Goal: Information Seeking & Learning: Check status

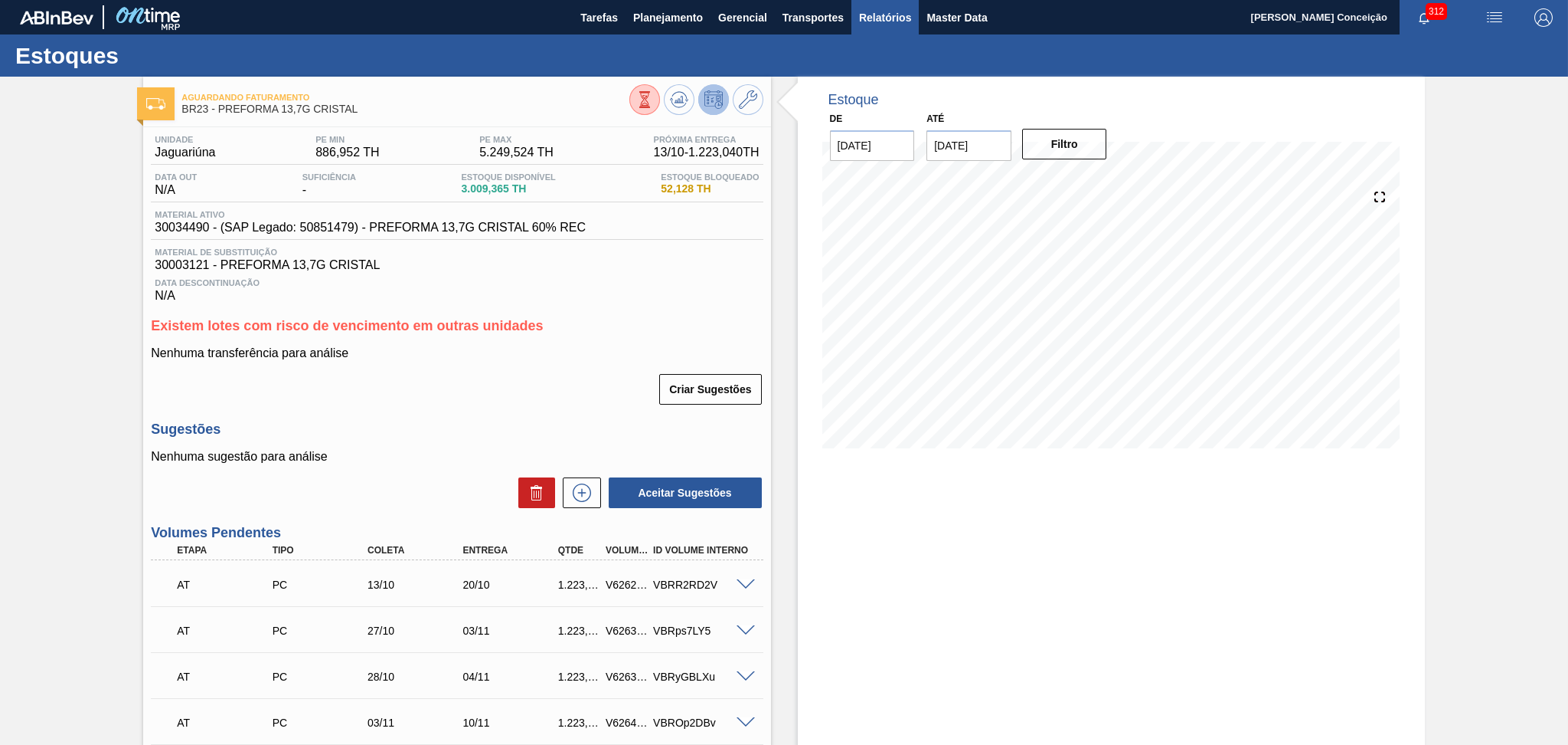
click at [885, 26] on span "Relatórios" at bounding box center [885, 18] width 52 height 19
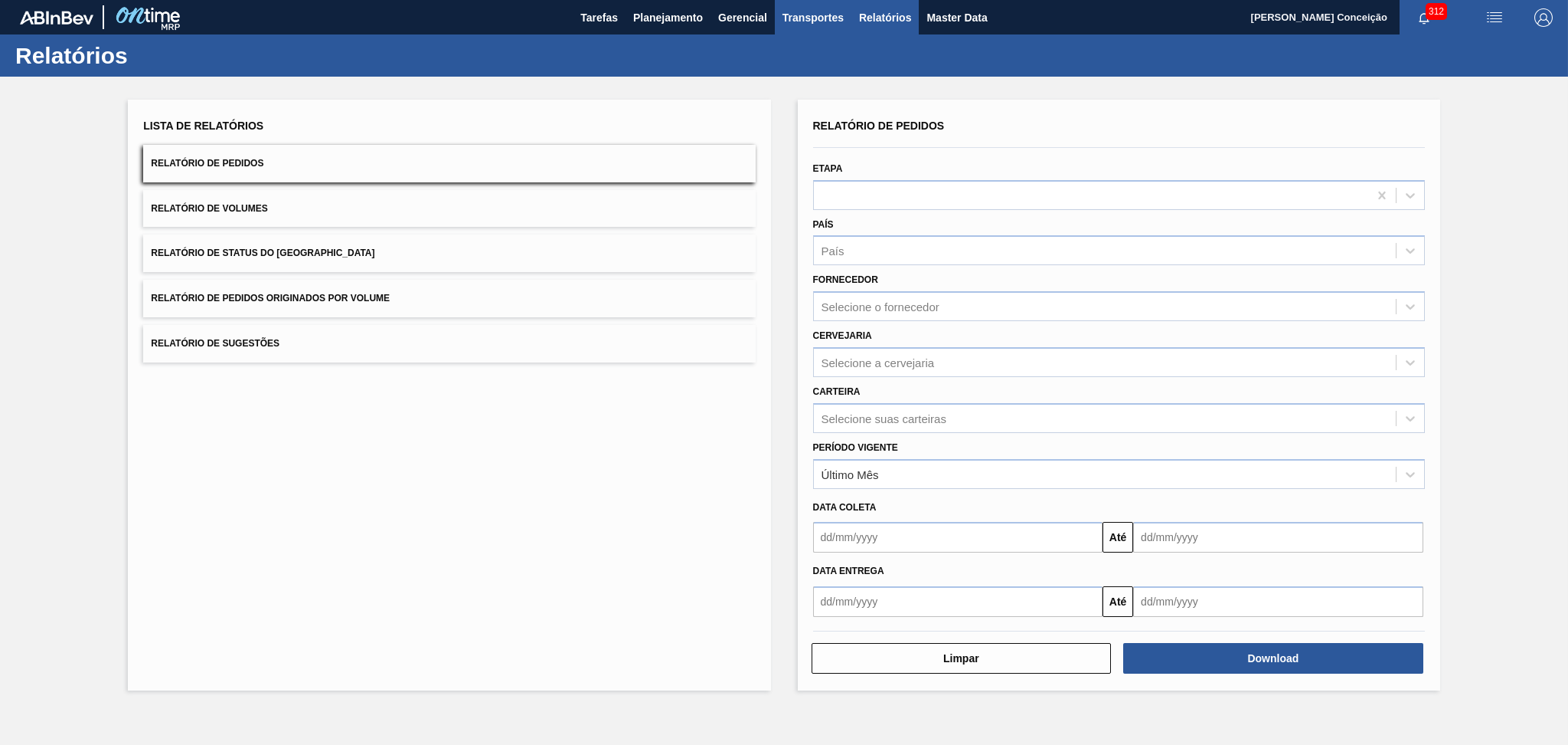
click at [786, 15] on span "Transportes" at bounding box center [813, 18] width 61 height 19
click at [725, 15] on div at bounding box center [784, 372] width 1568 height 745
click at [641, 22] on span "Planejamento" at bounding box center [667, 18] width 70 height 19
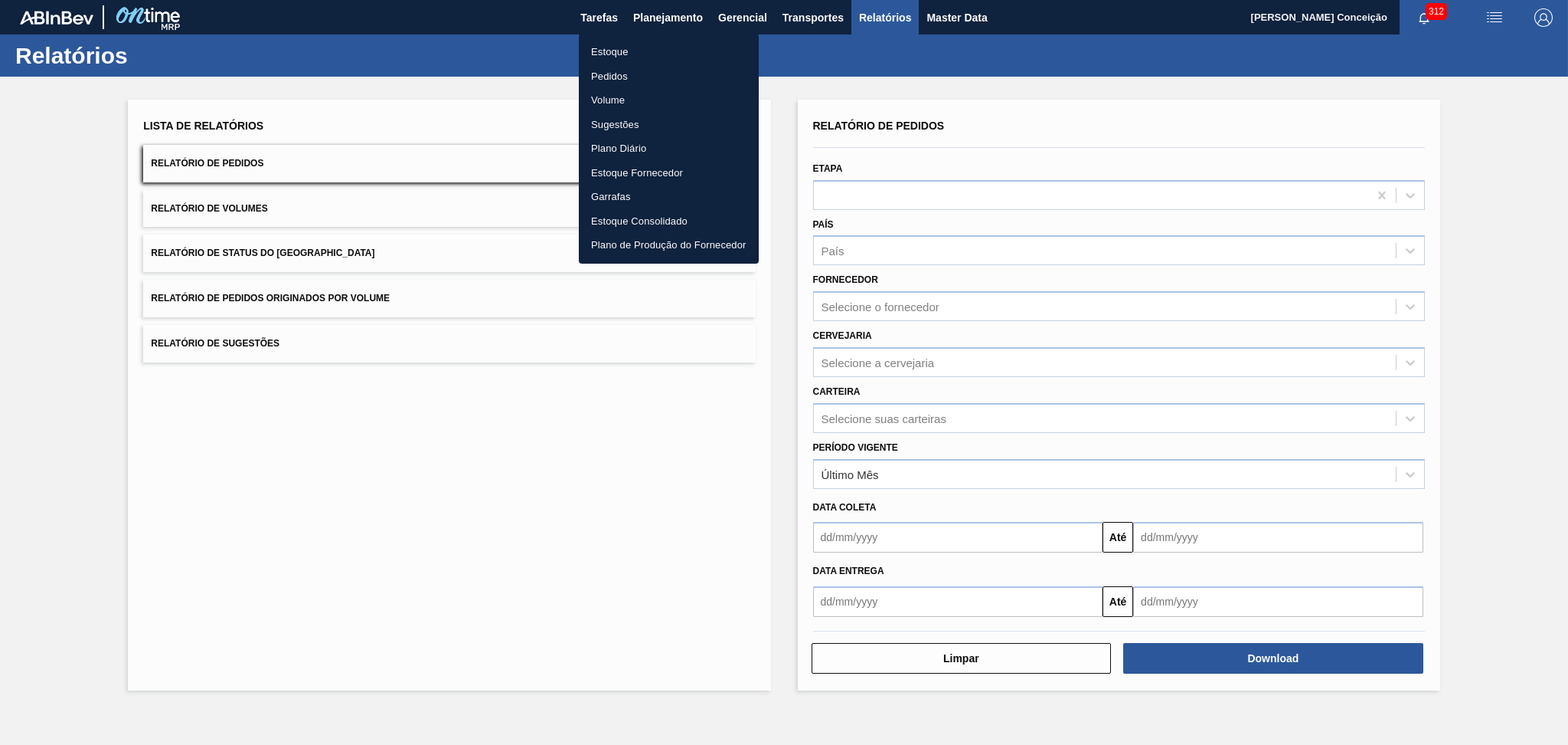
click at [597, 73] on li "Pedidos" at bounding box center [668, 76] width 180 height 25
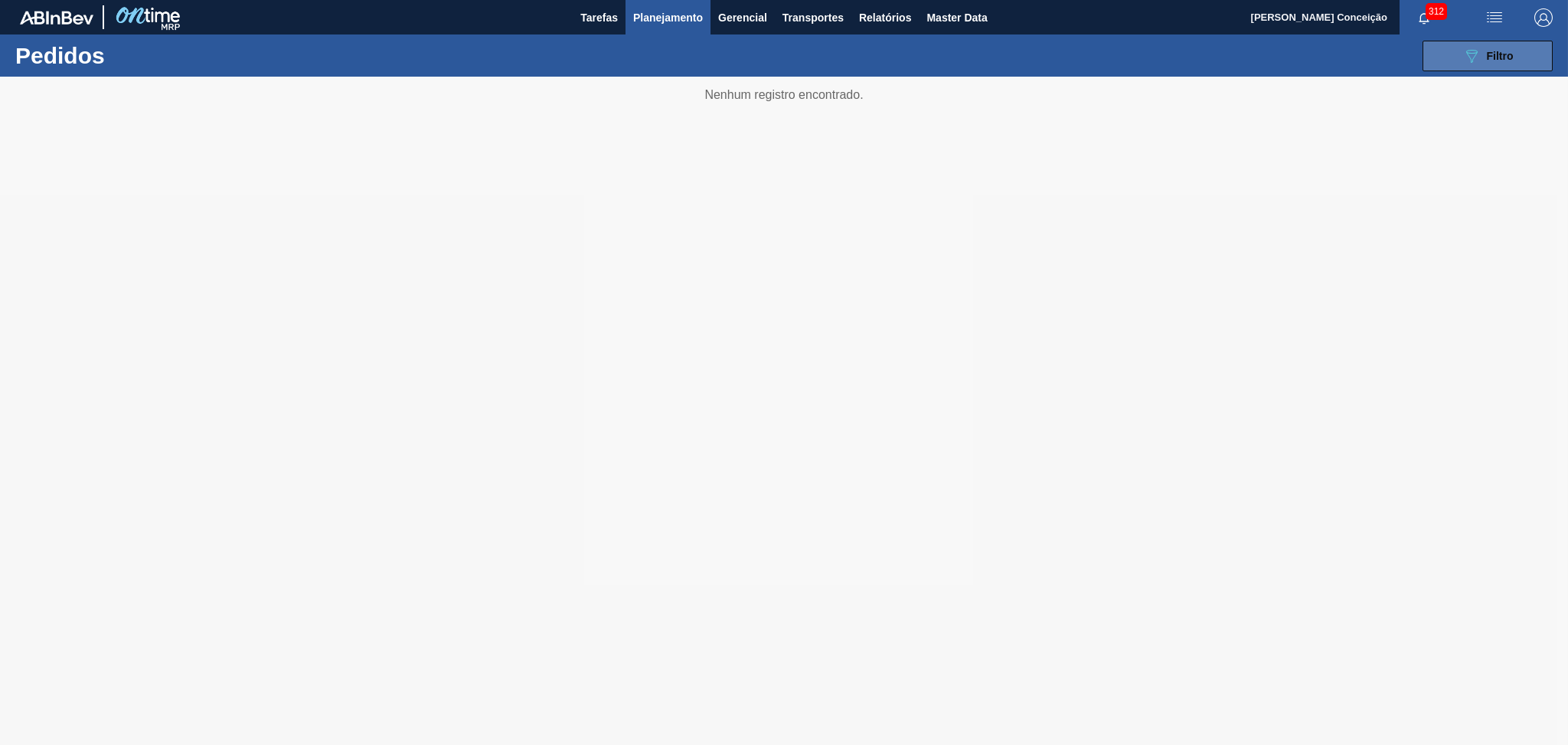
click at [1068, 61] on div "089F7B8B-B2A5-4AFE-B5C0-19BA573D28AC Filtro" at bounding box center [1488, 55] width 51 height 19
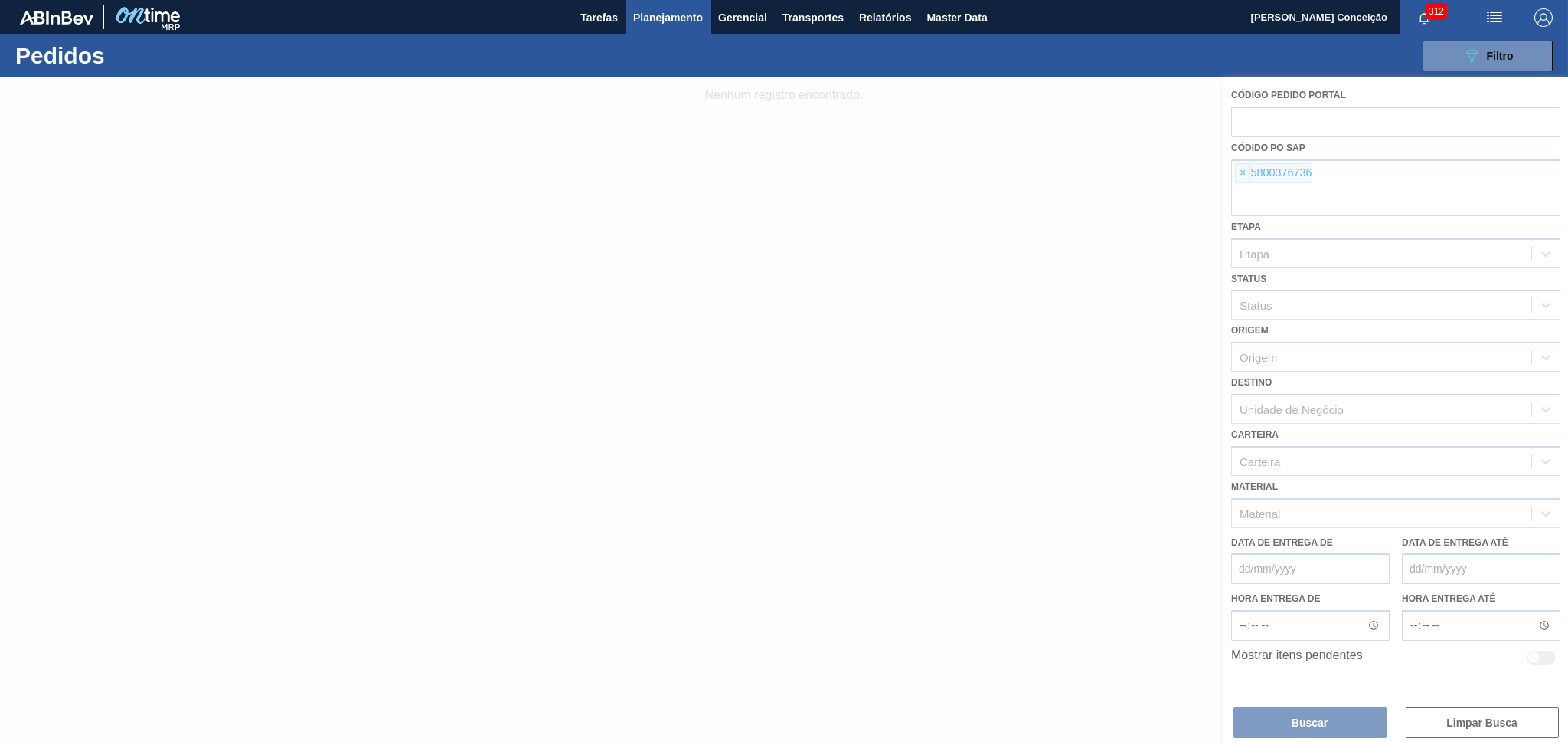
click at [1068, 178] on div at bounding box center [784, 411] width 1568 height 668
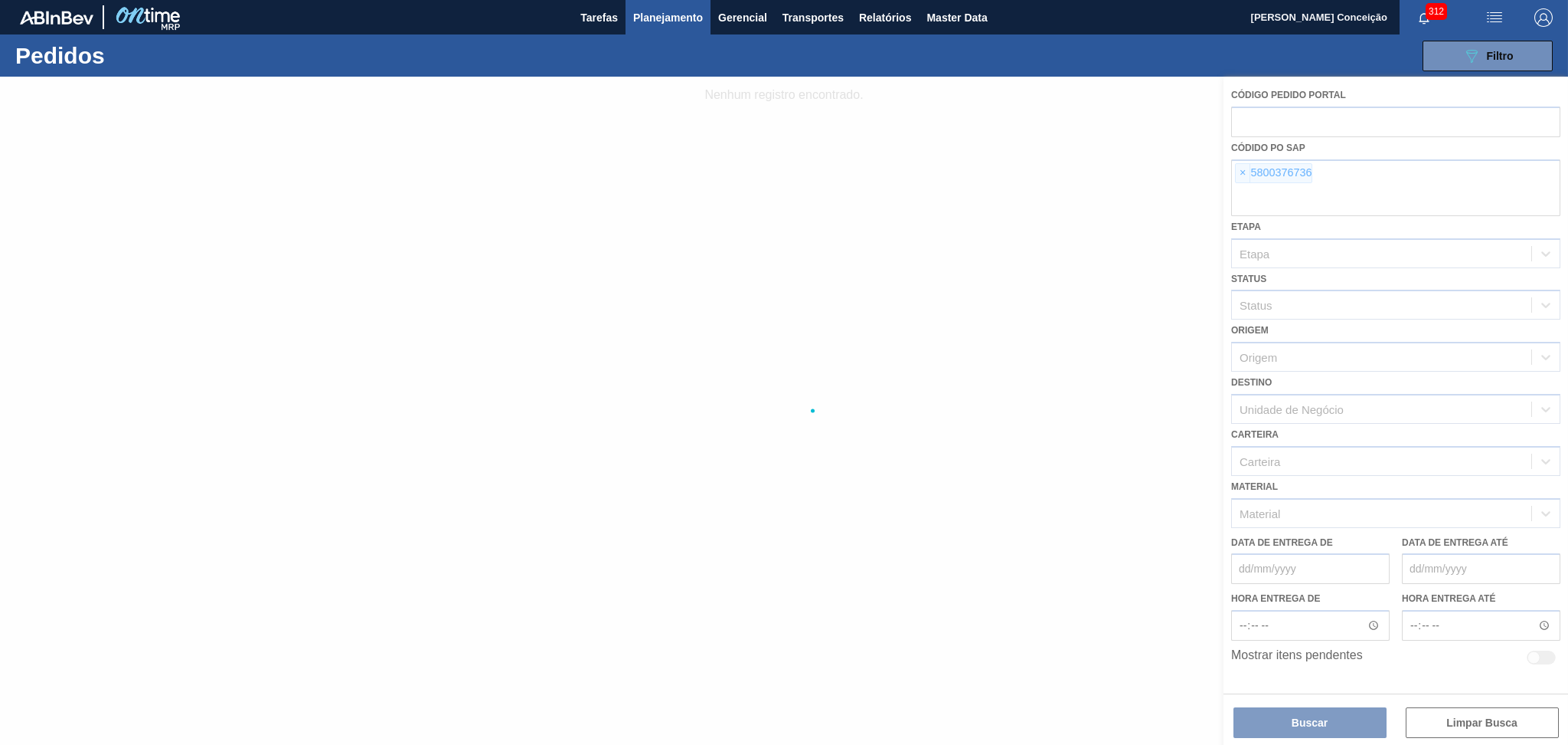
click at [1068, 178] on div at bounding box center [784, 411] width 1568 height 668
click at [1068, 175] on div at bounding box center [784, 411] width 1568 height 668
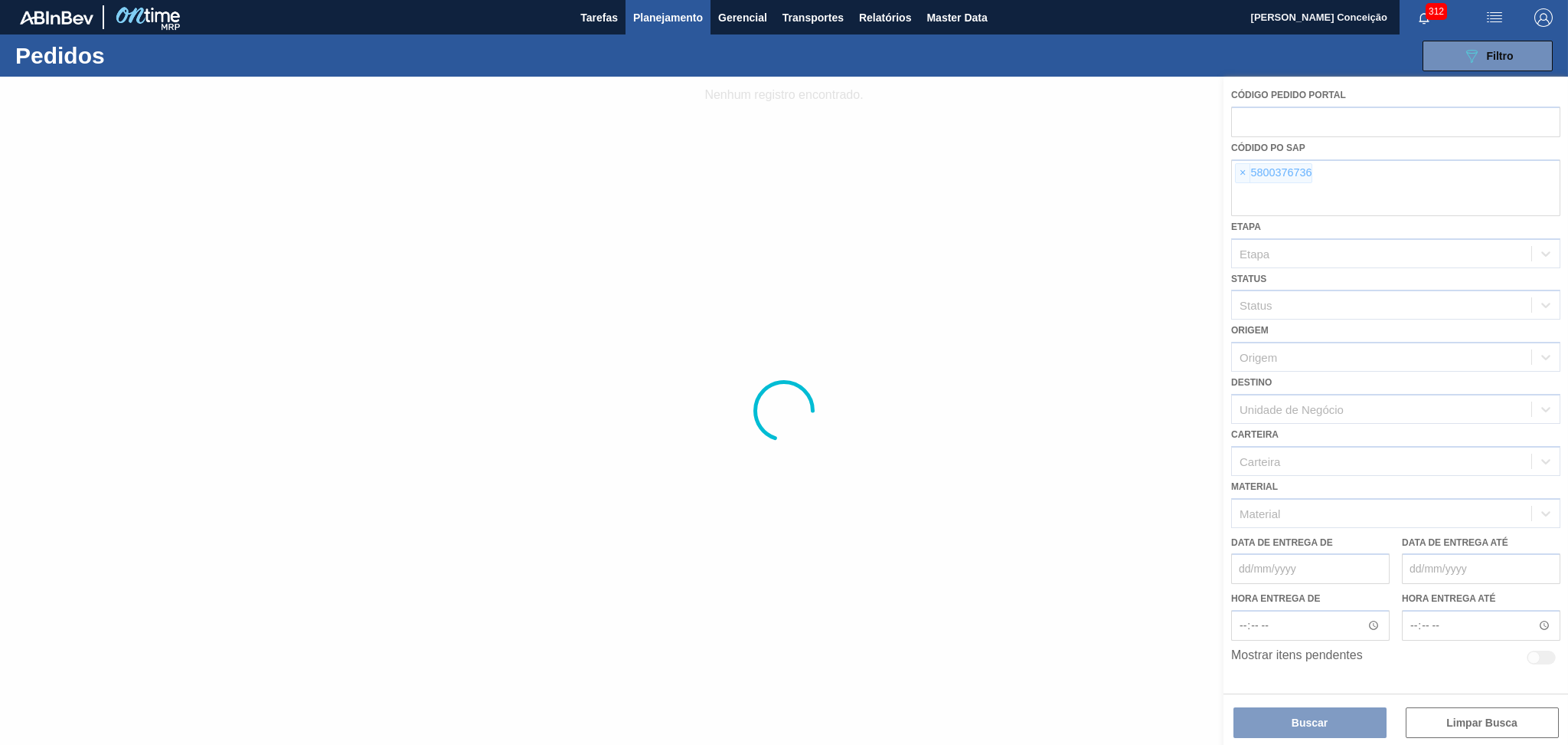
click at [1068, 175] on div at bounding box center [784, 411] width 1568 height 668
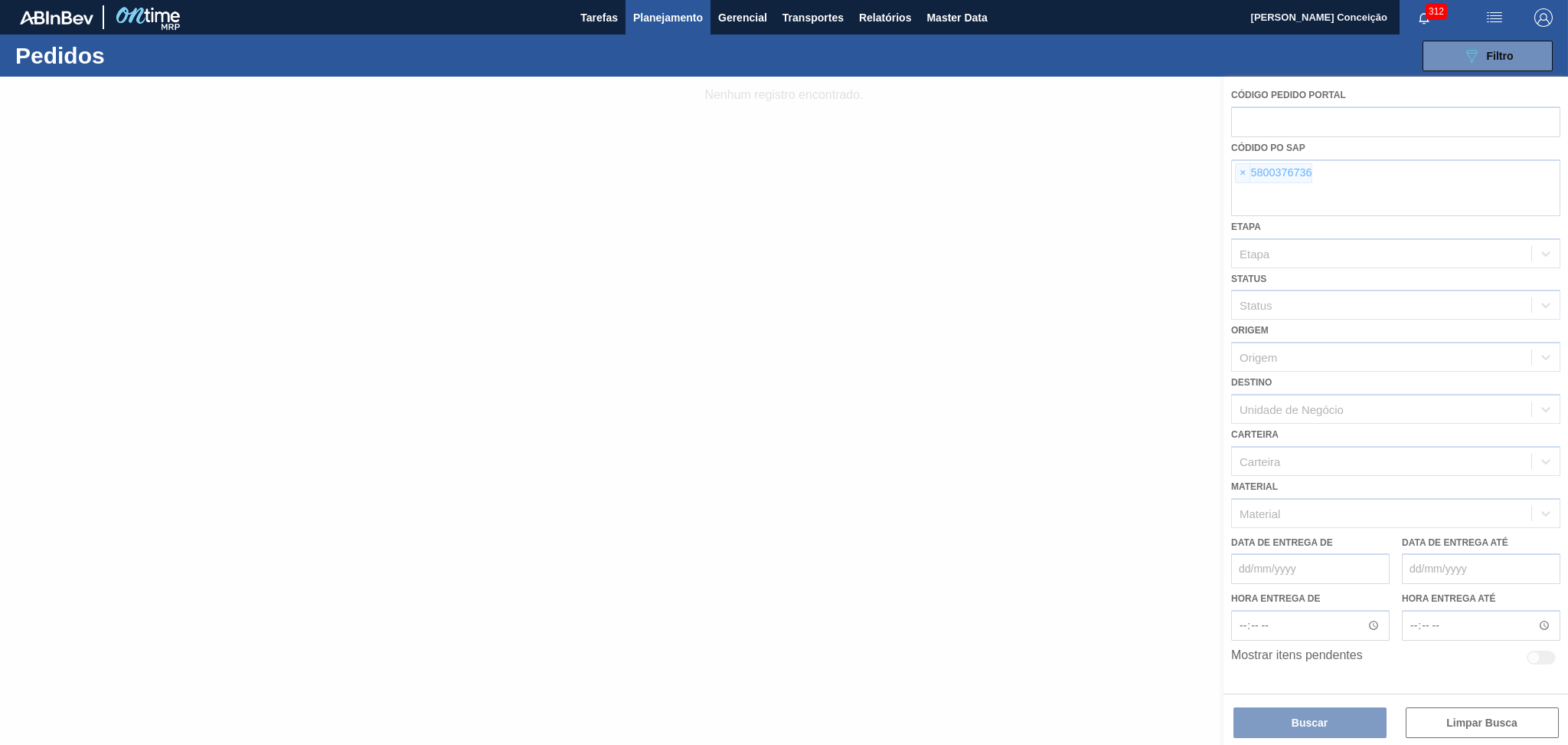
click at [1068, 175] on div at bounding box center [784, 411] width 1568 height 668
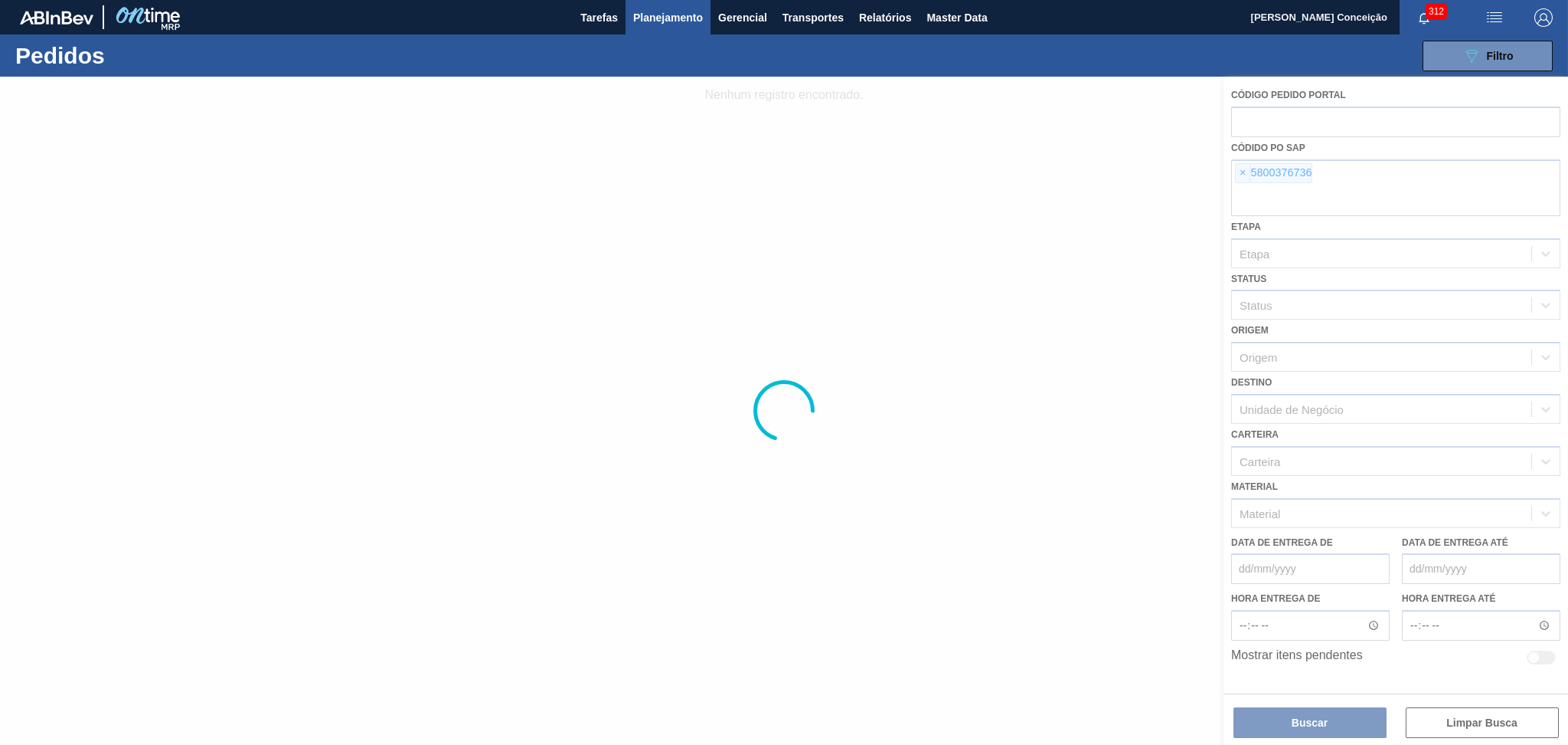
click at [1068, 175] on div at bounding box center [784, 411] width 1568 height 668
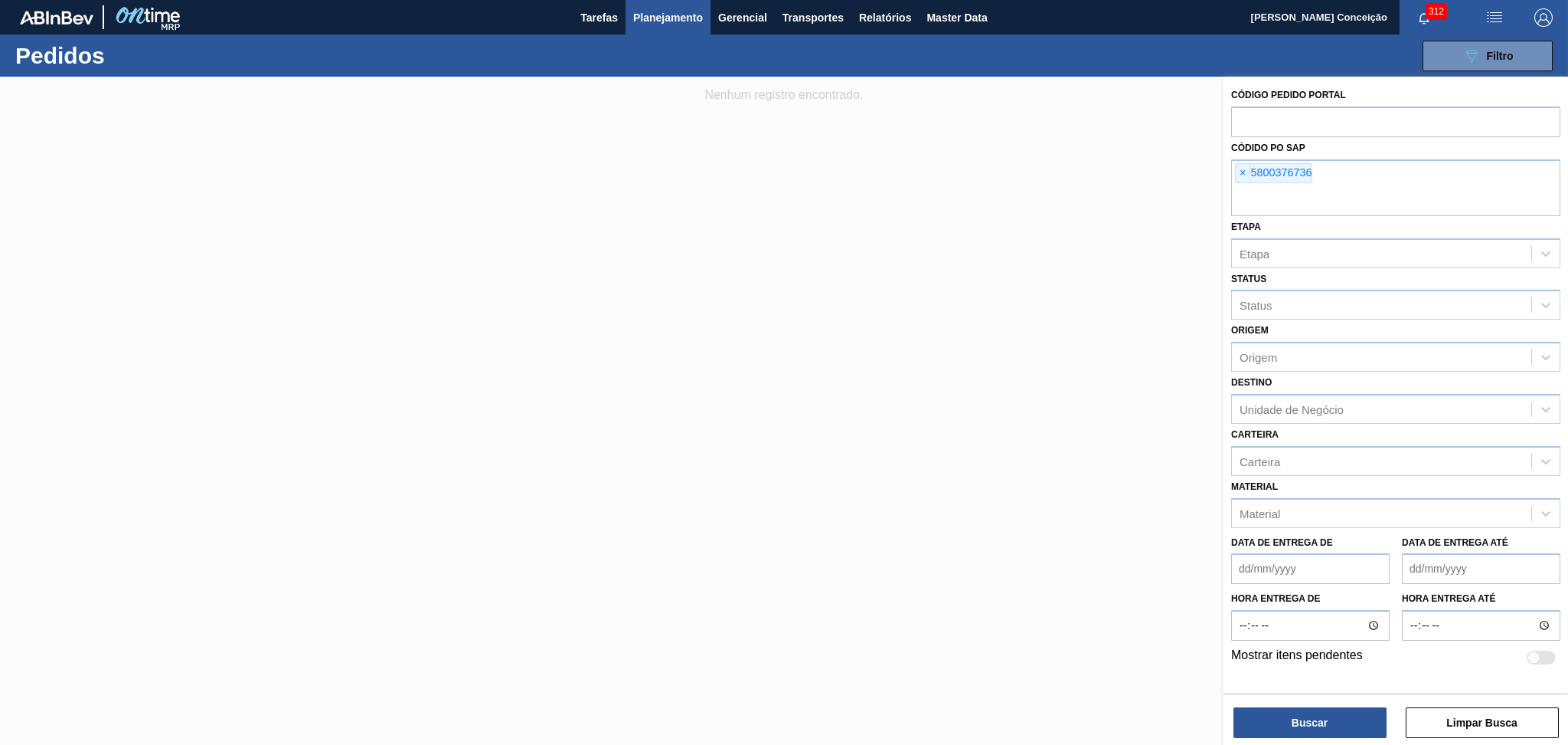
click at [910, 426] on div at bounding box center [784, 450] width 1568 height 745
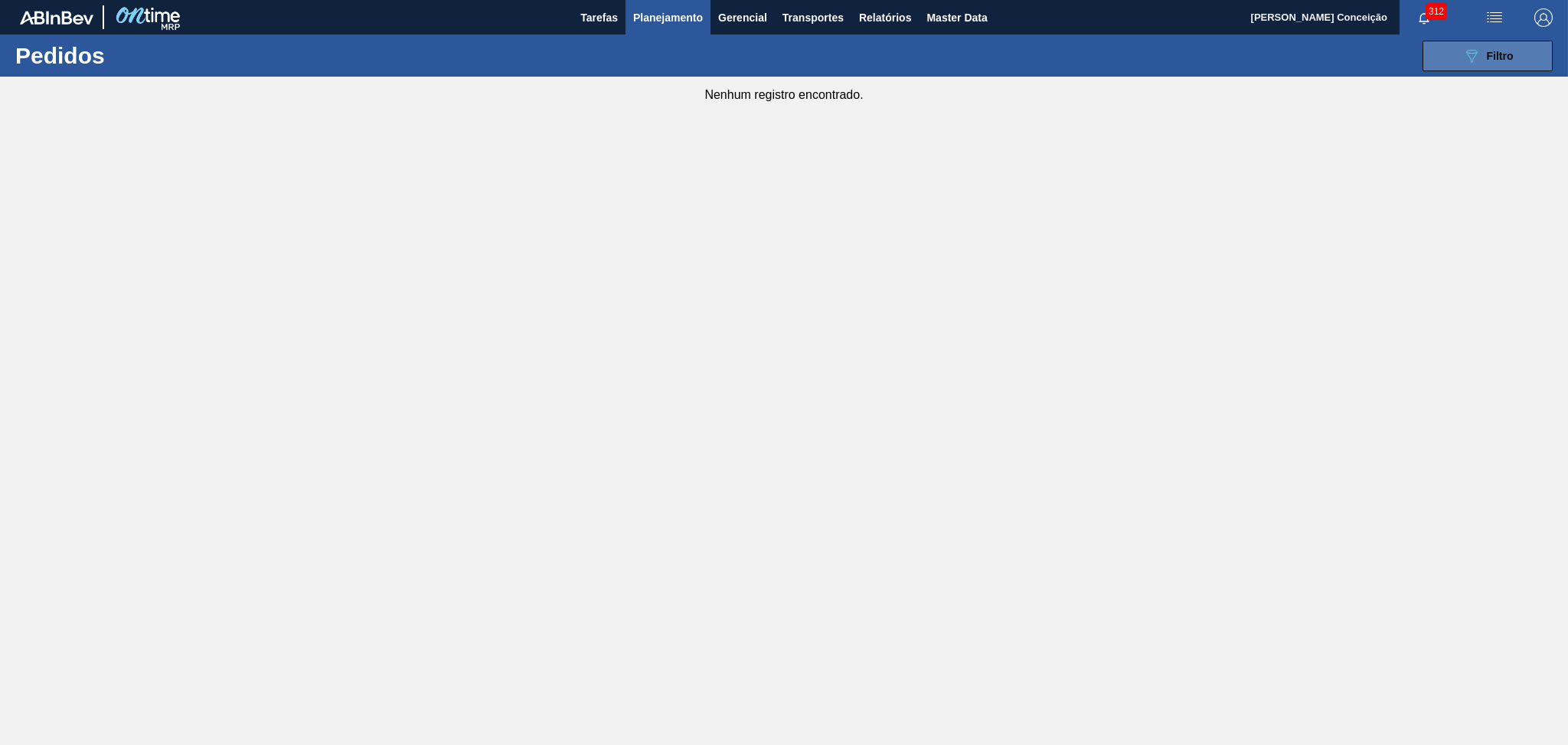
click at [1068, 49] on button "089F7B8B-B2A5-4AFE-B5C0-19BA573D28AC Filtro" at bounding box center [1488, 55] width 130 height 31
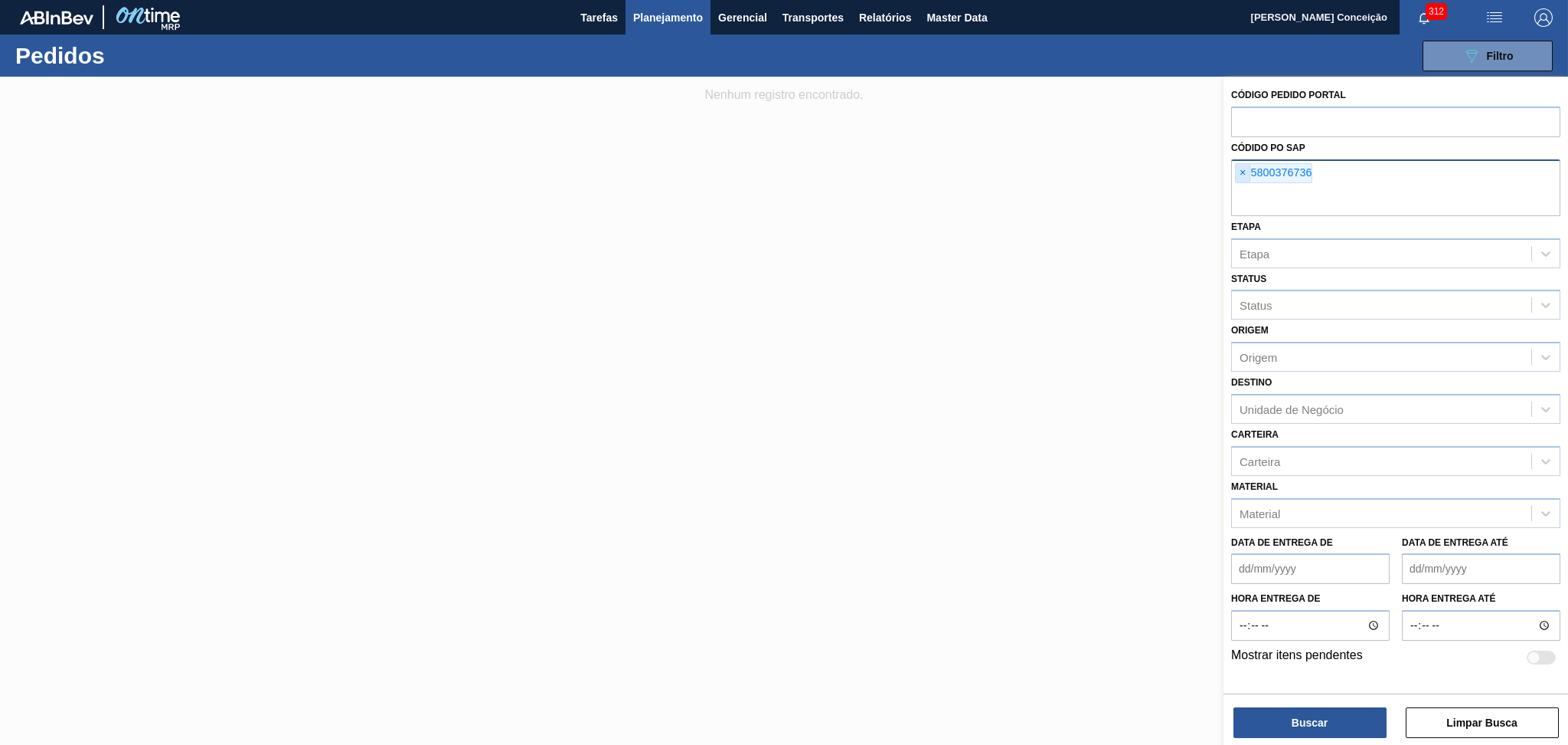
click at [1068, 176] on span "×" at bounding box center [1242, 173] width 15 height 19
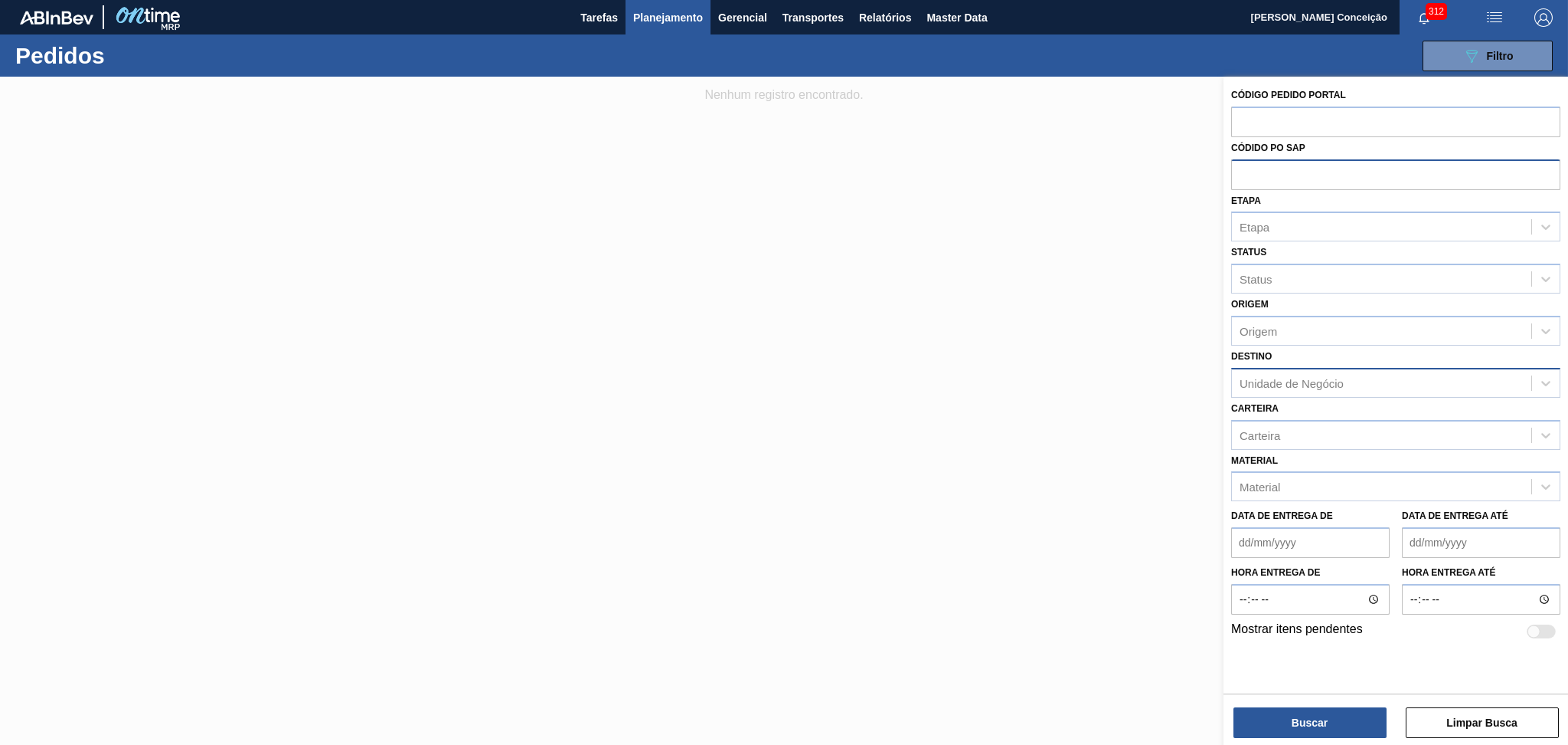
click at [1068, 380] on div "Unidade de Negócio" at bounding box center [1291, 382] width 104 height 13
type input "br19"
click at [1068, 328] on div "Origem" at bounding box center [1258, 330] width 38 height 13
click at [1068, 274] on div "Status" at bounding box center [1255, 279] width 33 height 13
click at [1068, 233] on div "Etapa" at bounding box center [1381, 227] width 299 height 22
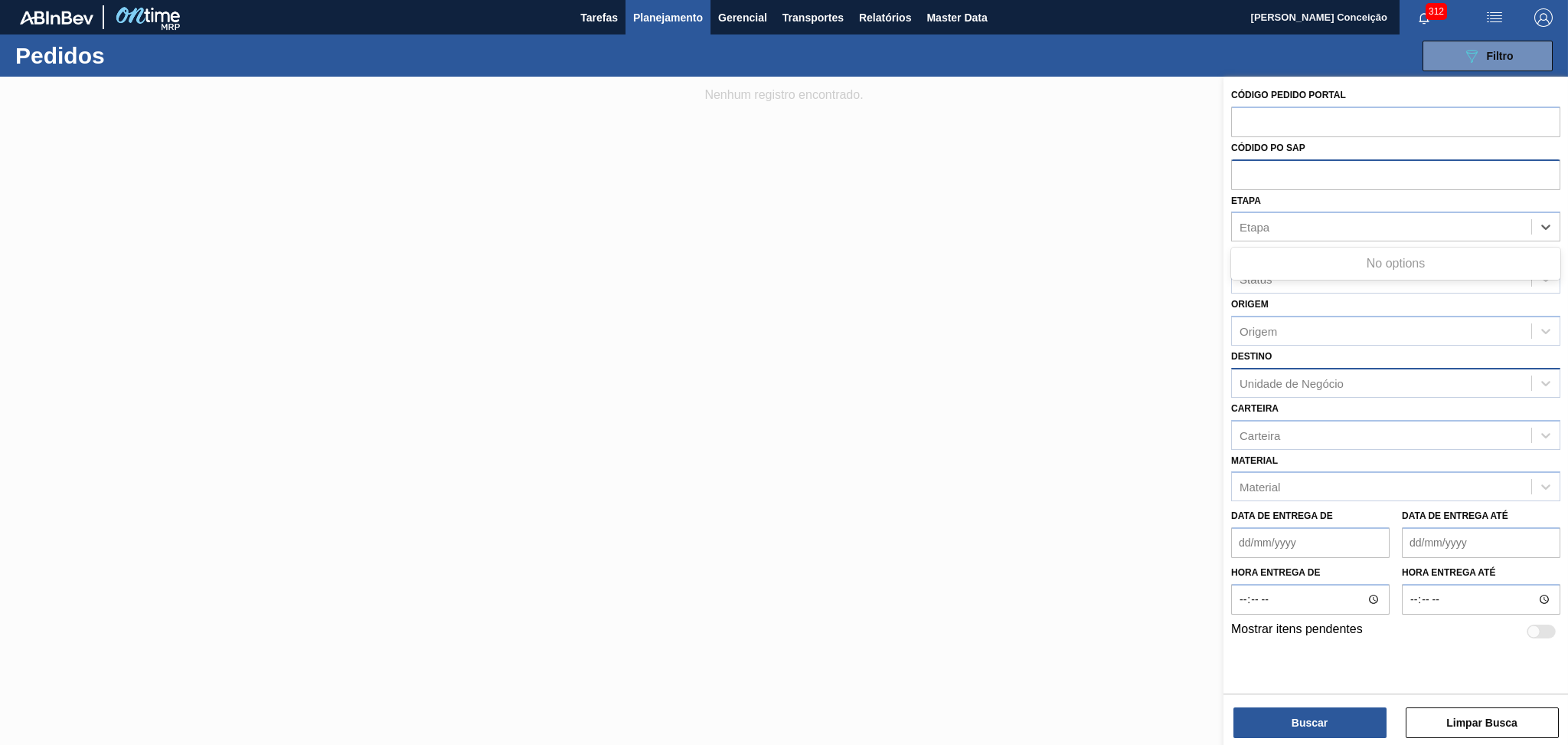
click at [822, 261] on div at bounding box center [784, 450] width 1568 height 745
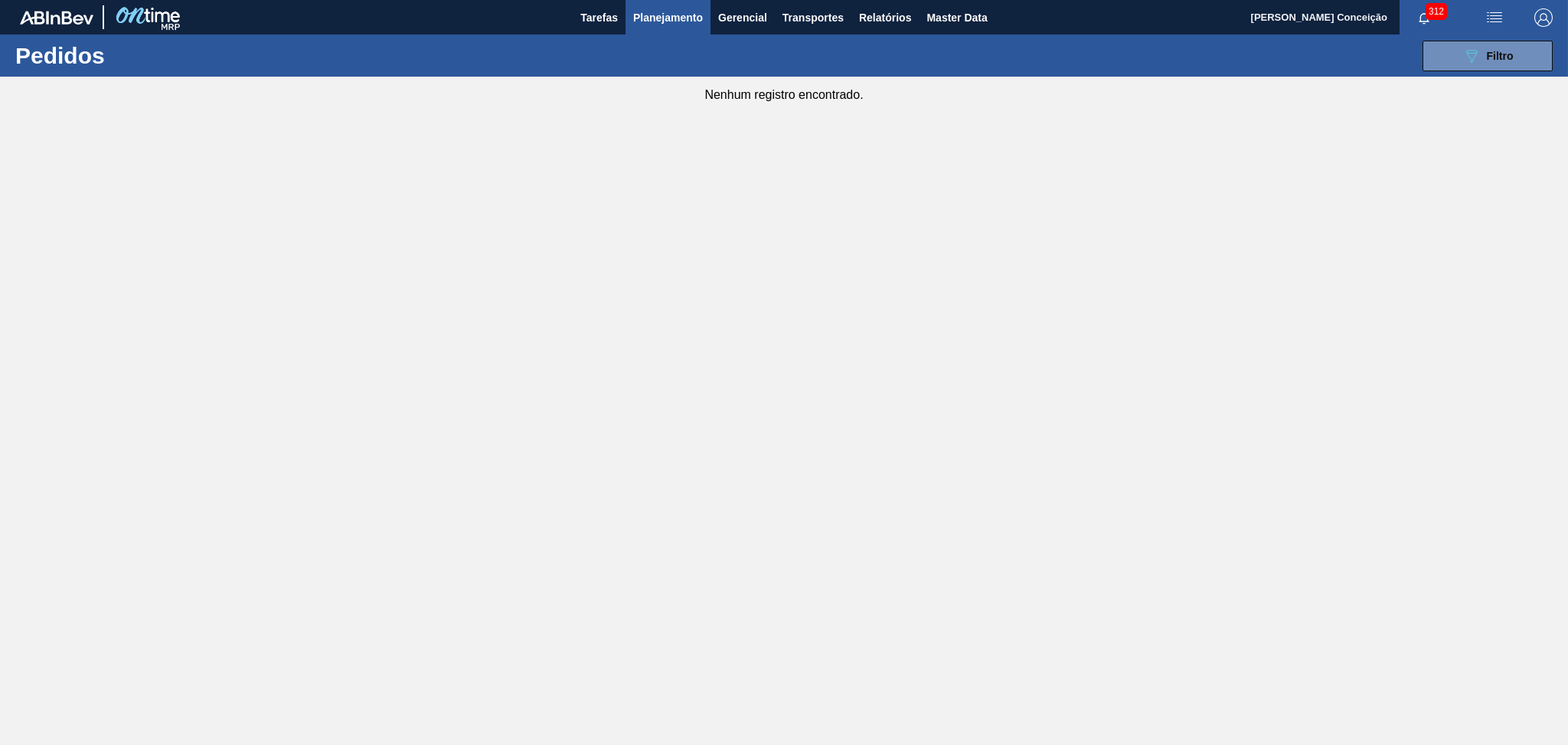
click at [666, 19] on span "Planejamento" at bounding box center [667, 18] width 70 height 19
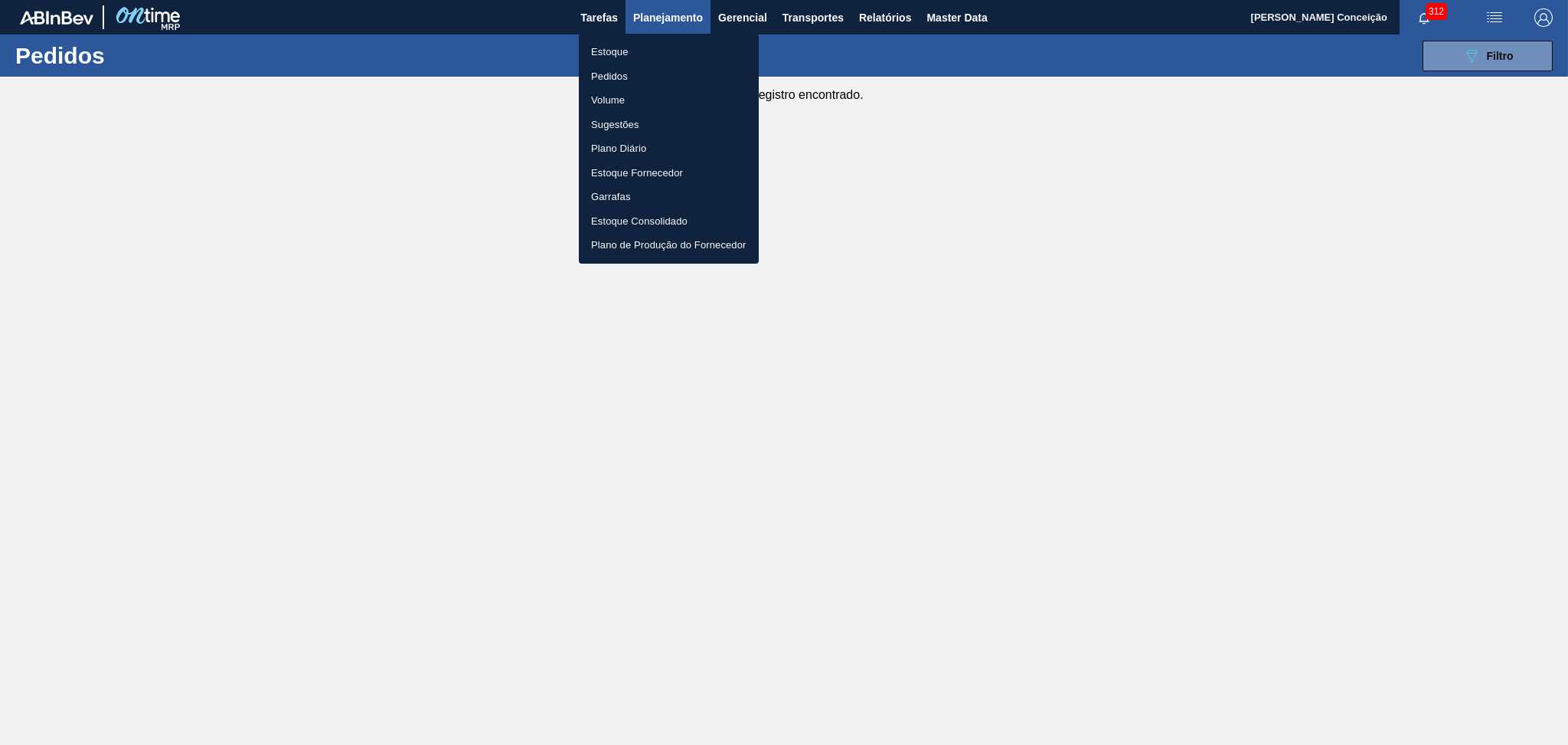
click at [625, 49] on li "Estoque" at bounding box center [668, 51] width 180 height 25
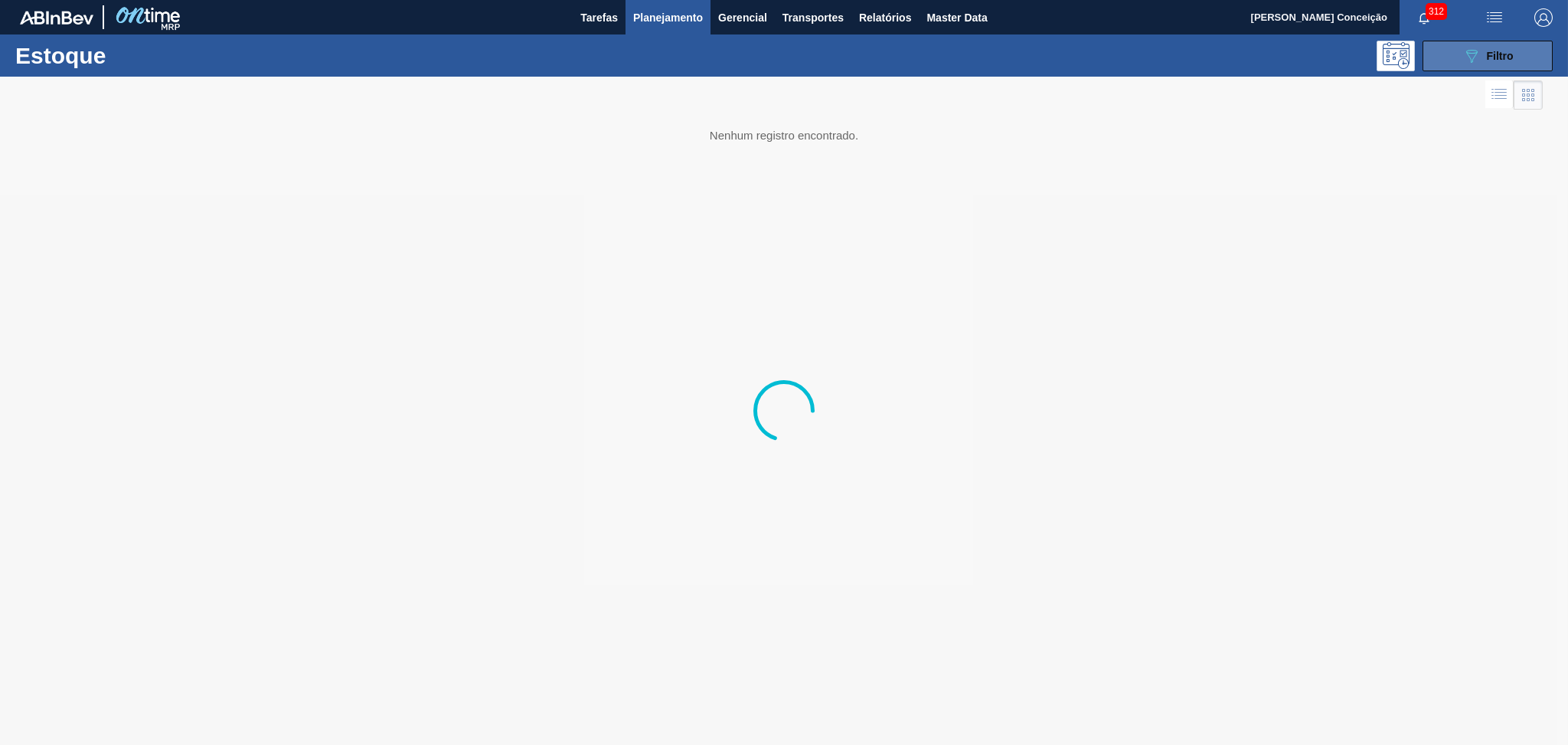
click at [1068, 54] on button "089F7B8B-B2A5-4AFE-B5C0-19BA573D28AC Filtro" at bounding box center [1488, 55] width 130 height 31
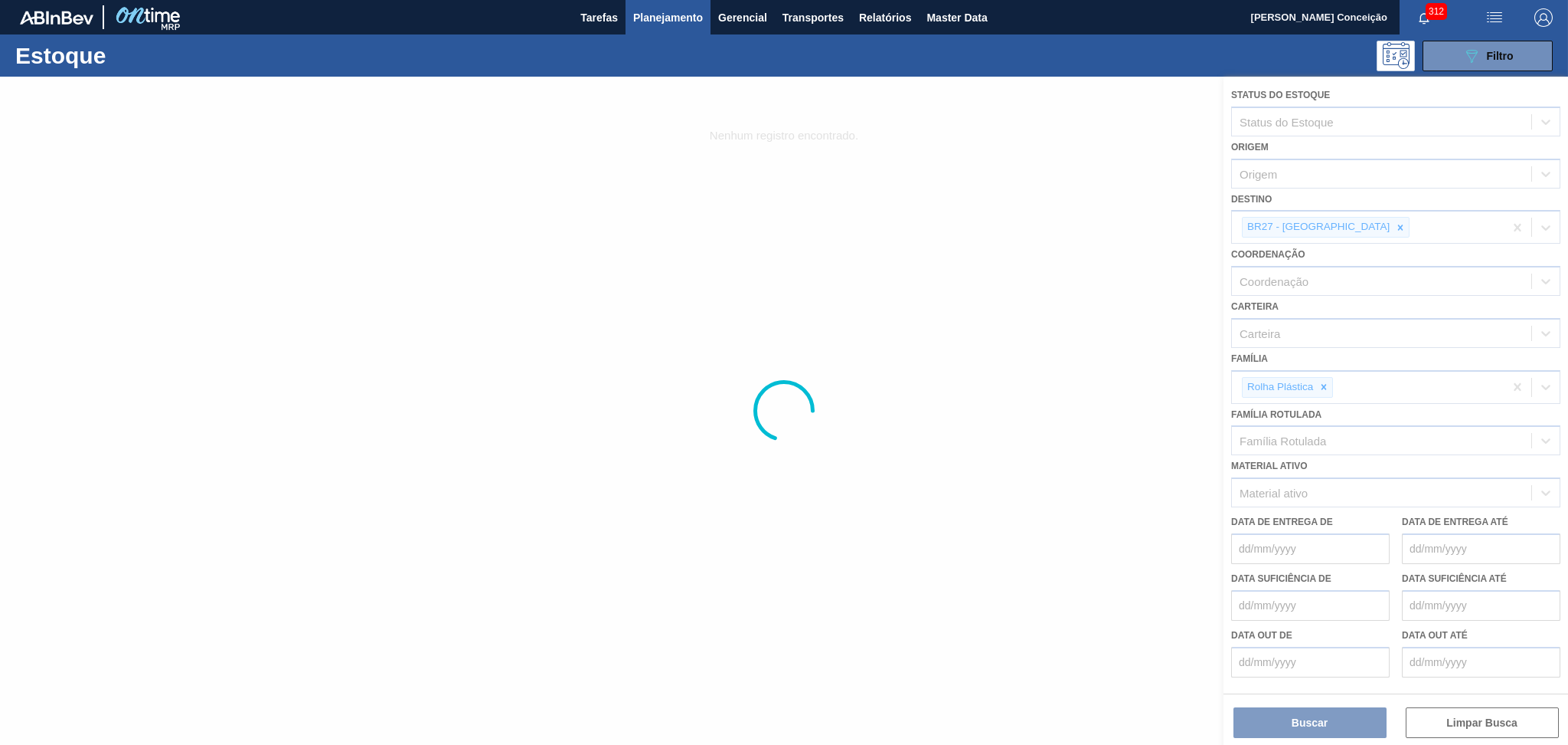
click at [1068, 225] on div at bounding box center [784, 411] width 1568 height 668
click at [1068, 173] on div at bounding box center [784, 411] width 1568 height 668
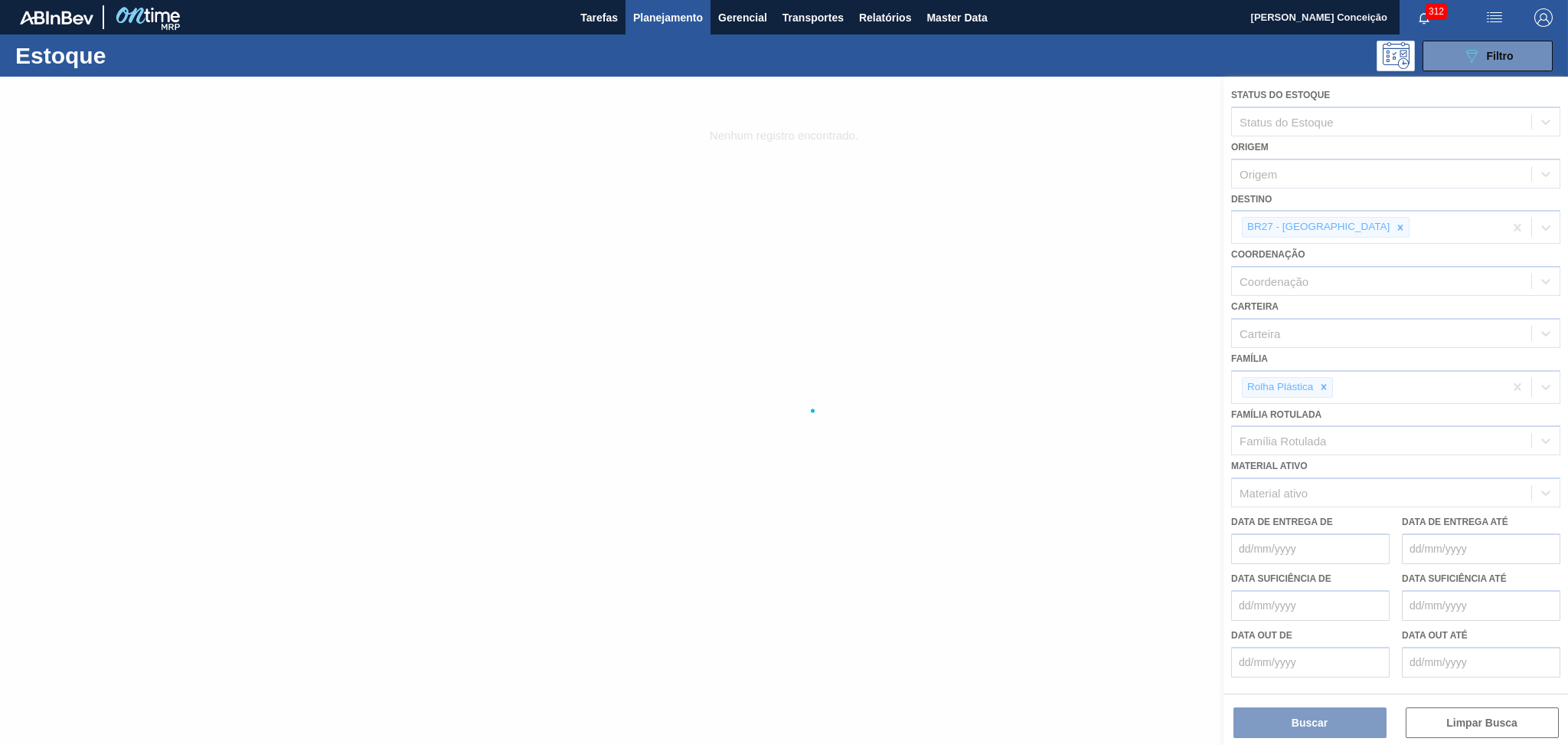
click at [1068, 228] on div at bounding box center [784, 411] width 1568 height 668
click at [1068, 227] on div at bounding box center [784, 411] width 1568 height 668
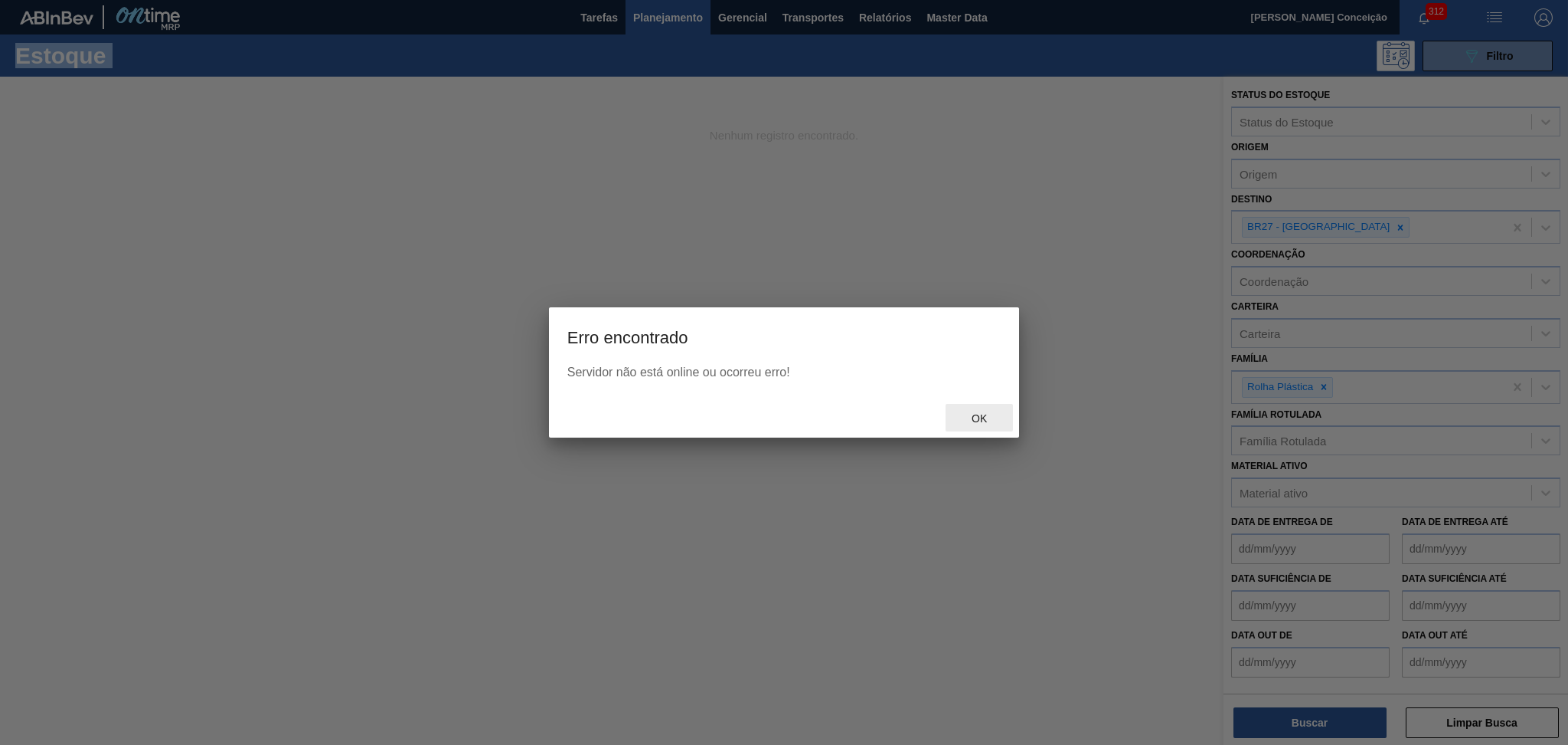
click at [975, 428] on div "Ok" at bounding box center [980, 418] width 67 height 29
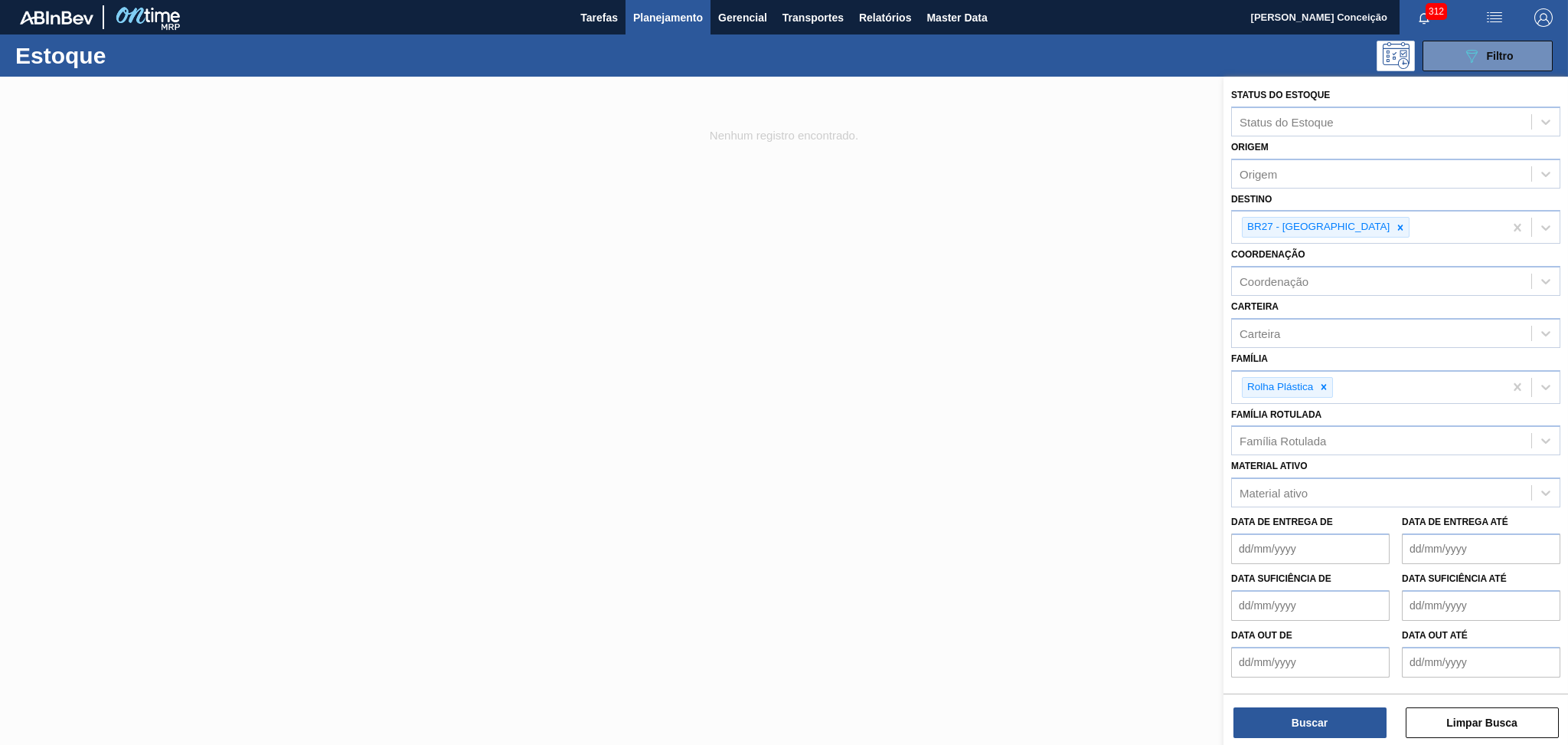
click at [1068, 0] on body "Tarefas Planejamento Gerencial Transportes Relatórios Master Data Aline Apareci…" at bounding box center [784, 0] width 1568 height 0
click at [1068, 224] on icon at bounding box center [1400, 227] width 11 height 11
type input "br19"
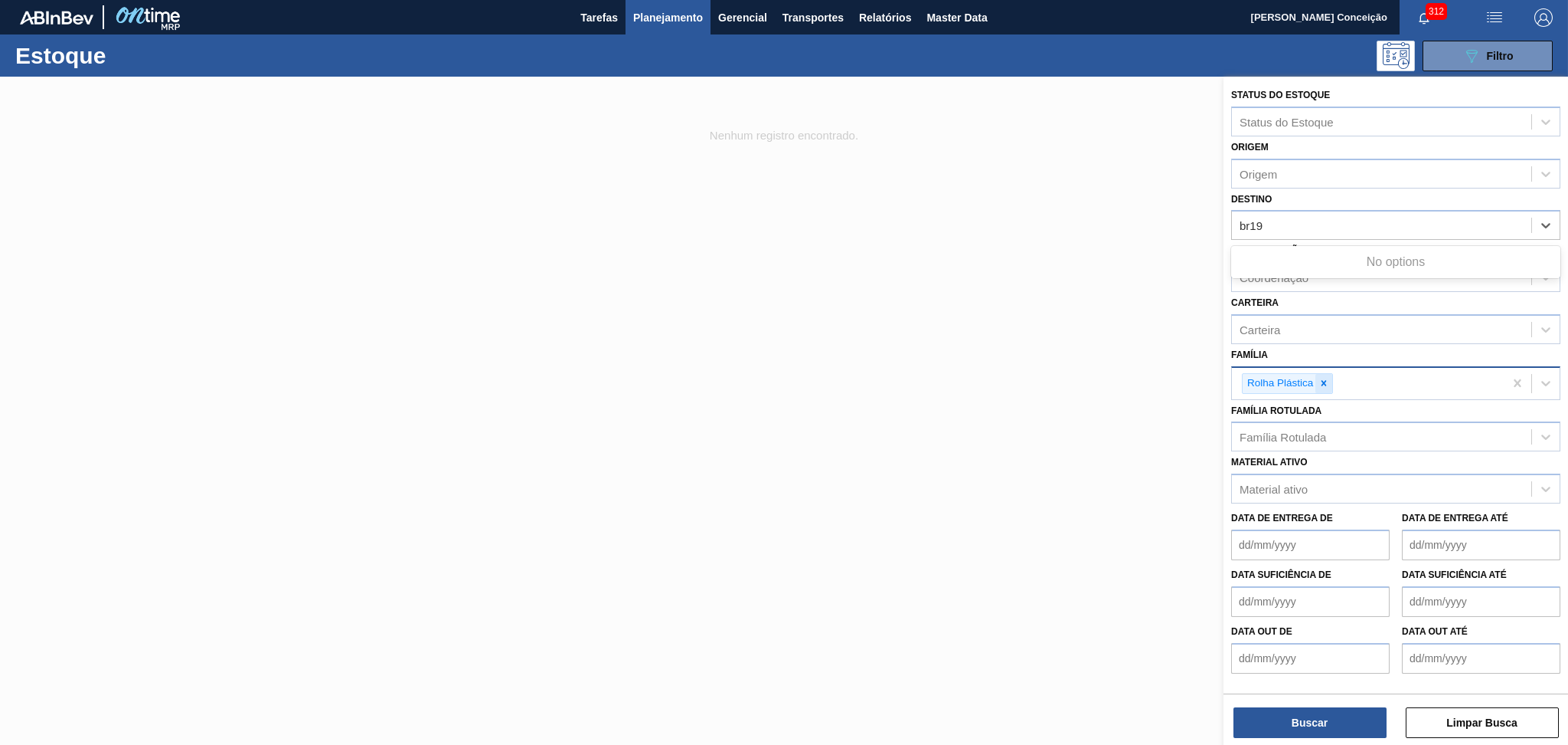
click at [1068, 387] on div at bounding box center [1323, 382] width 17 height 19
click at [1068, 414] on div at bounding box center [784, 450] width 1568 height 745
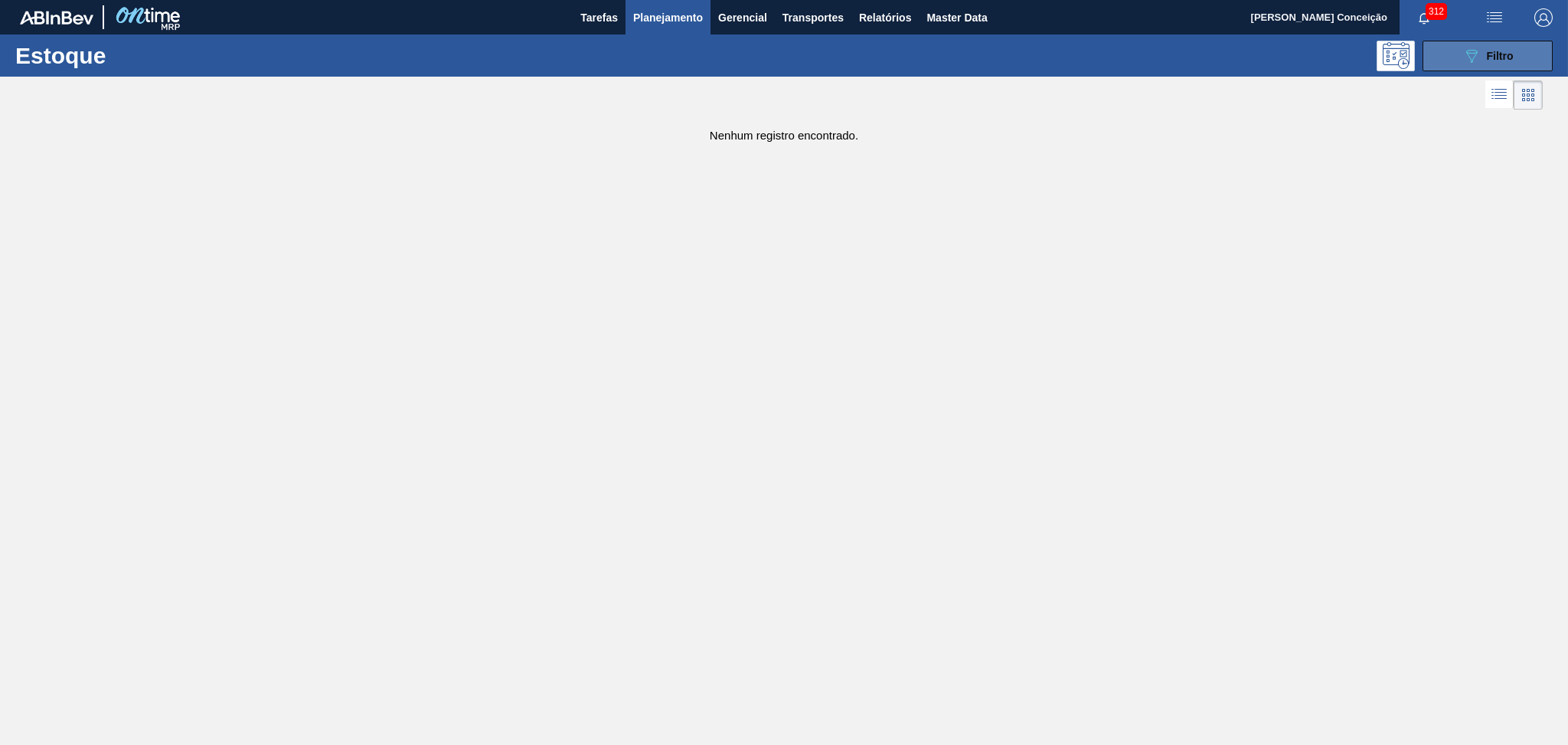
click at [1068, 62] on button "089F7B8B-B2A5-4AFE-B5C0-19BA573D28AC Filtro" at bounding box center [1488, 55] width 130 height 31
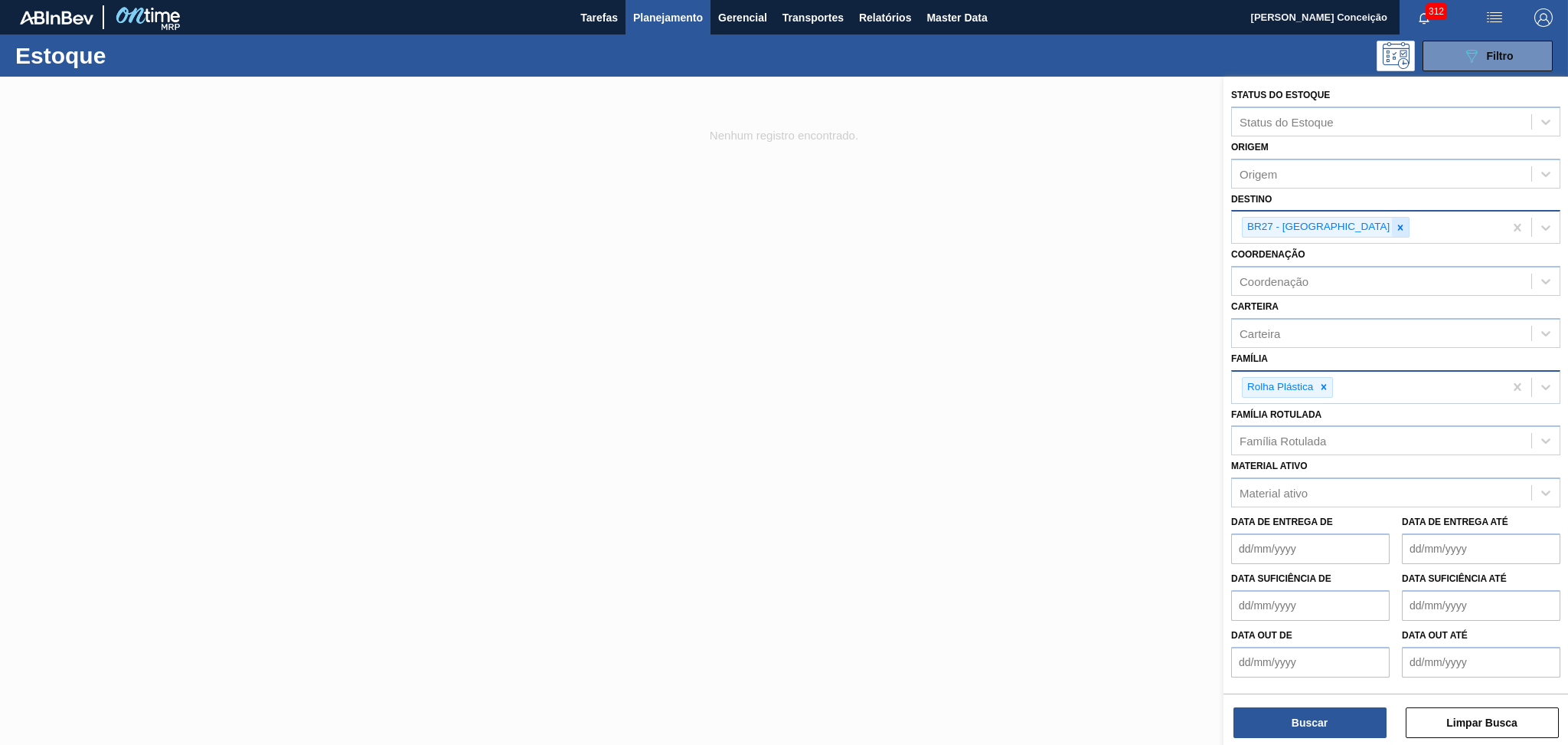
click at [1068, 225] on icon at bounding box center [1400, 227] width 11 height 11
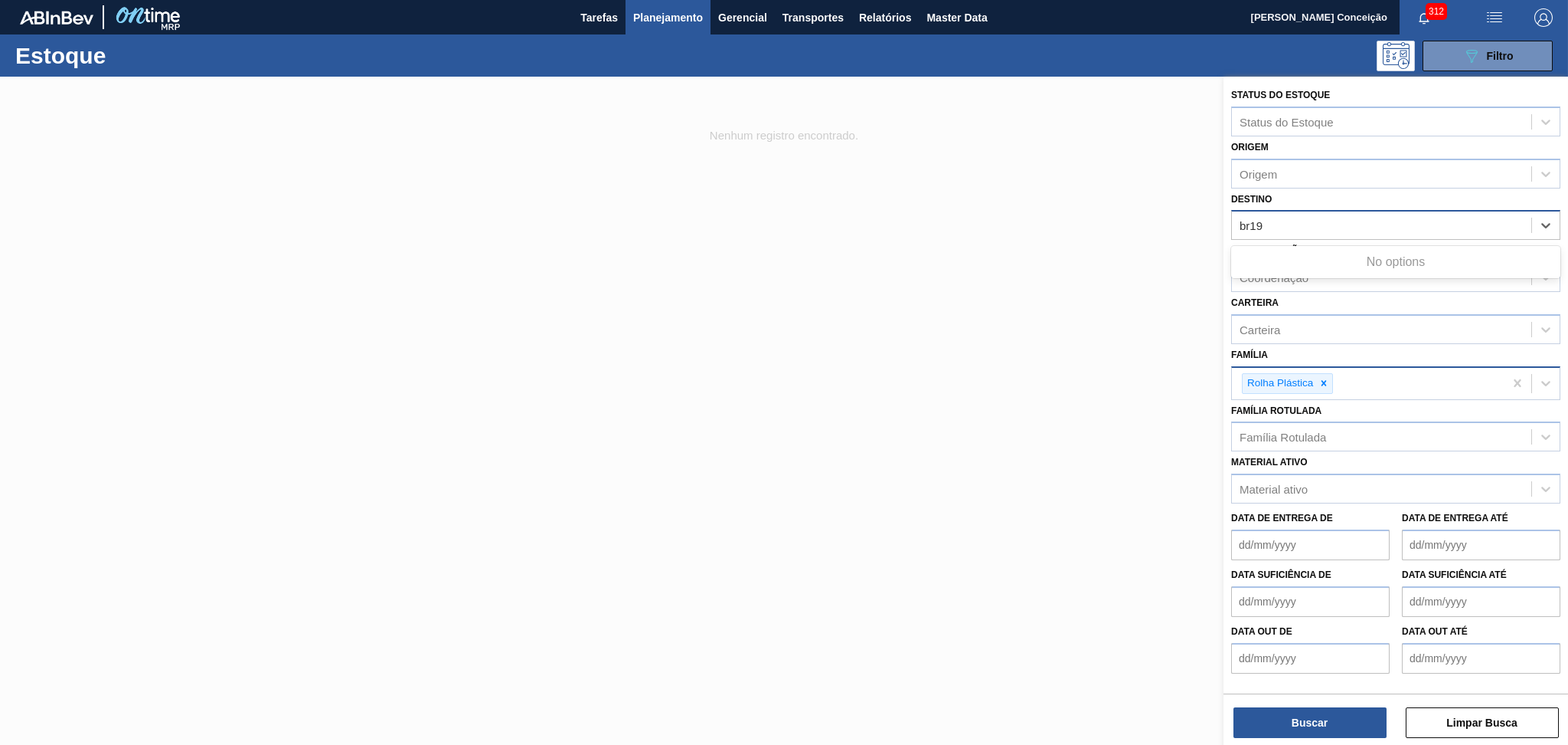
type input "br19"
click at [1068, 240] on div "Coordenação Coordenação" at bounding box center [1395, 266] width 329 height 52
click at [1068, 217] on div "Destino" at bounding box center [1381, 225] width 299 height 22
click at [1068, 220] on div "Destino" at bounding box center [1259, 225] width 39 height 13
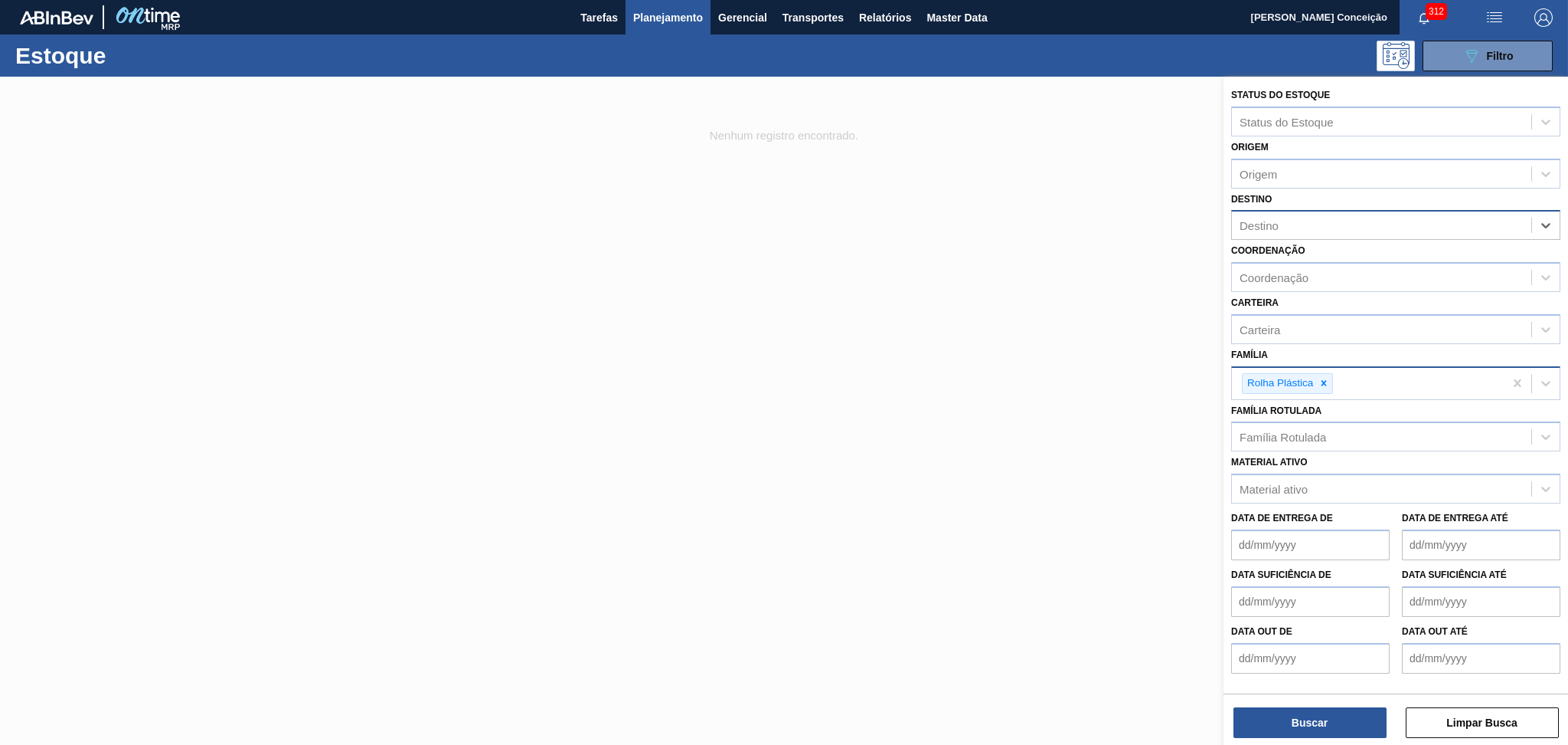
click at [1068, 219] on div "Destino" at bounding box center [1381, 225] width 299 height 22
click at [897, 383] on div at bounding box center [784, 450] width 1568 height 745
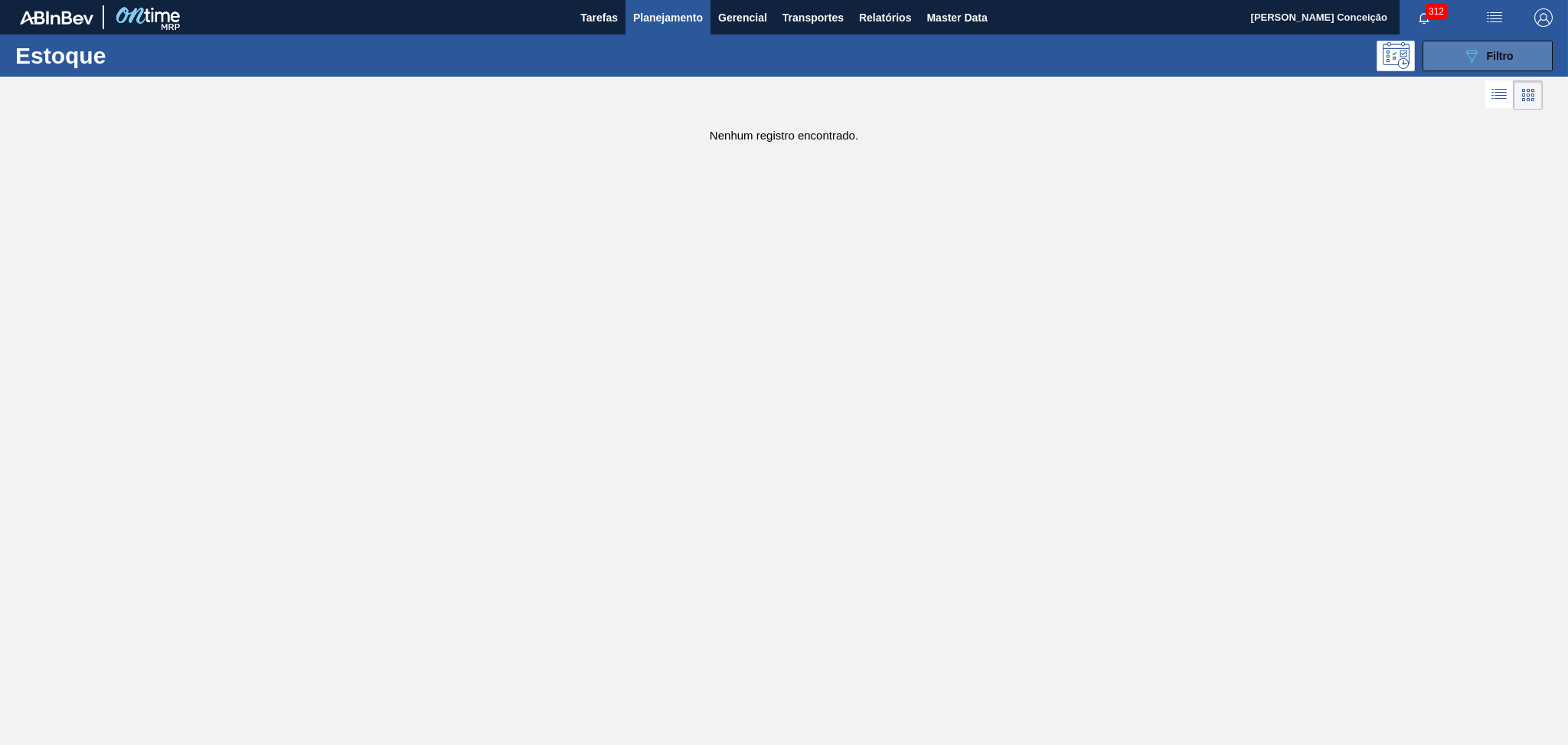
click at [1068, 43] on button "089F7B8B-B2A5-4AFE-B5C0-19BA573D28AC Filtro" at bounding box center [1488, 55] width 130 height 31
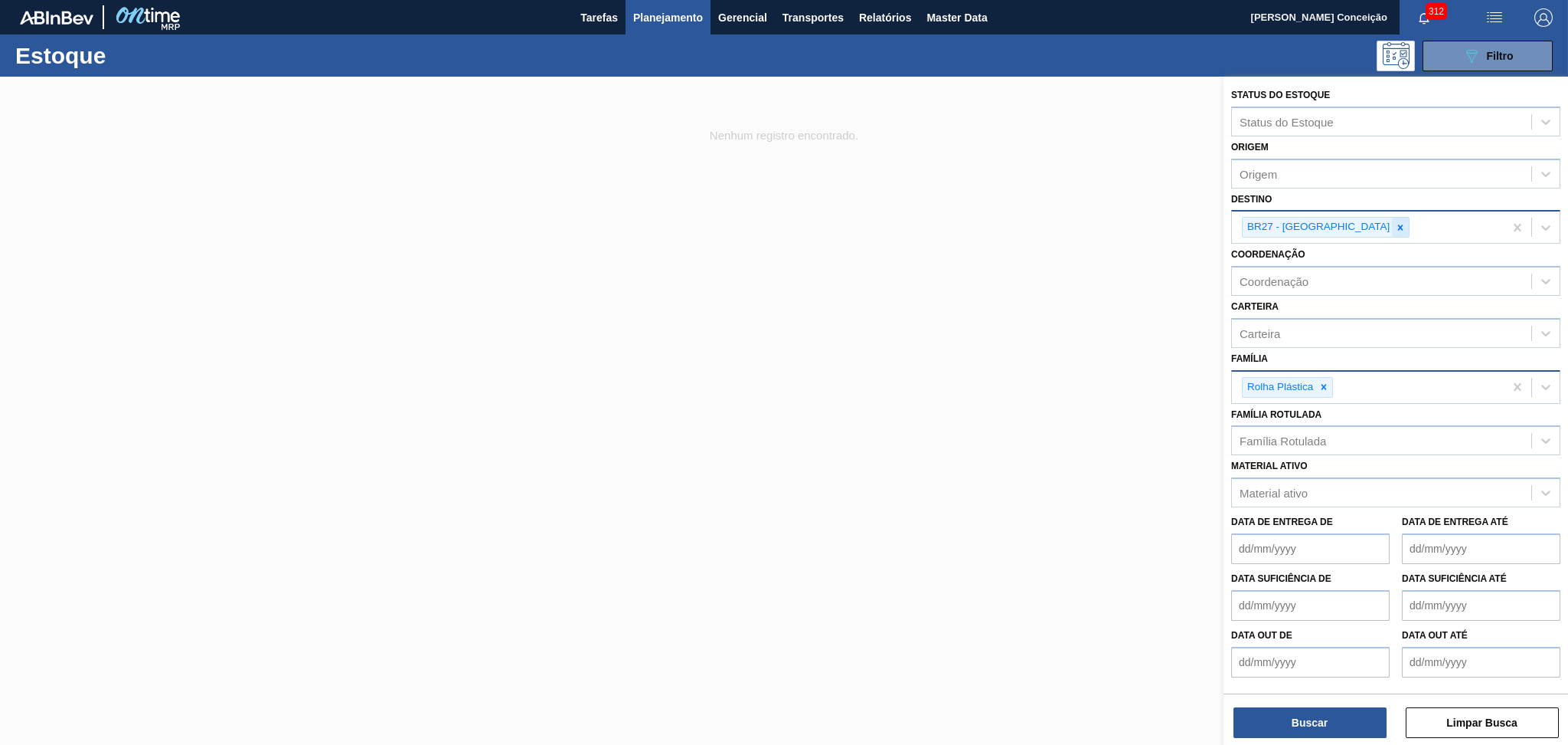
click at [1068, 227] on div at bounding box center [1400, 226] width 17 height 19
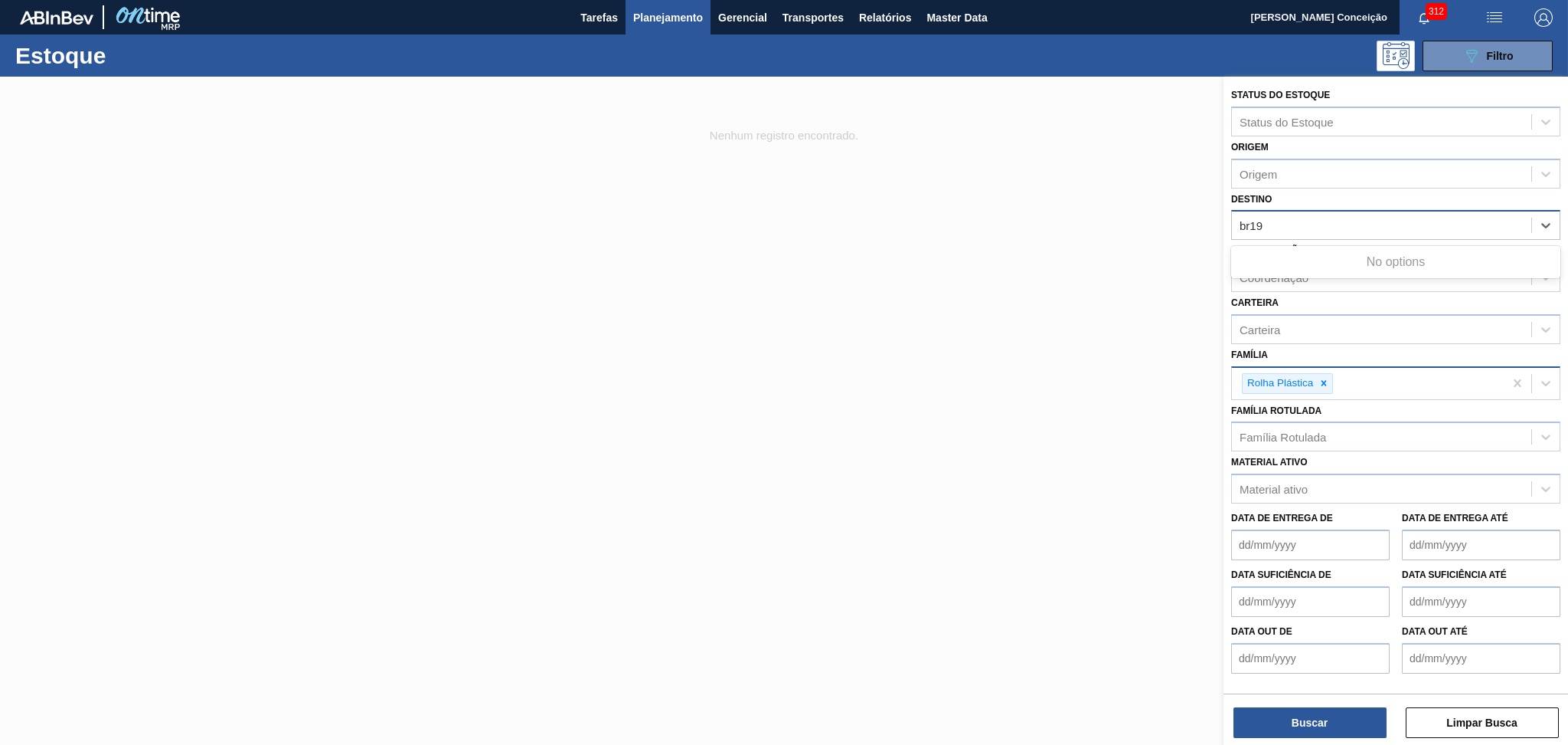
click at [1068, 254] on div "No options" at bounding box center [1395, 262] width 329 height 26
type input "br19"
click at [1068, 215] on div "br19" at bounding box center [1381, 225] width 299 height 22
click at [1014, 218] on div at bounding box center [784, 450] width 1568 height 745
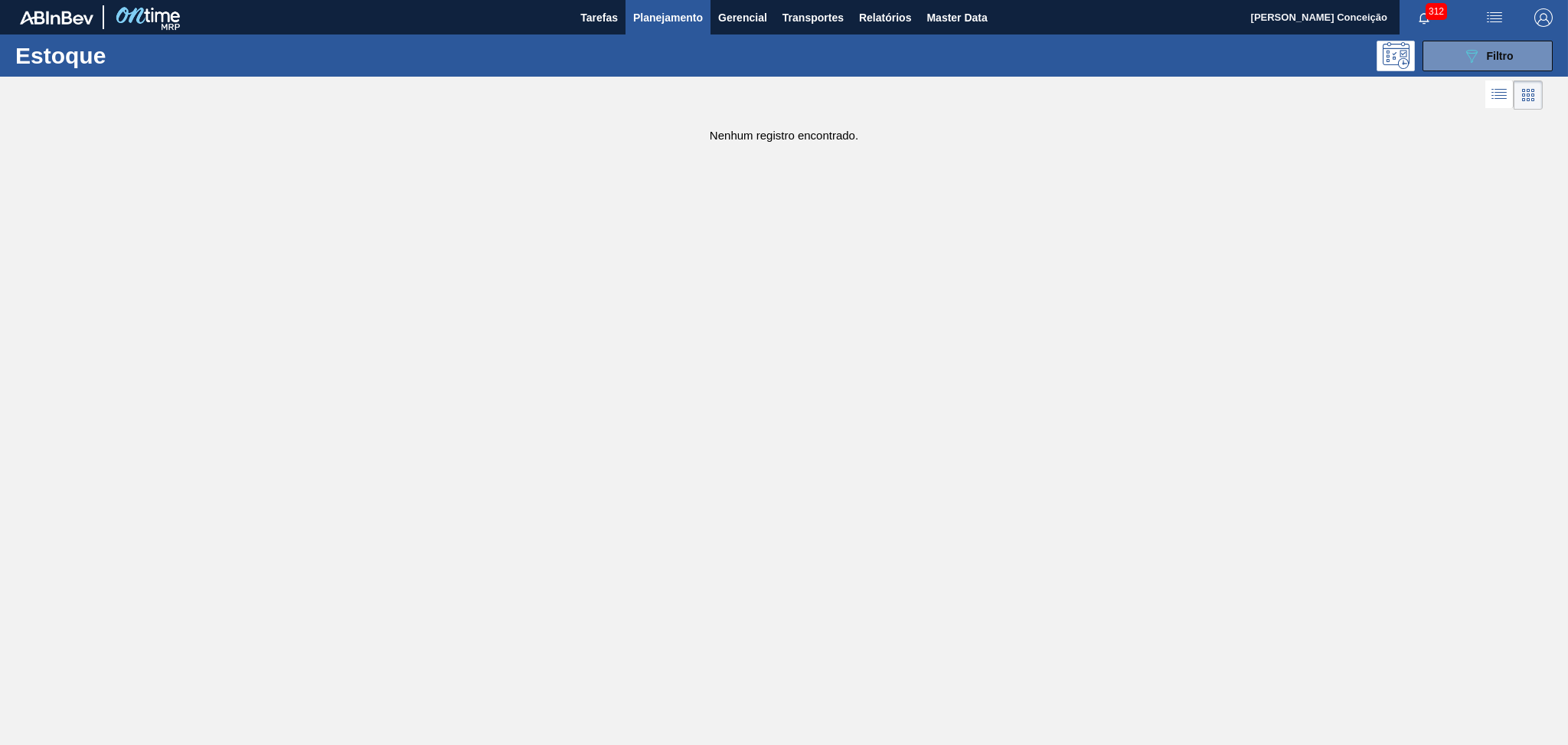
click at [1068, 507] on main "Tarefas Planejamento Gerencial Transportes Relatórios Master Data Aline Apareci…" at bounding box center [784, 372] width 1568 height 745
click at [1068, 56] on span "Filtro" at bounding box center [1500, 55] width 27 height 12
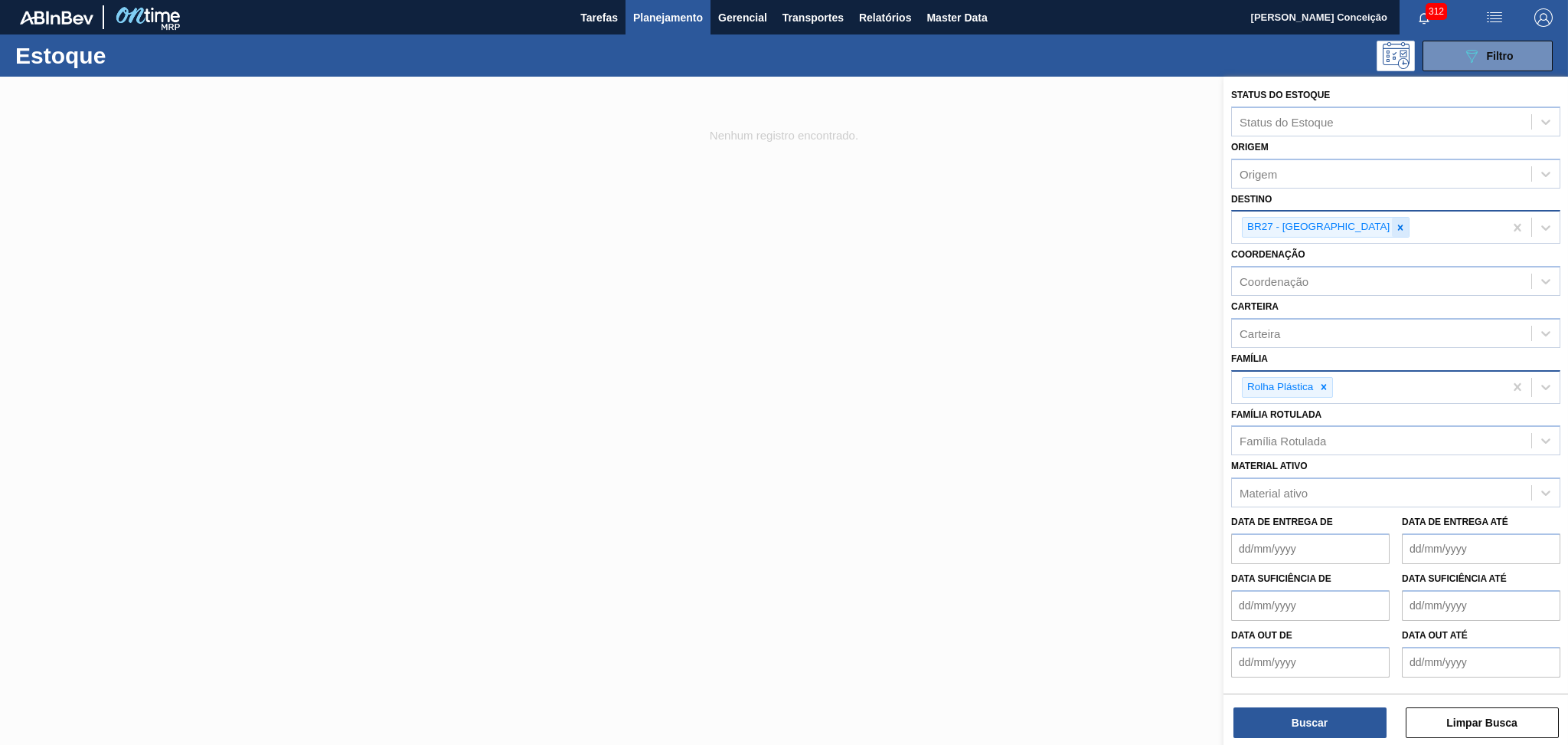
click at [1068, 232] on div at bounding box center [1400, 226] width 17 height 19
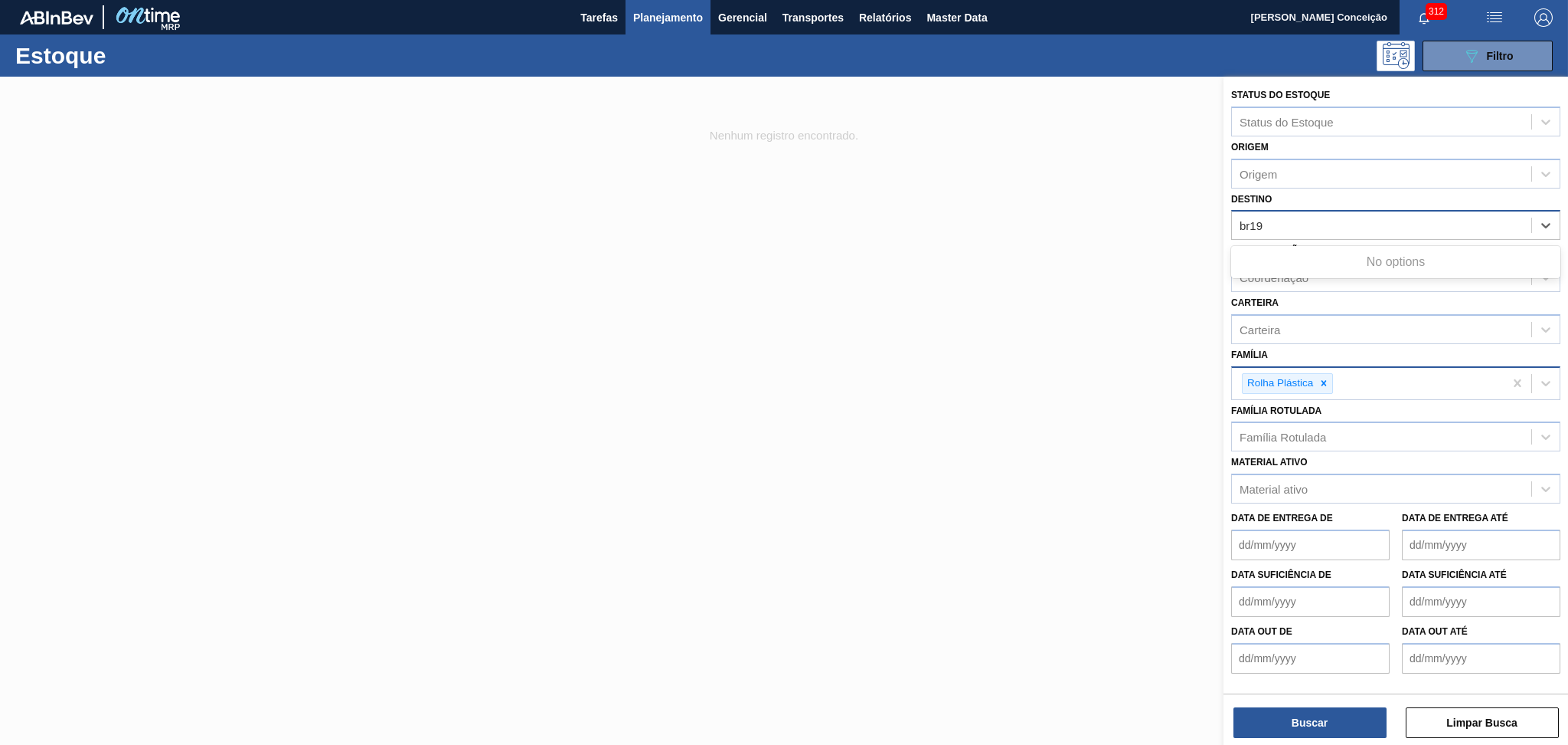
type input "br19"
click at [1068, 232] on div "br19 br19" at bounding box center [1381, 225] width 299 height 22
type input "br19"
click at [1068, 222] on icon at bounding box center [1546, 225] width 16 height 16
click at [612, 350] on div at bounding box center [784, 450] width 1568 height 745
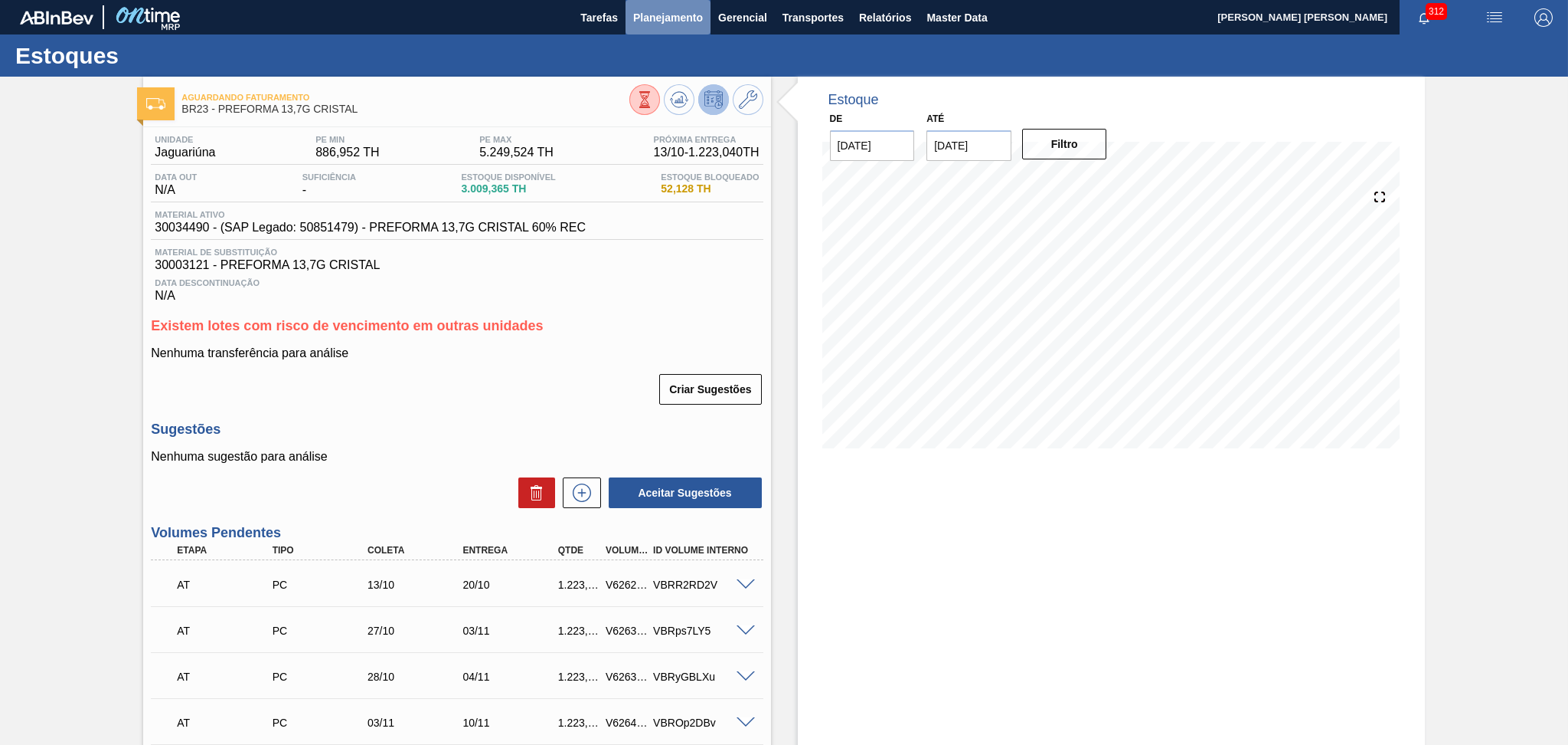
click at [668, 10] on span "Planejamento" at bounding box center [667, 18] width 70 height 19
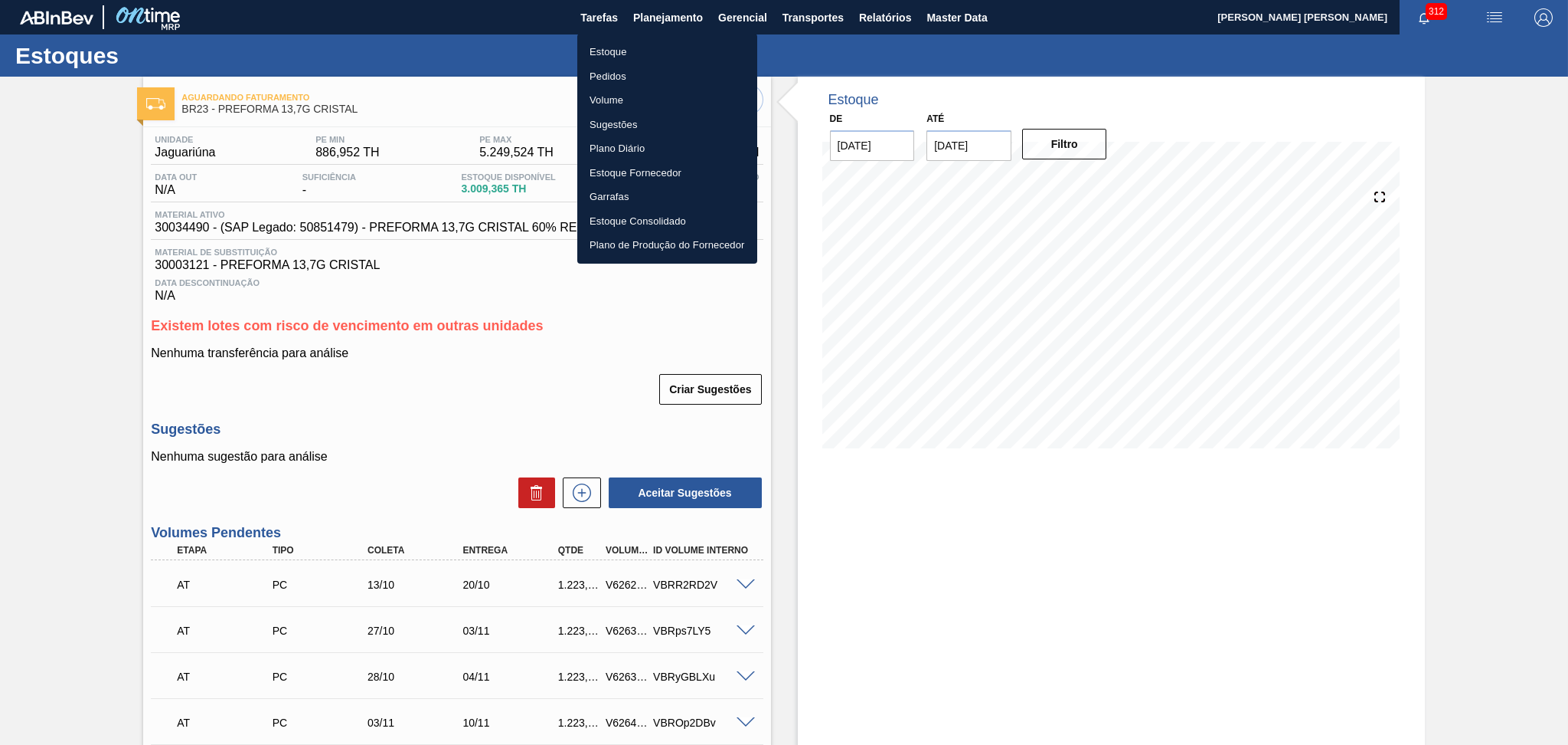
click at [647, 46] on li "Estoque" at bounding box center [667, 51] width 180 height 25
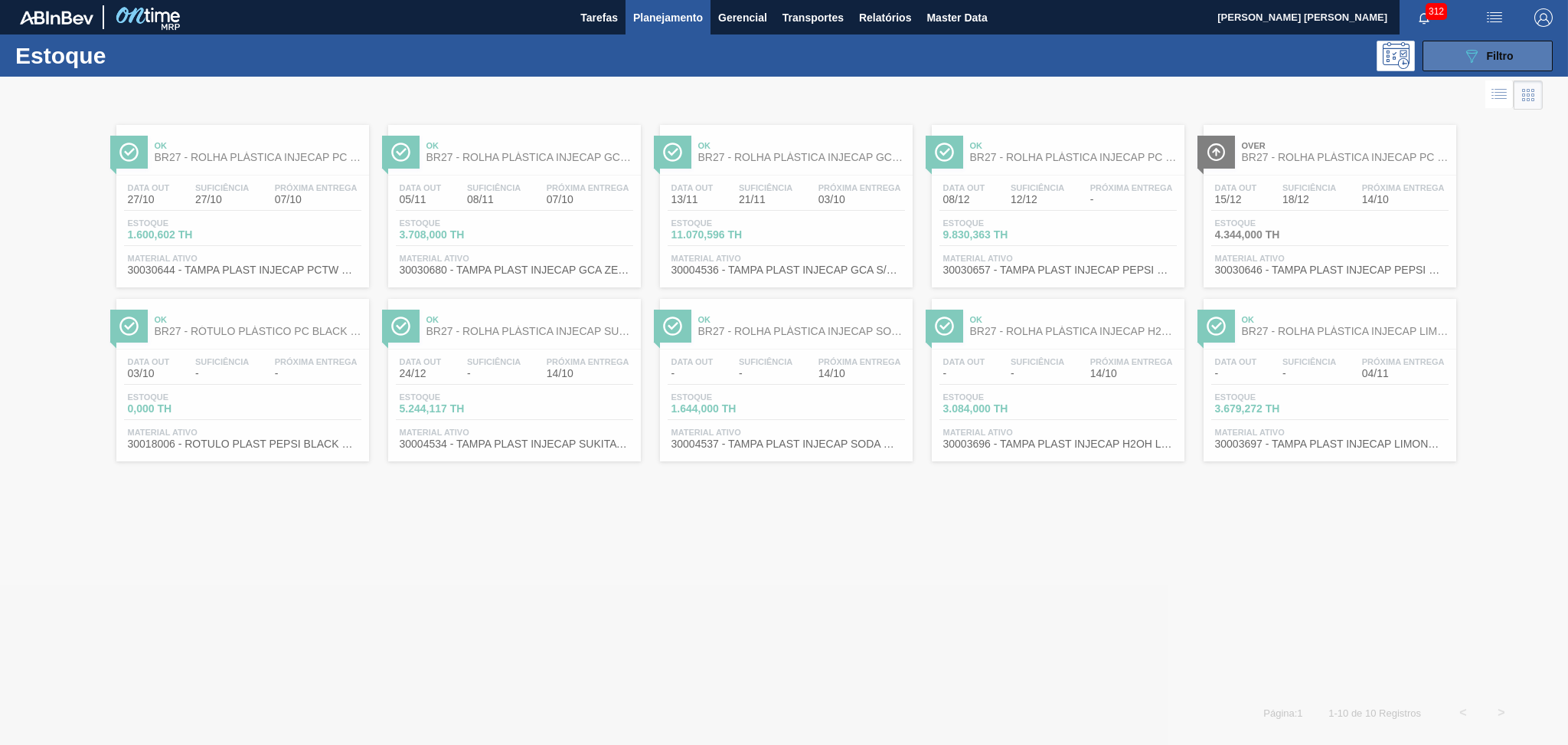
click at [1482, 62] on div "089F7B8B-B2A5-4AFE-B5C0-19BA573D28AC Filtro" at bounding box center [1488, 55] width 51 height 19
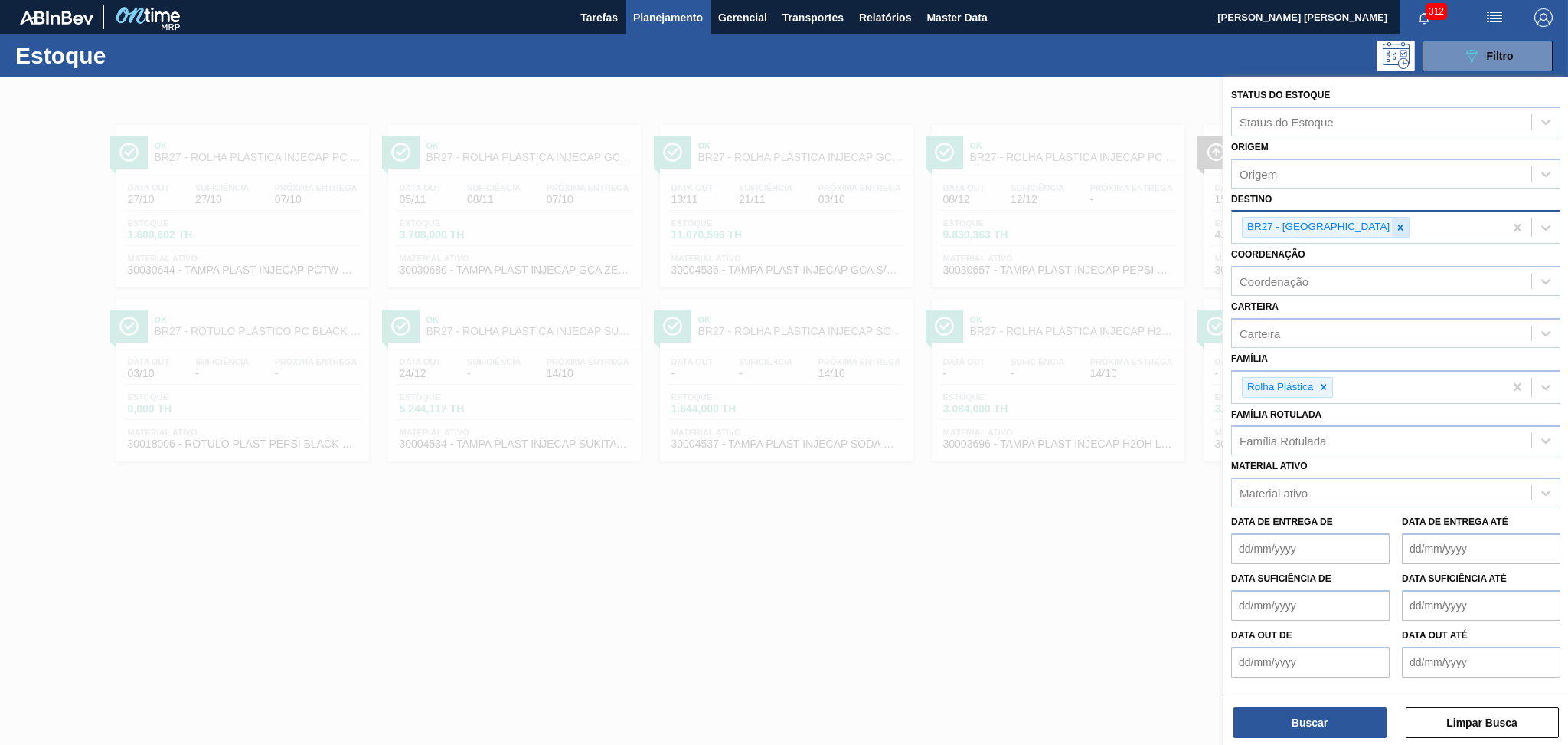
click at [1392, 230] on div at bounding box center [1400, 226] width 17 height 19
type input "v"
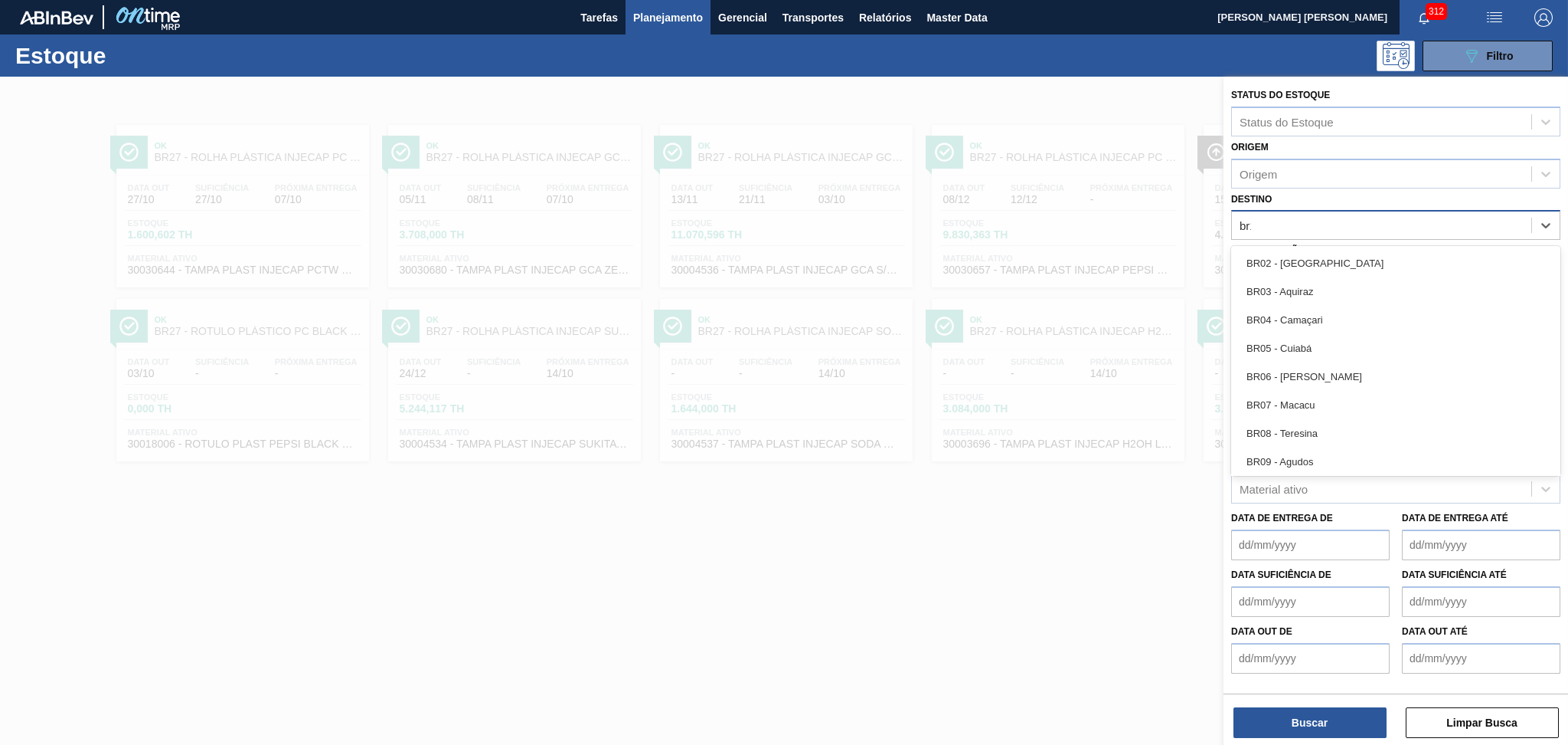
type input "br19"
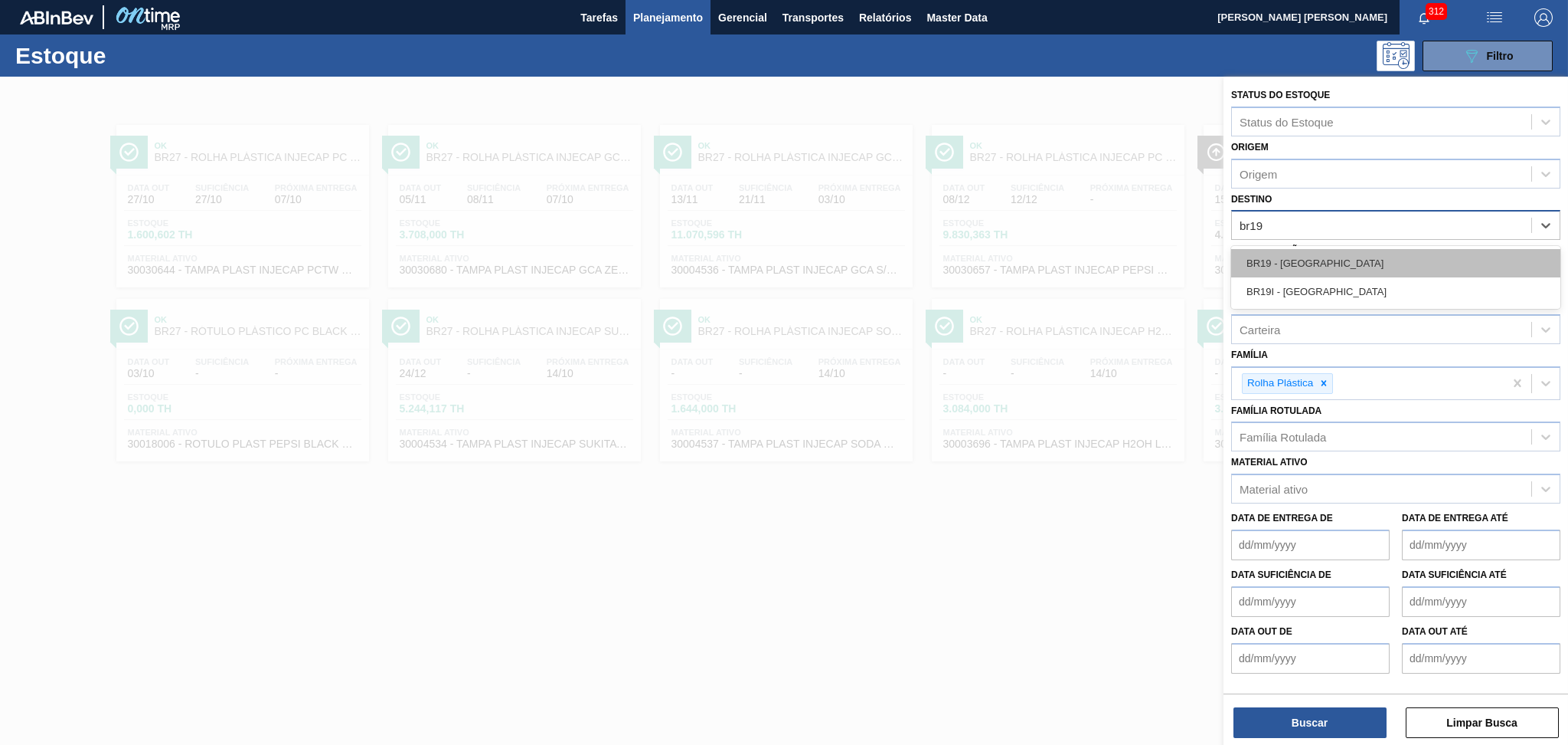
click at [1271, 274] on div "BR19 - [GEOGRAPHIC_DATA]" at bounding box center [1395, 263] width 329 height 29
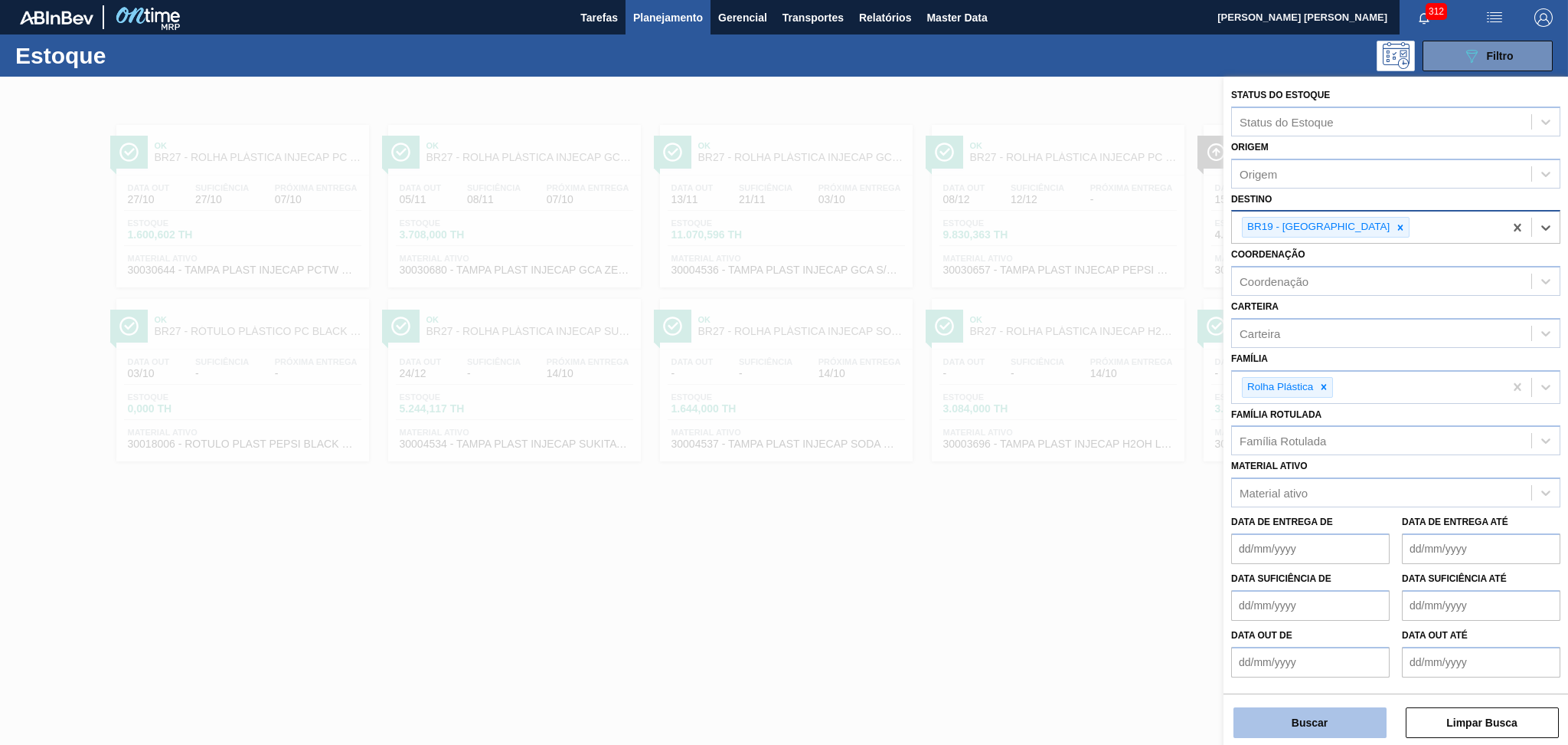
click at [1262, 714] on button "Buscar" at bounding box center [1309, 722] width 153 height 31
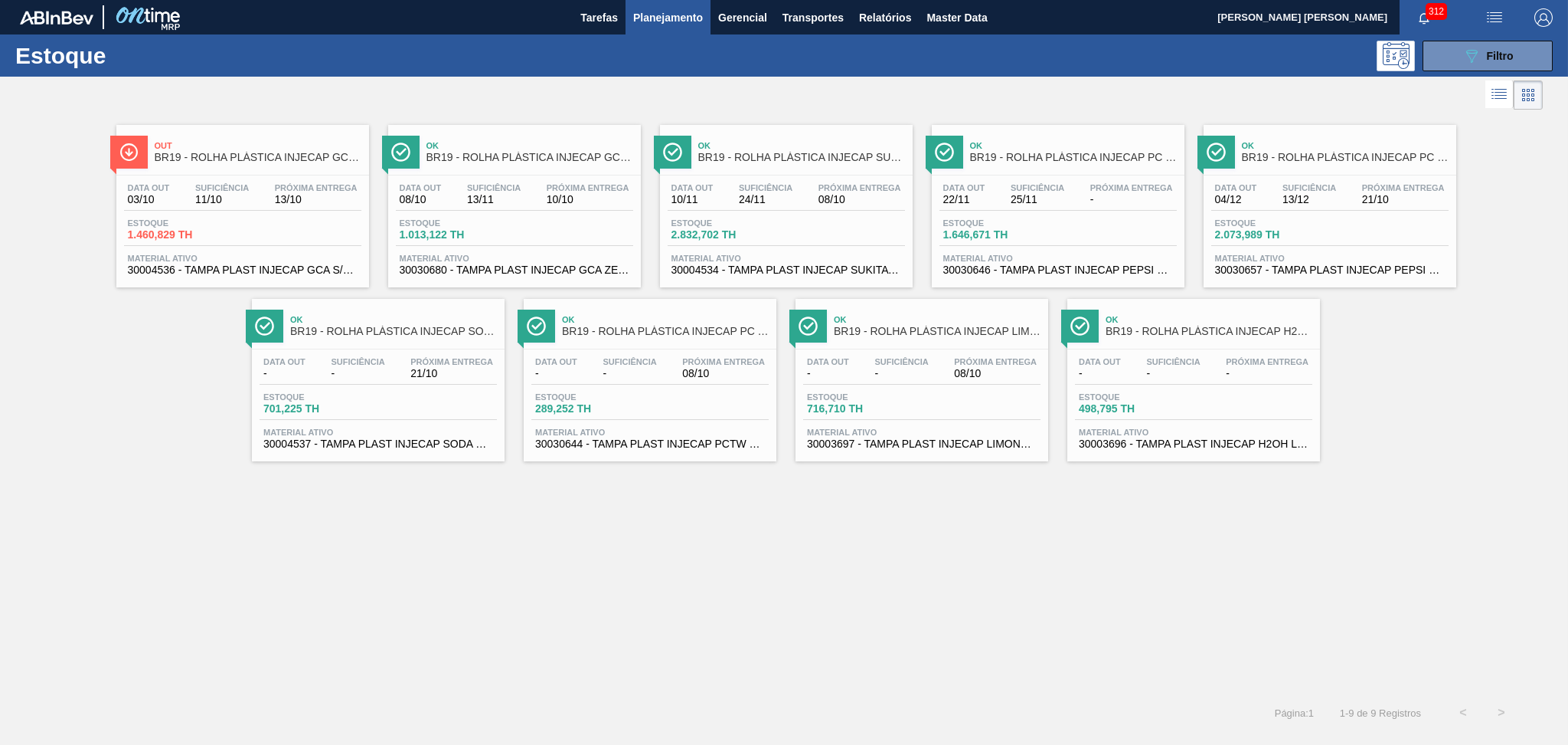
click at [861, 259] on span "Material ativo" at bounding box center [786, 258] width 230 height 9
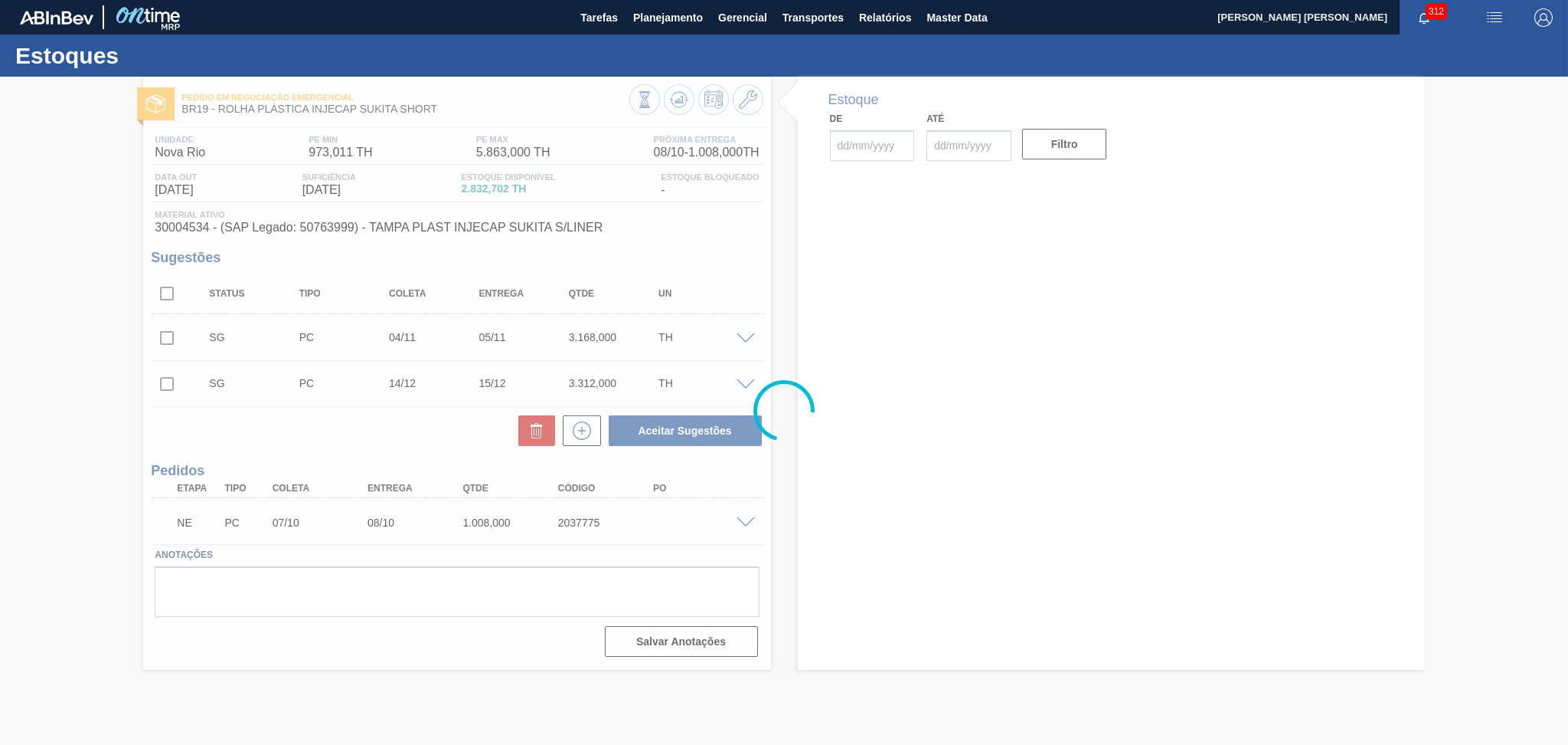
type input "[DATE]"
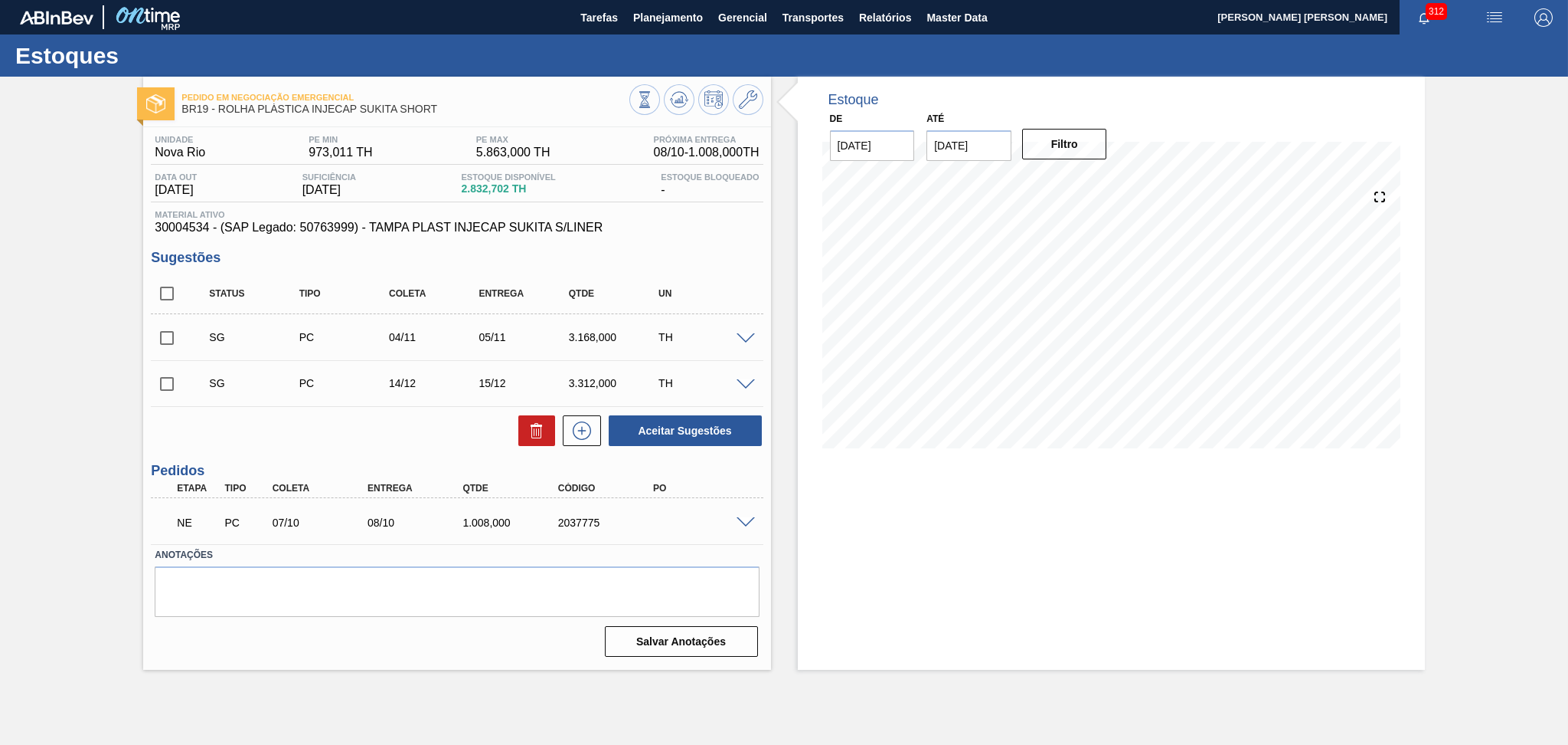
click at [742, 520] on span at bounding box center [745, 523] width 19 height 12
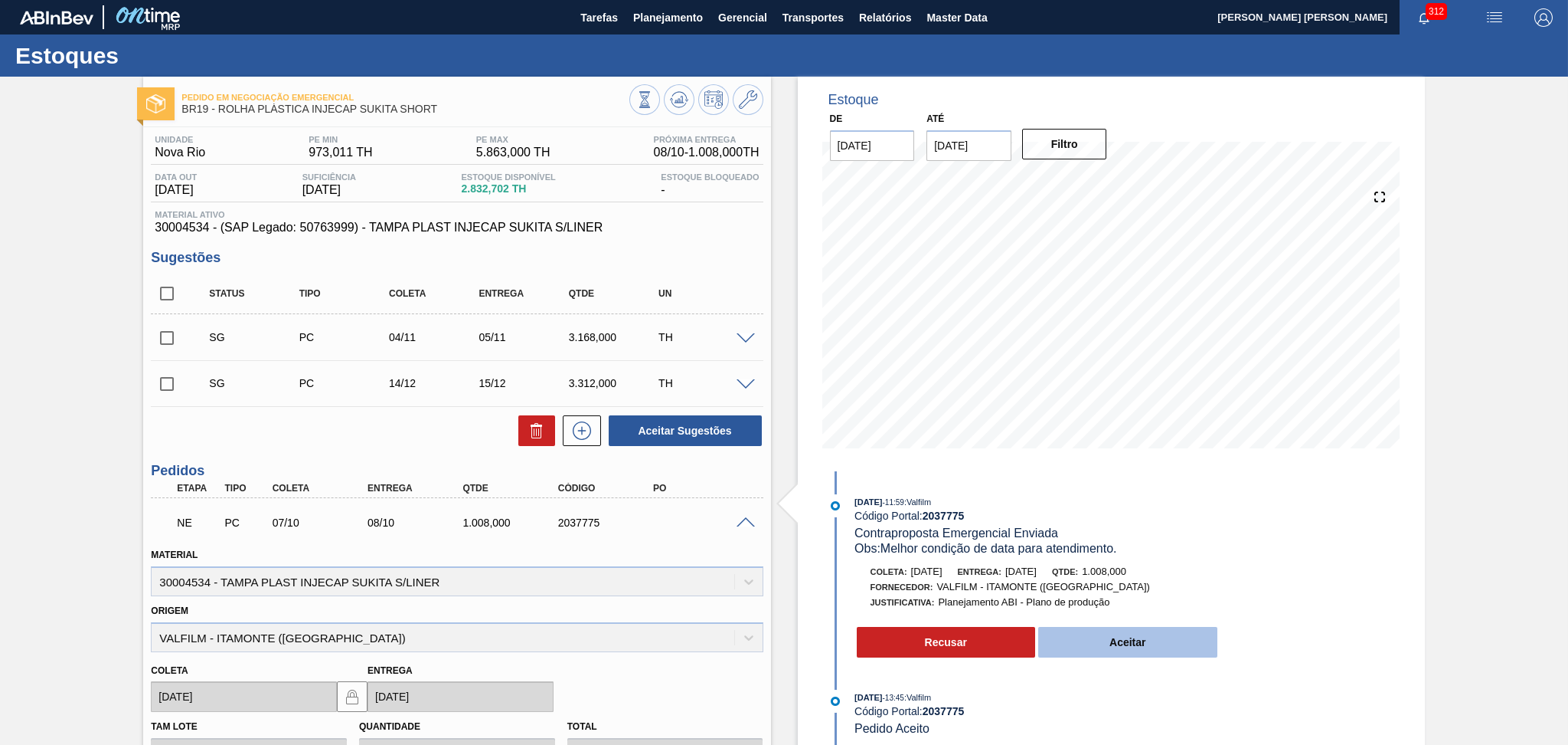
click at [1082, 647] on button "Aceitar" at bounding box center [1127, 641] width 179 height 31
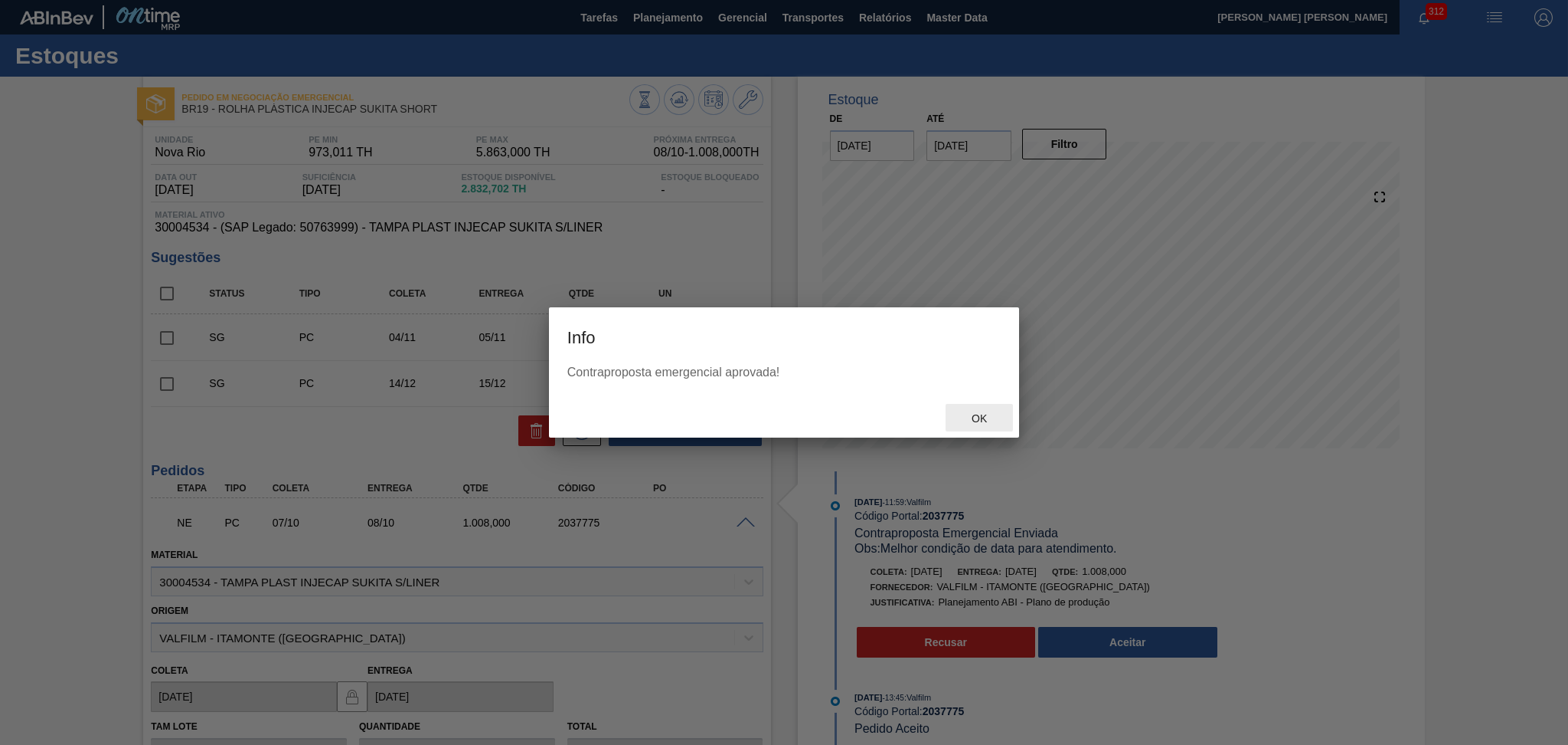
click at [981, 423] on div "Ok" at bounding box center [980, 418] width 67 height 29
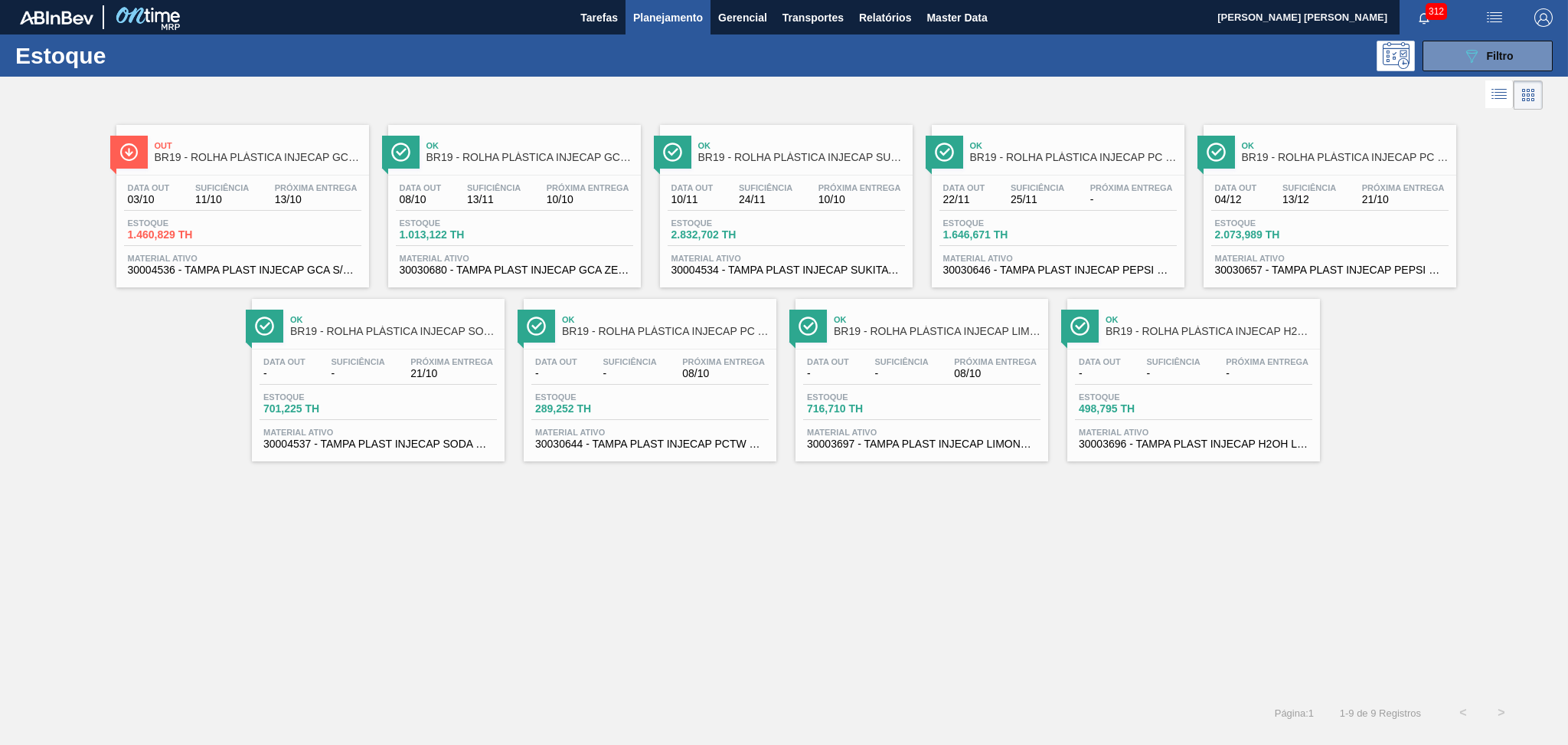
click at [676, 444] on span "30030644 - TAMPA PLAST INJECAP PCTW NIV24" at bounding box center [650, 445] width 230 height 12
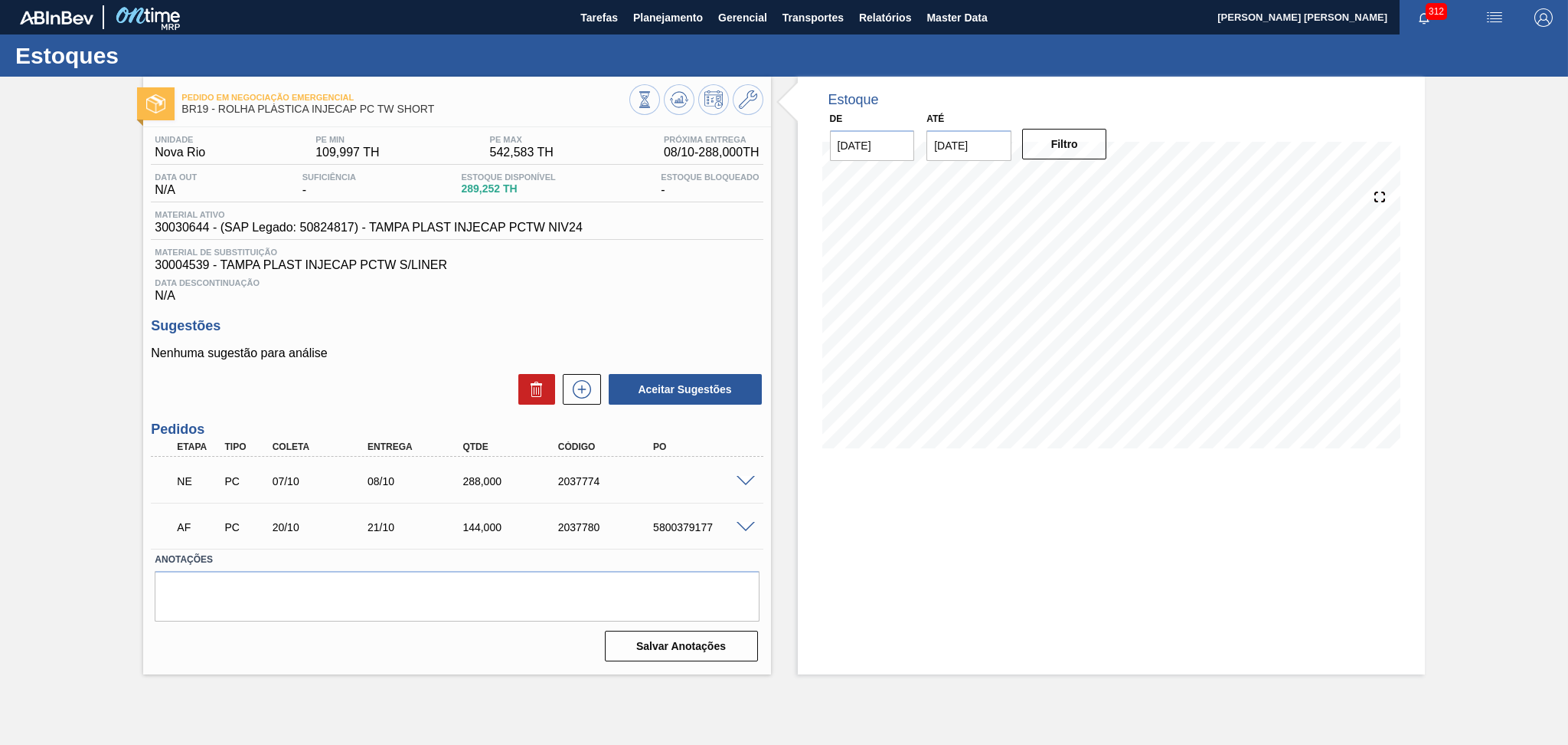
click at [740, 477] on span at bounding box center [745, 482] width 19 height 12
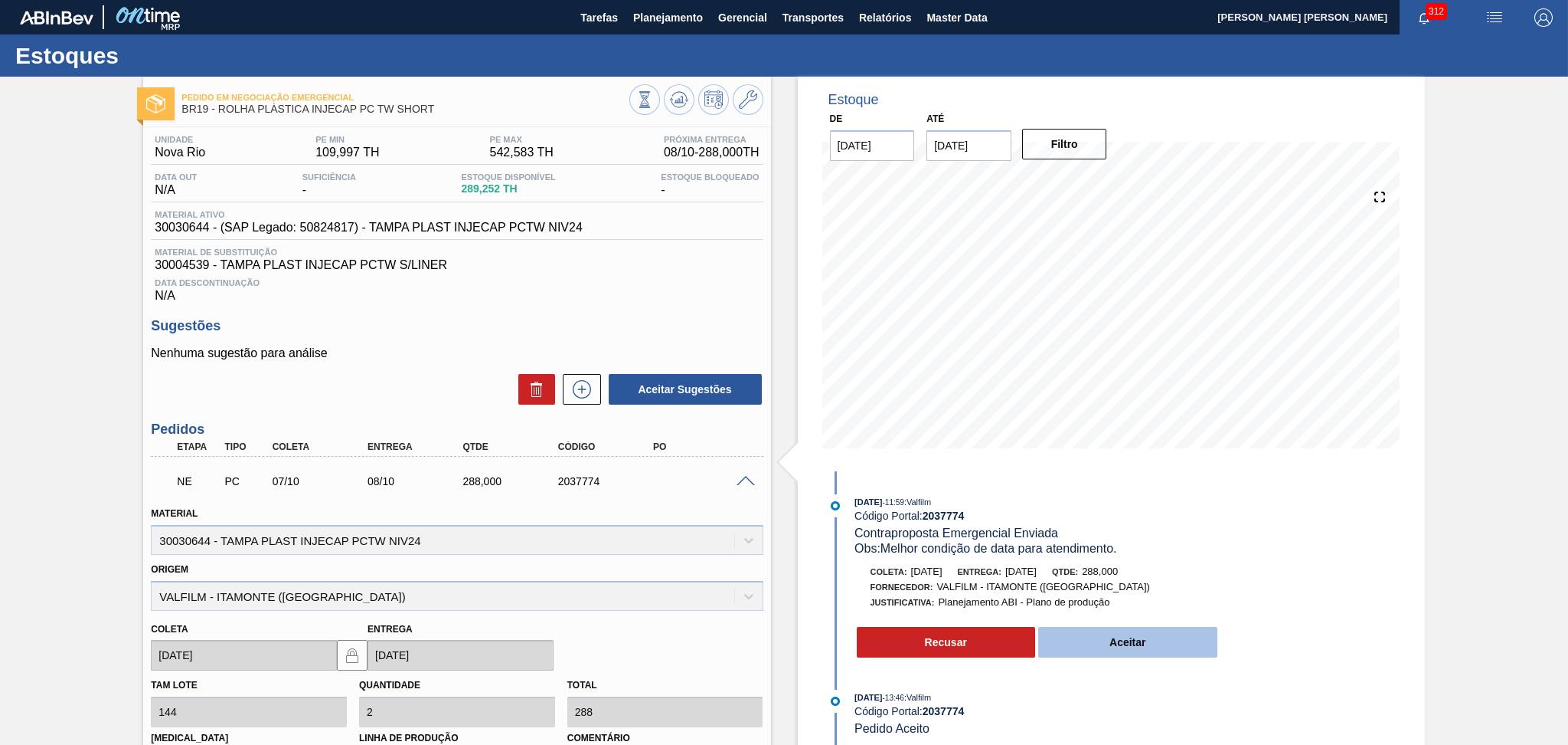
click at [1073, 648] on button "Aceitar" at bounding box center [1127, 641] width 179 height 31
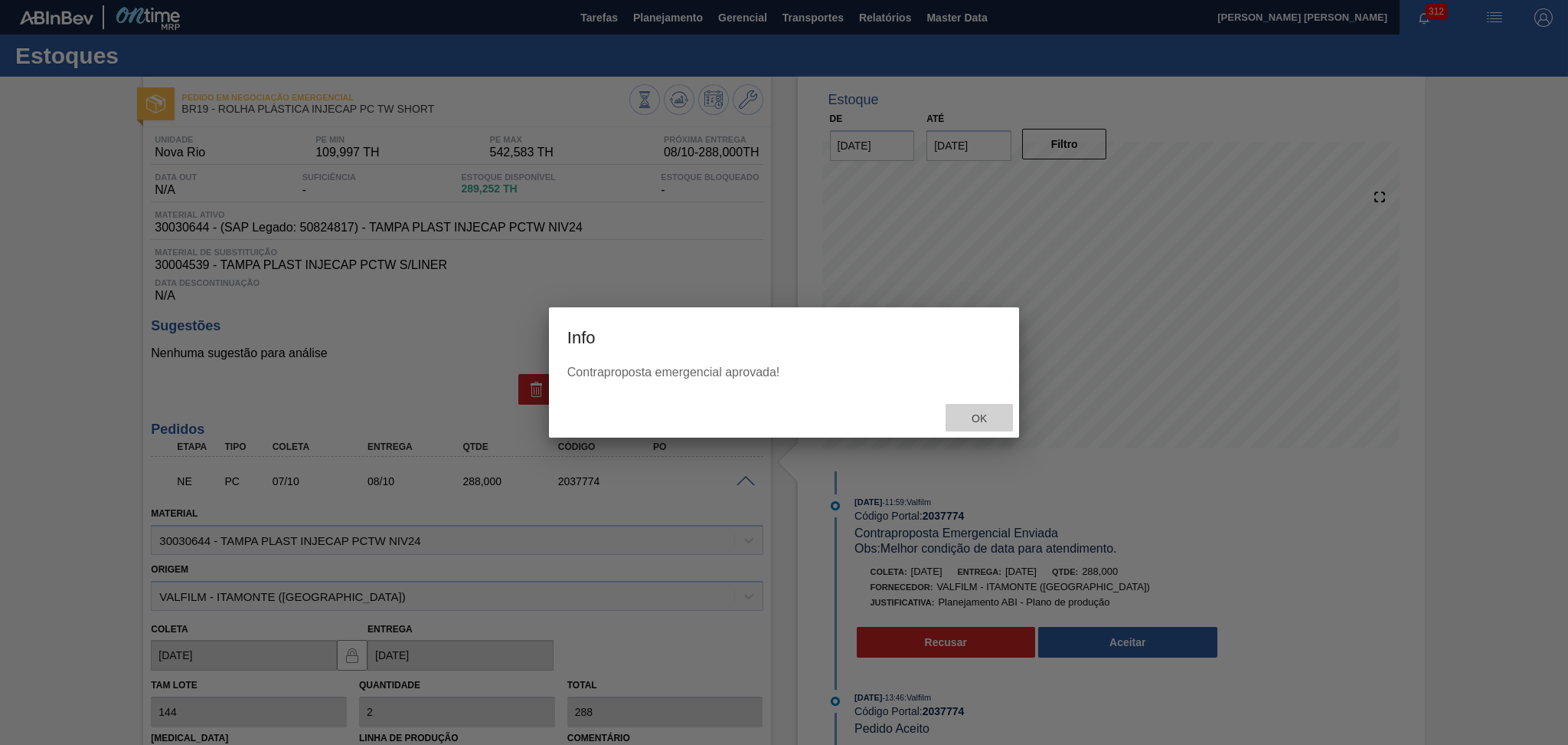
click at [974, 421] on span "Ok" at bounding box center [980, 418] width 39 height 12
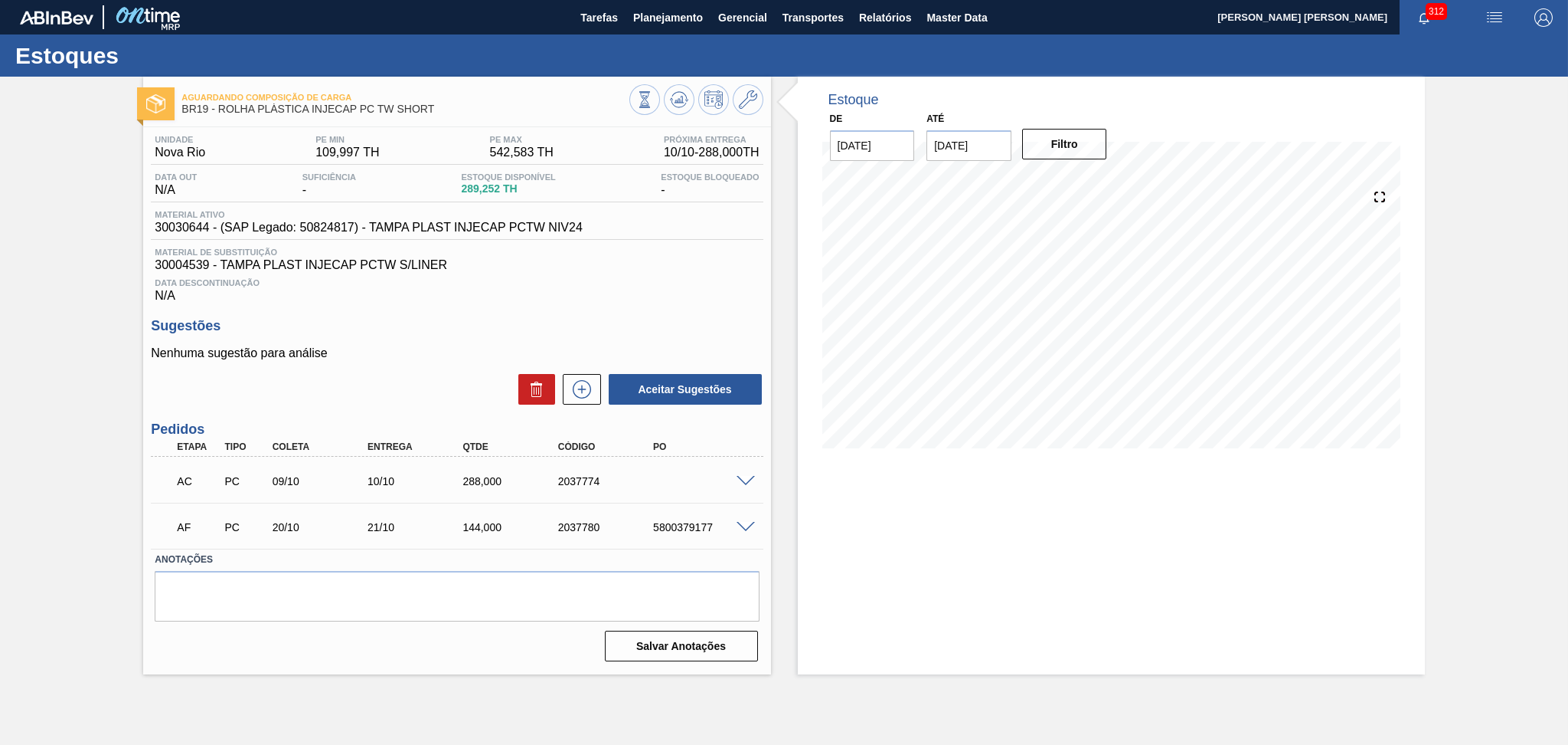
click at [411, 372] on div "Aceitar Sugestões" at bounding box center [457, 389] width 612 height 34
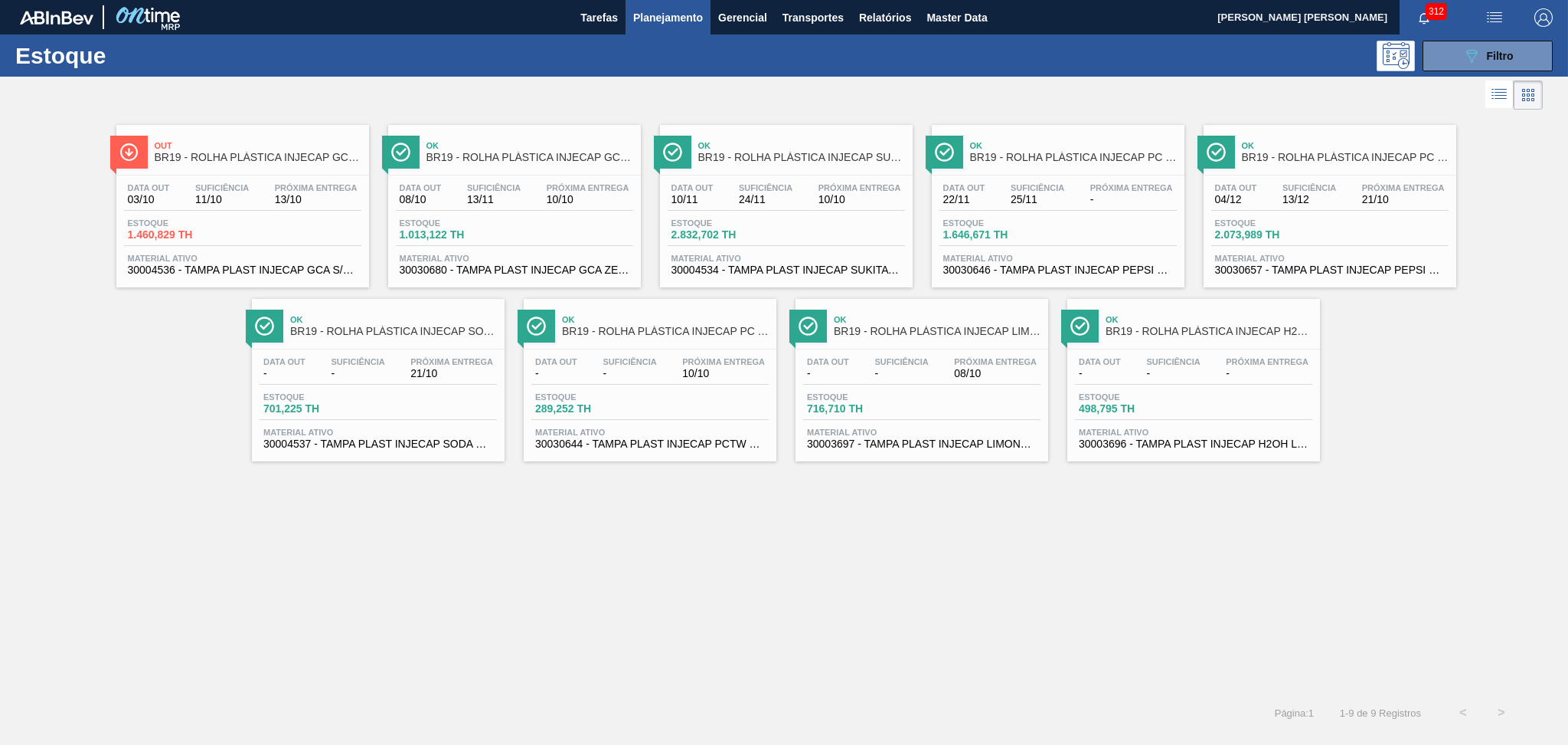
click at [980, 447] on span "30003697 - TAMPA PLAST INJECAP LIMONETO S/LINER" at bounding box center [921, 445] width 230 height 12
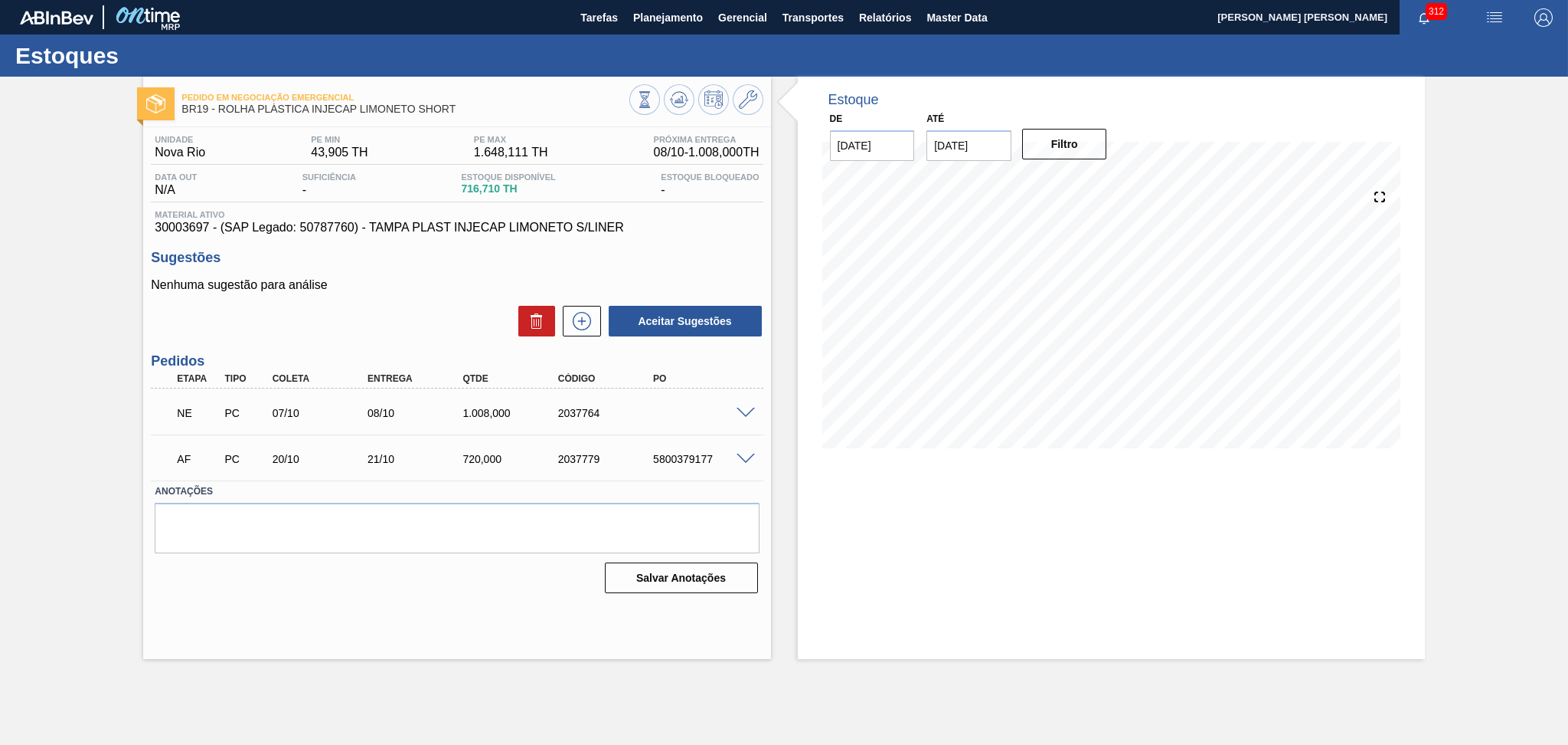
click at [744, 408] on span at bounding box center [745, 414] width 19 height 12
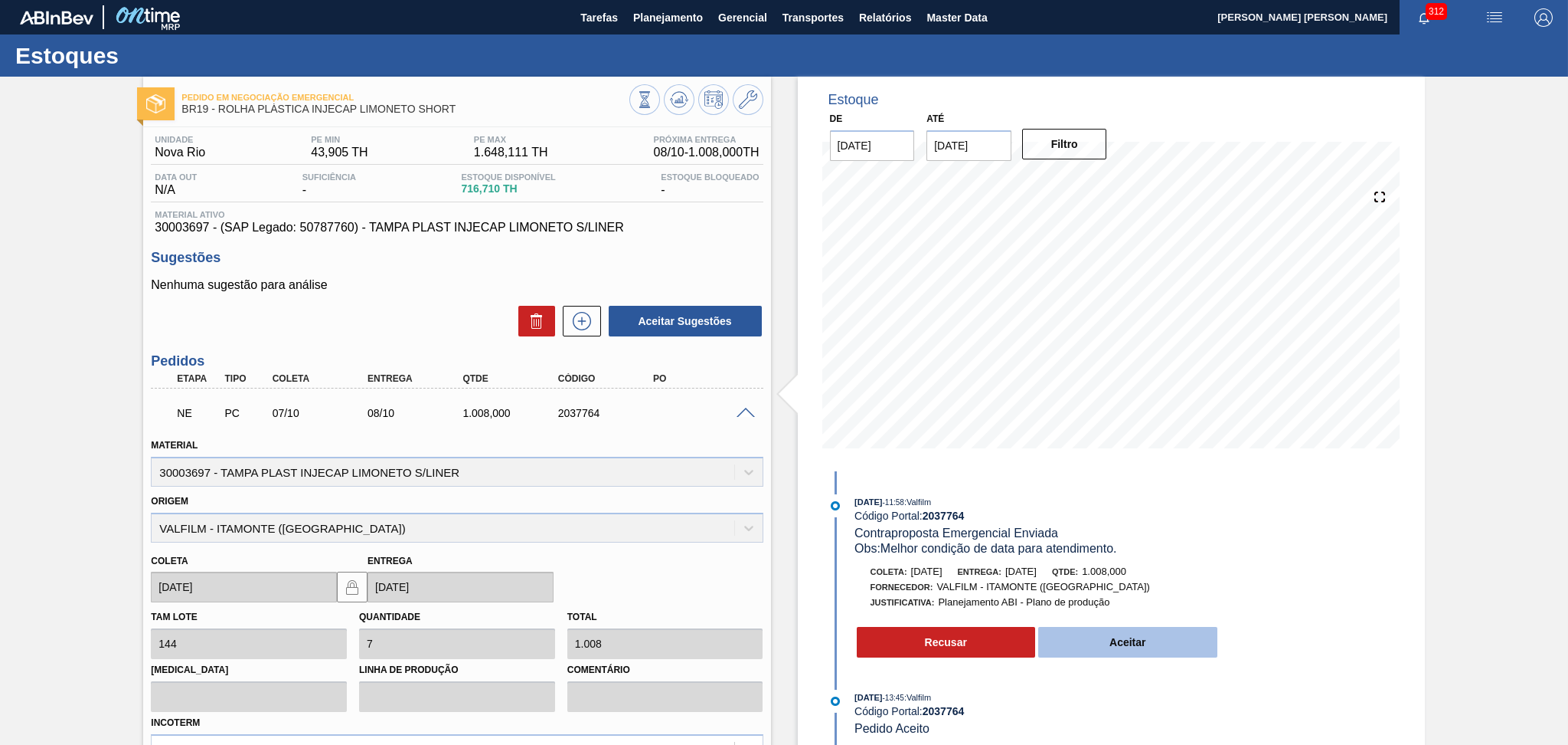
click at [1095, 657] on button "Aceitar" at bounding box center [1127, 641] width 179 height 31
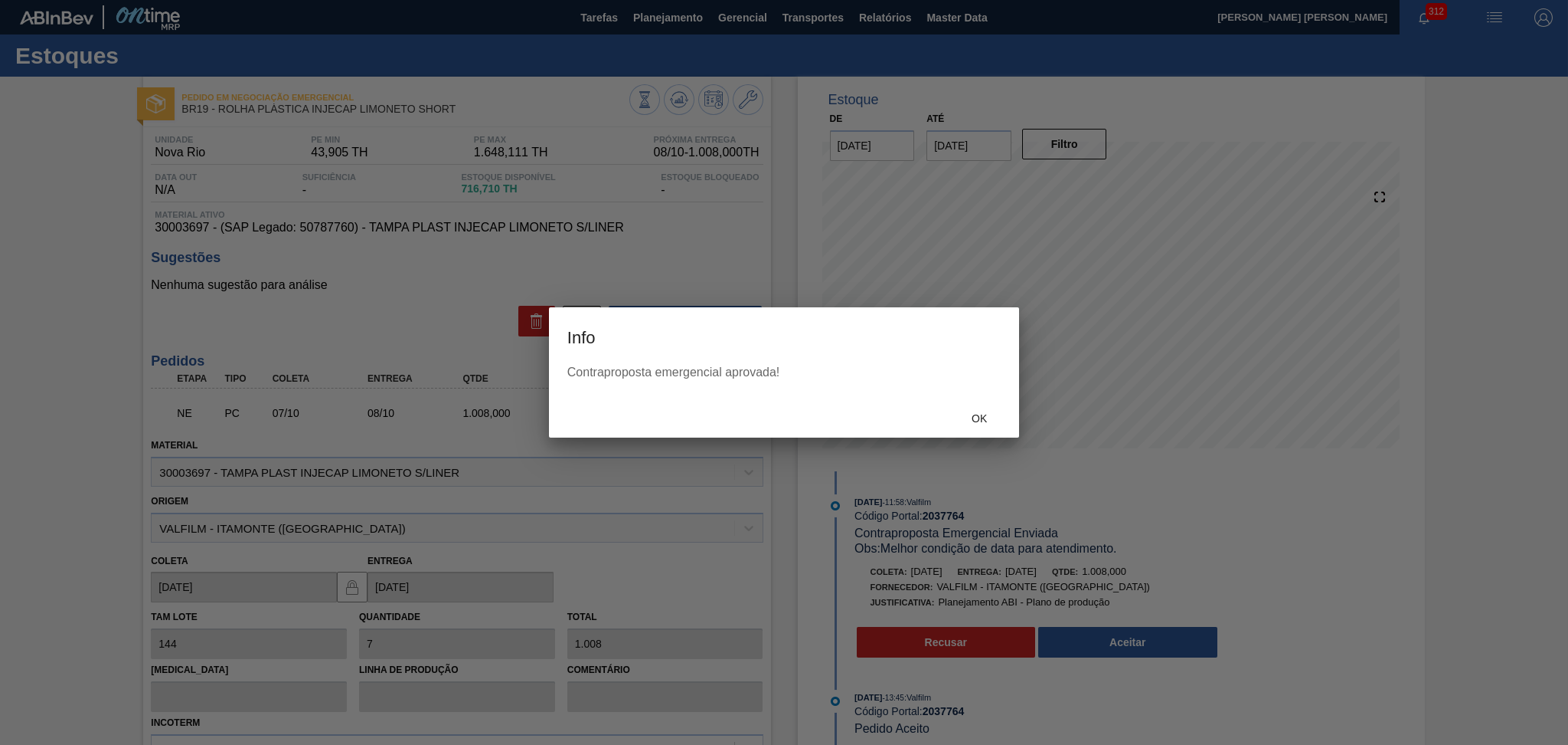
click at [1106, 653] on div at bounding box center [784, 372] width 1568 height 745
click at [983, 420] on span "Ok" at bounding box center [980, 418] width 39 height 12
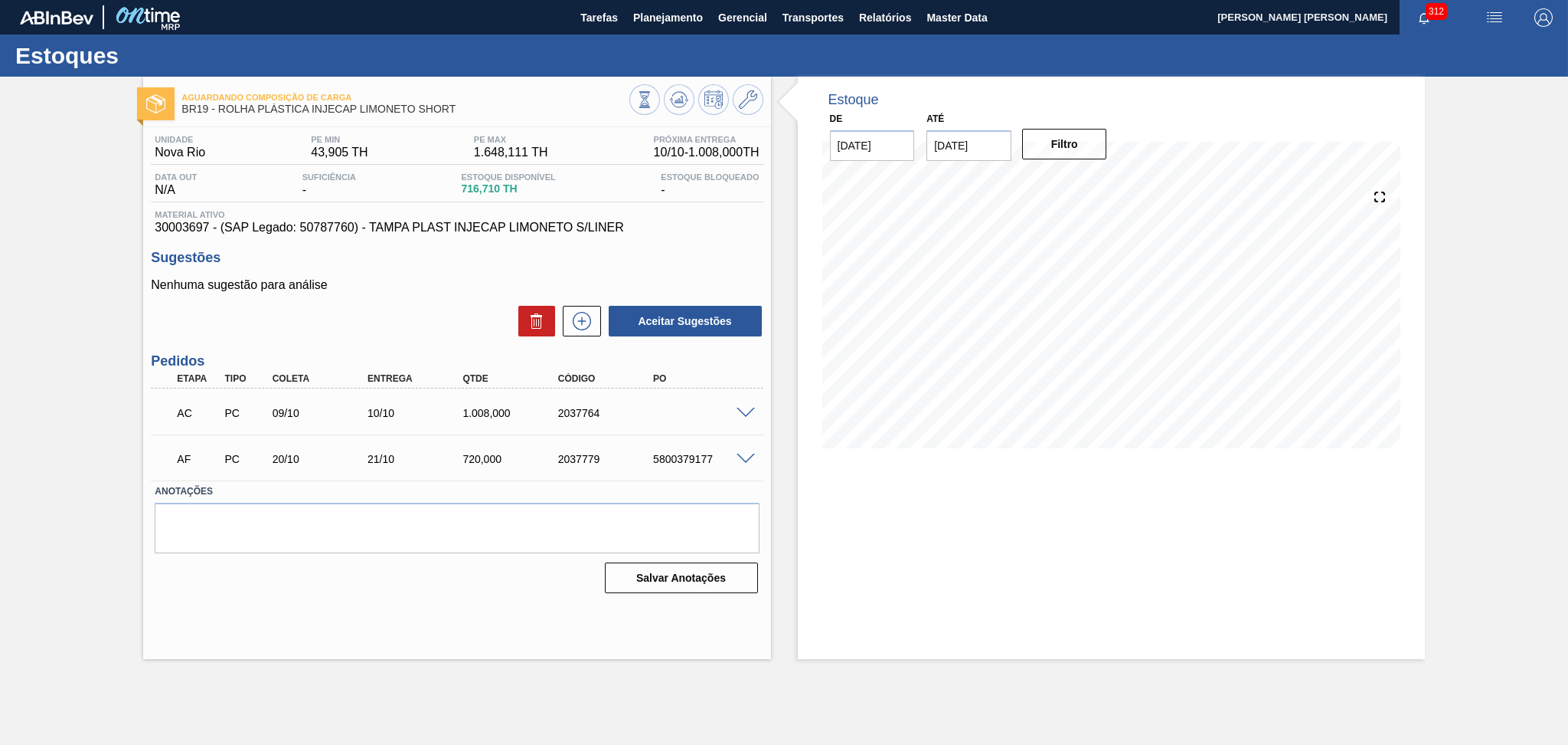
click at [346, 291] on p "Nenhuma sugestão para análise" at bounding box center [457, 285] width 612 height 14
click at [376, 293] on div "Nenhuma sugestão para análise Aceitar Sugestões" at bounding box center [457, 307] width 612 height 59
click at [931, 510] on div "Estoque De [DATE] Até [DATE] Filtro" at bounding box center [1111, 368] width 627 height 582
click at [745, 408] on span at bounding box center [745, 414] width 19 height 12
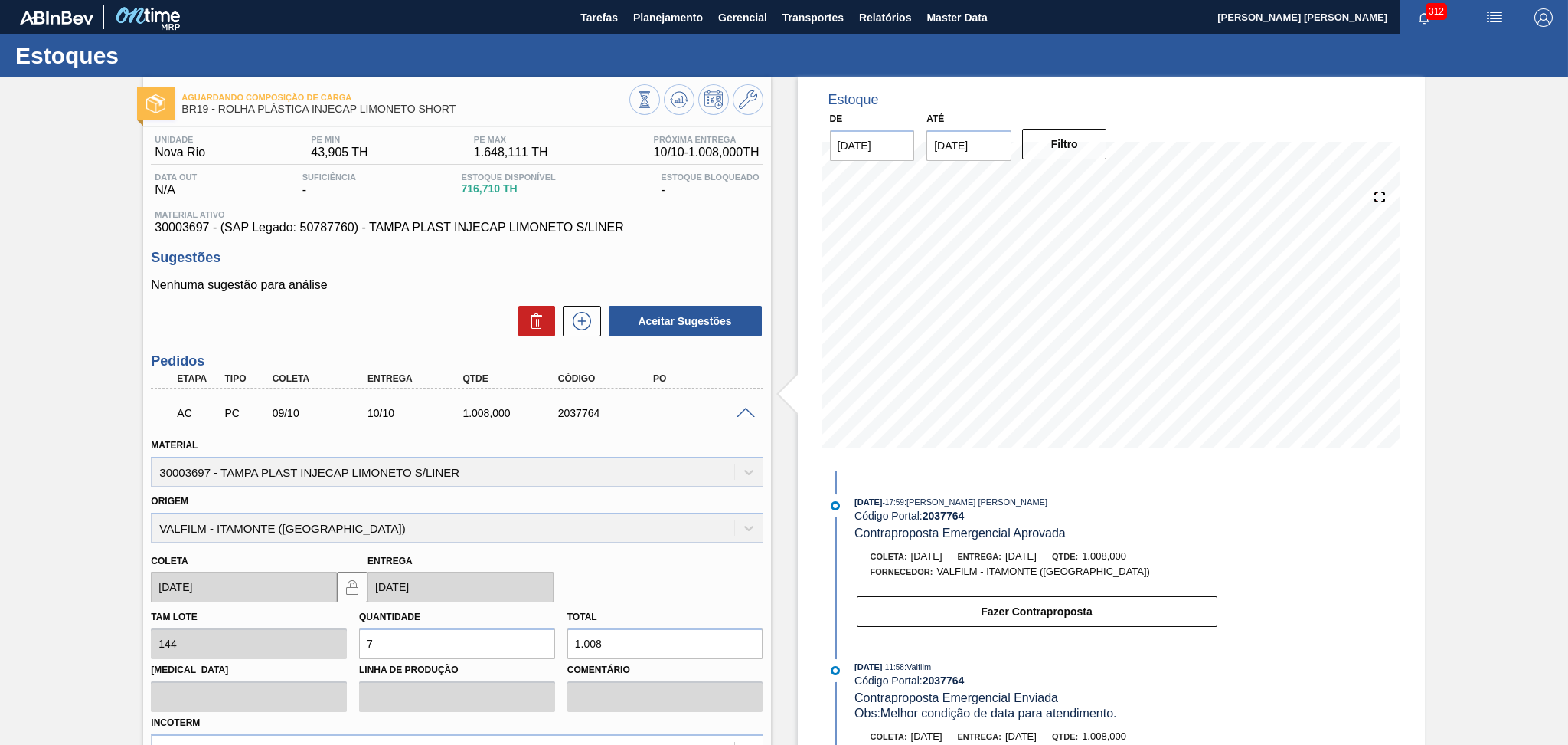
click at [748, 408] on span at bounding box center [745, 414] width 19 height 12
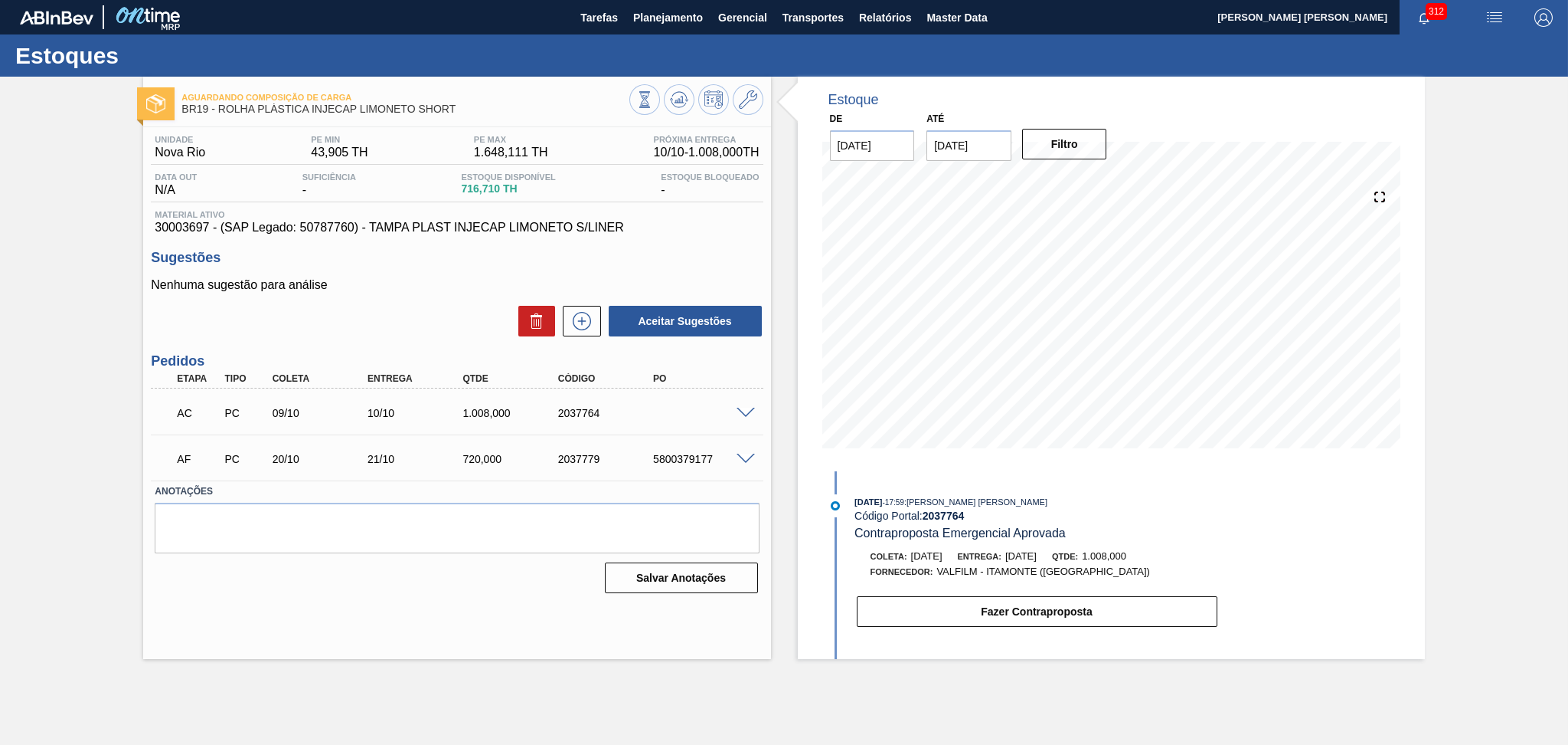
click at [458, 325] on div "Aceitar Sugestões" at bounding box center [457, 321] width 612 height 34
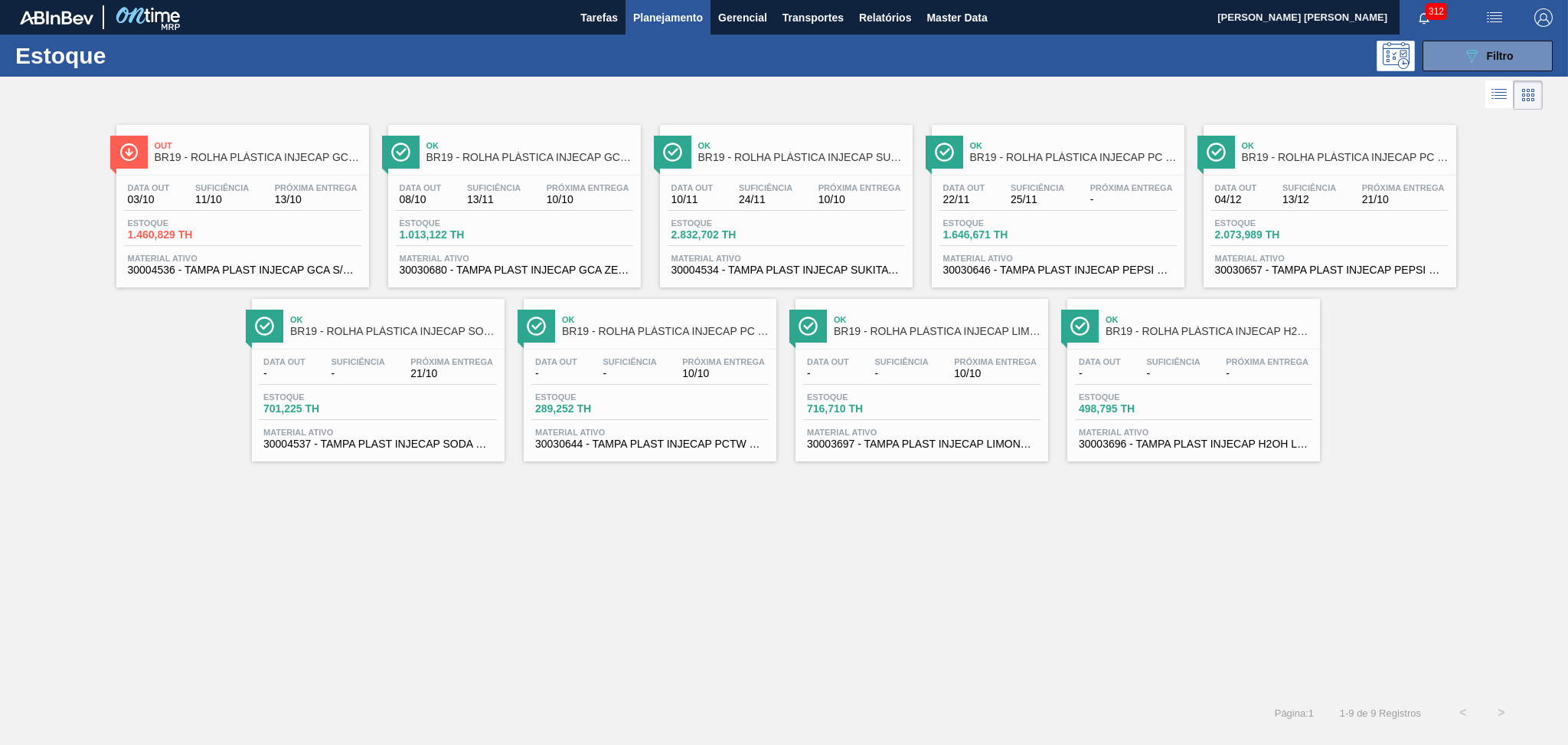
click at [876, 554] on div "Out BR19 - ROLHA PLÁSTICA INJECAP GCA SHORT Data out 03/10 Suficiência 11/10 Pr…" at bounding box center [784, 403] width 1568 height 580
click at [797, 567] on div "Out BR19 - ROLHA PLÁSTICA INJECAP GCA SHORT Data out 03/10 Suficiência 11/10 Pr…" at bounding box center [784, 403] width 1568 height 580
click at [1448, 59] on button "089F7B8B-B2A5-4AFE-B5C0-19BA573D28AC Filtro" at bounding box center [1488, 55] width 130 height 31
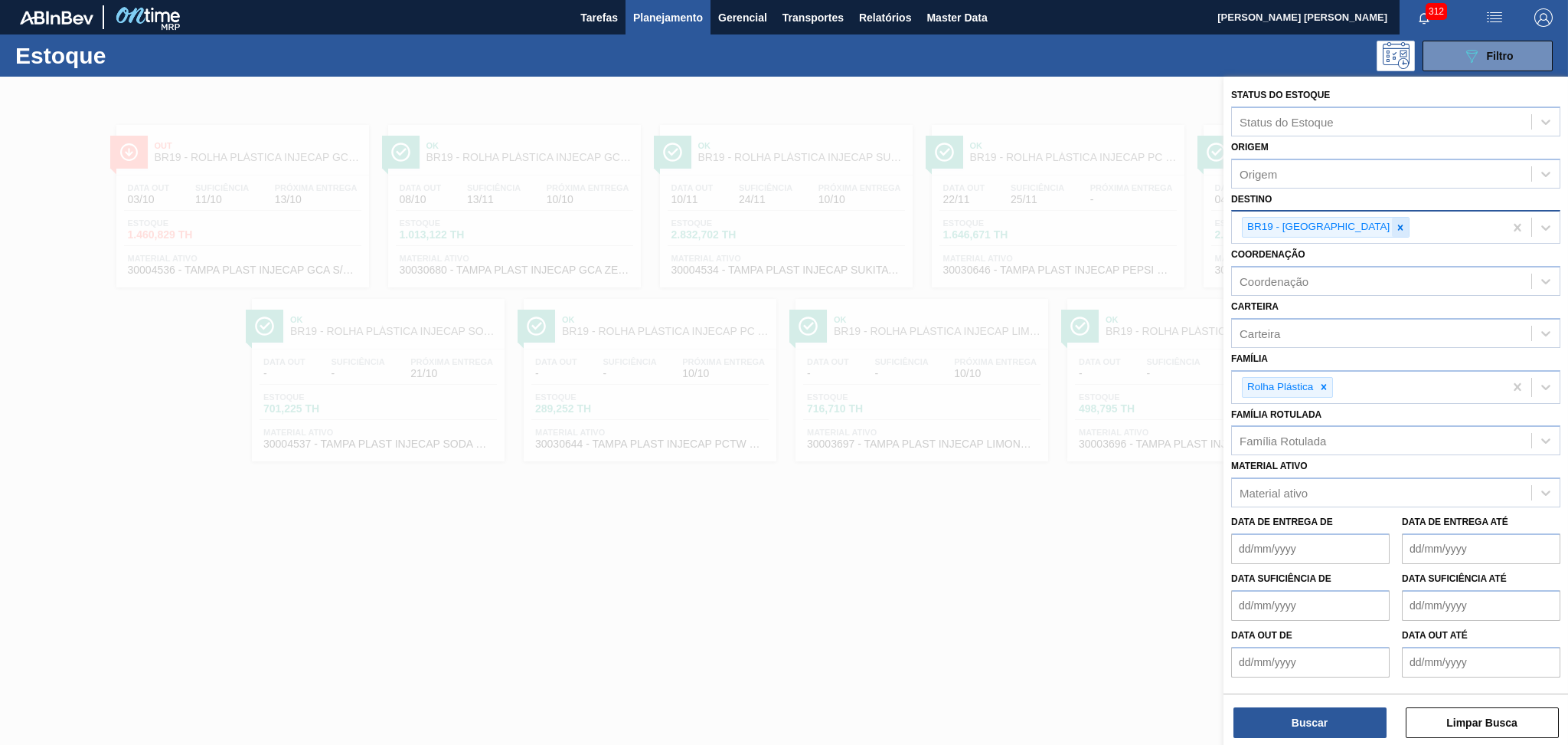
click at [1395, 223] on icon at bounding box center [1400, 227] width 11 height 11
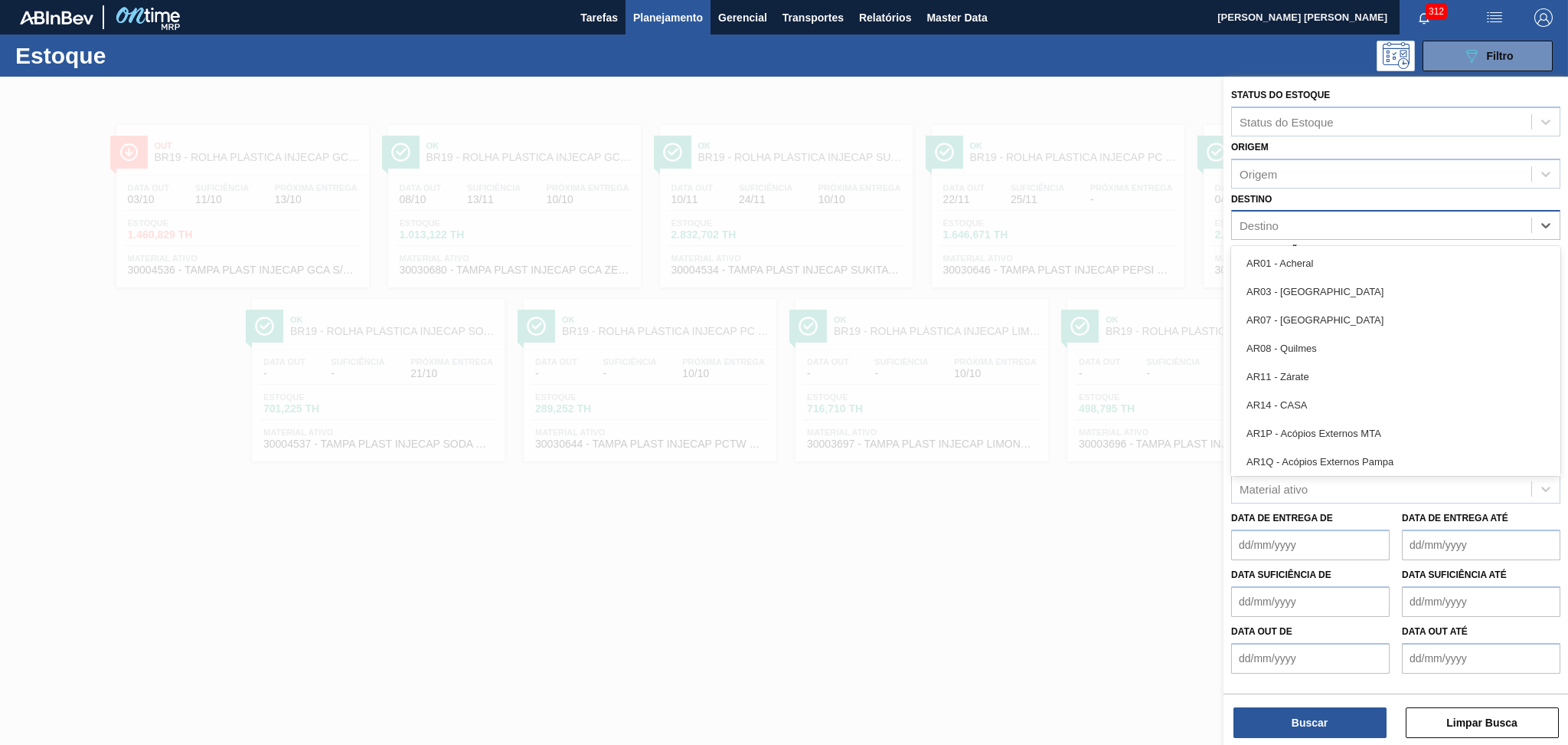
click at [1255, 226] on div "Destino" at bounding box center [1259, 225] width 39 height 13
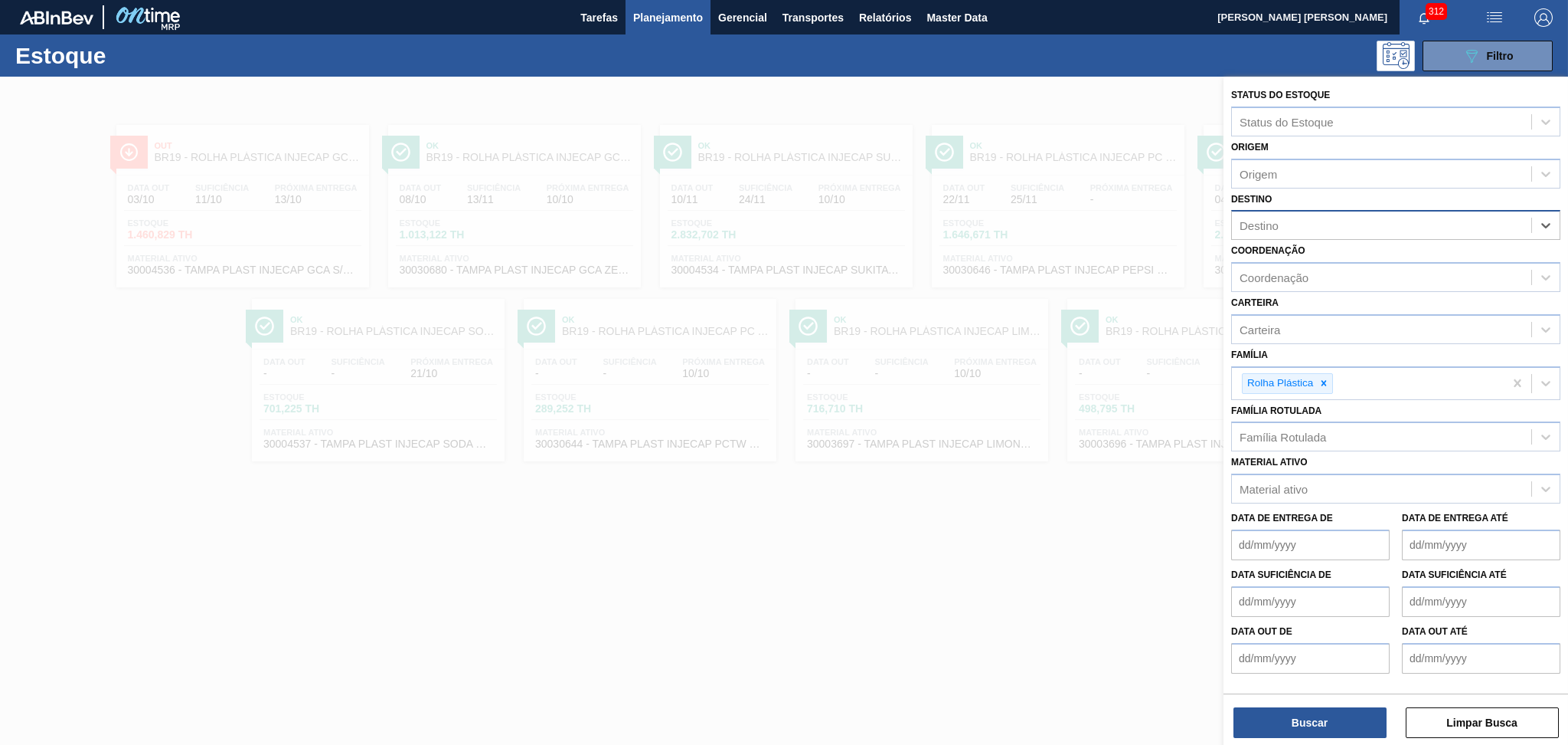
click at [1272, 232] on div "Destino" at bounding box center [1381, 225] width 299 height 22
click at [1328, 383] on icon at bounding box center [1323, 382] width 11 height 11
click at [1274, 335] on div "Carteira" at bounding box center [1381, 329] width 299 height 22
type input "pref"
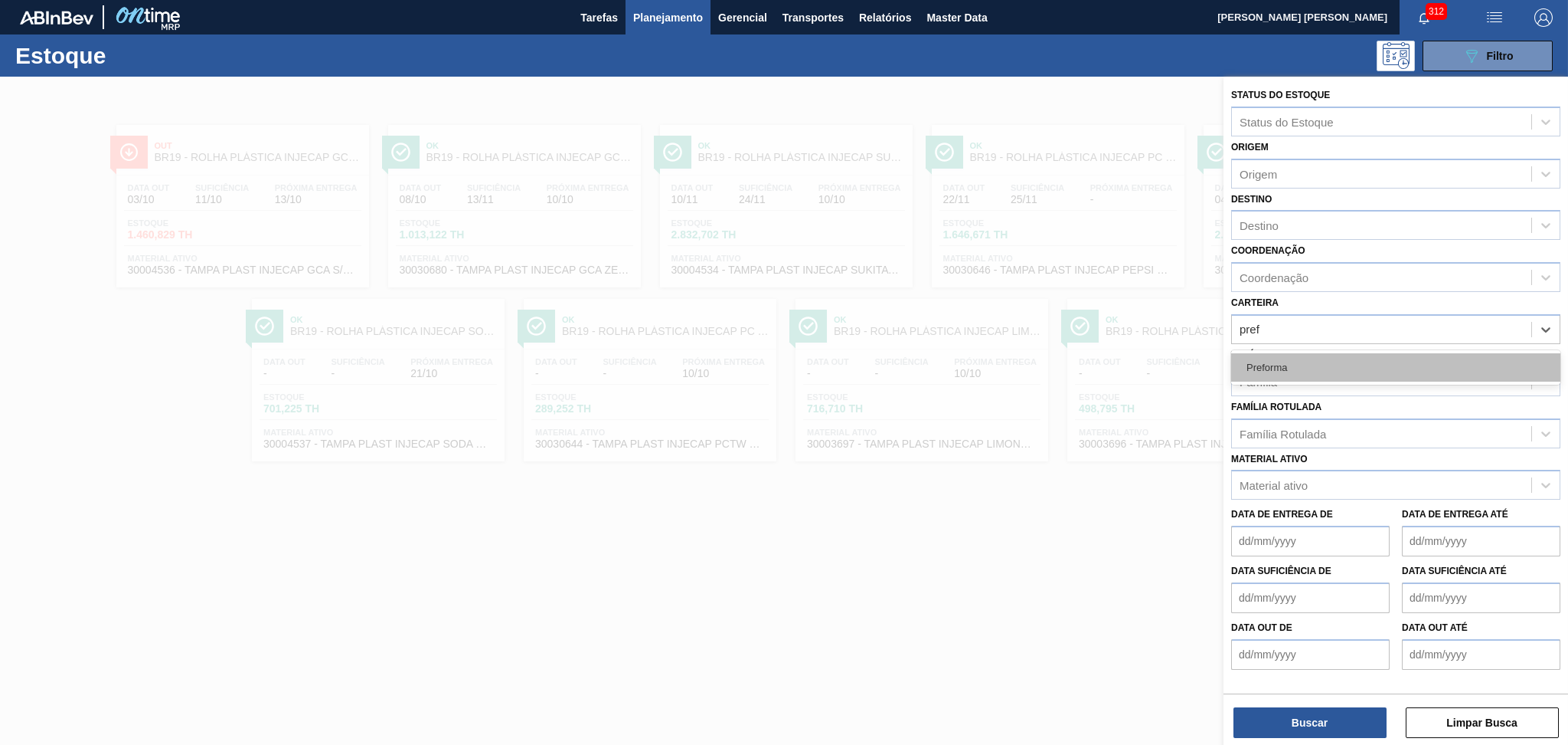
click at [1293, 375] on div "Preforma" at bounding box center [1395, 367] width 329 height 29
